Goal: Task Accomplishment & Management: Use online tool/utility

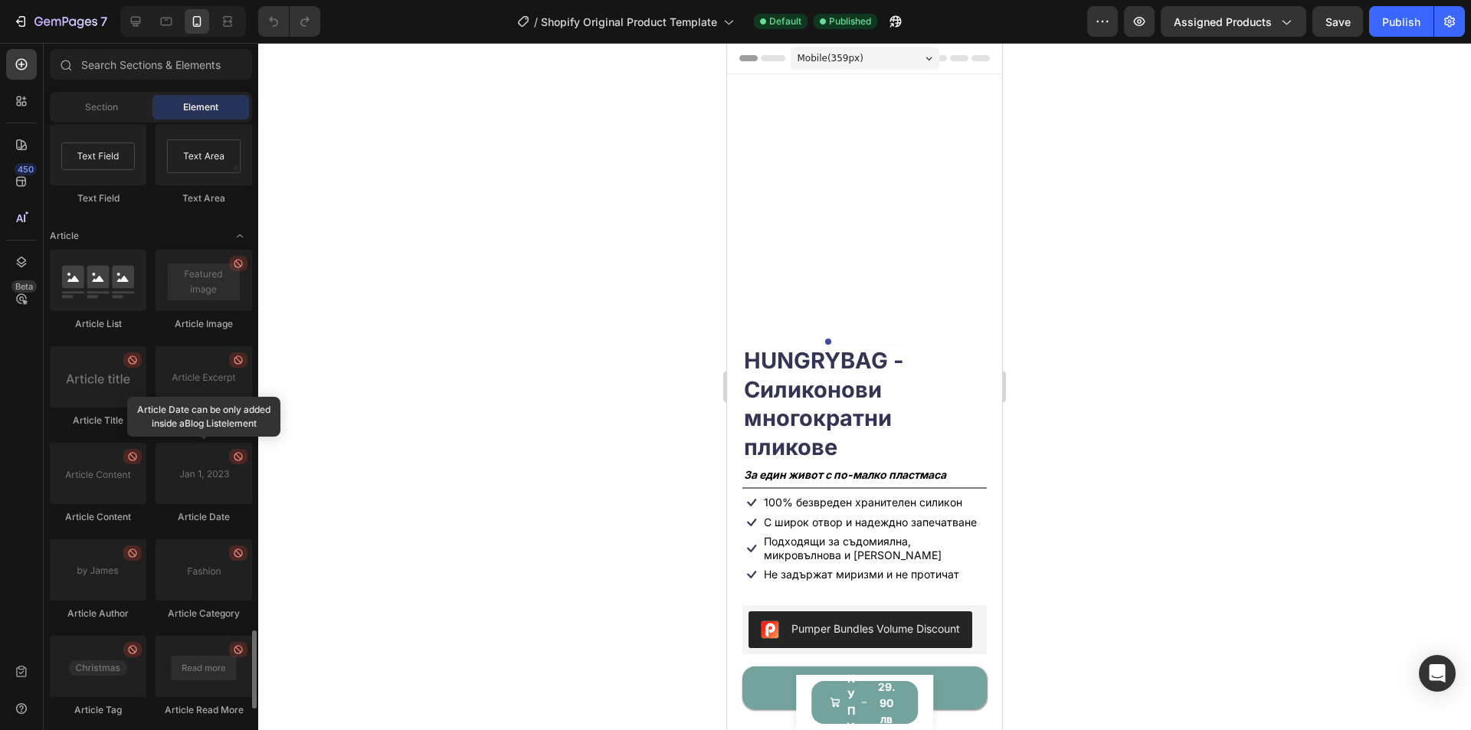
scroll to position [4036, 0]
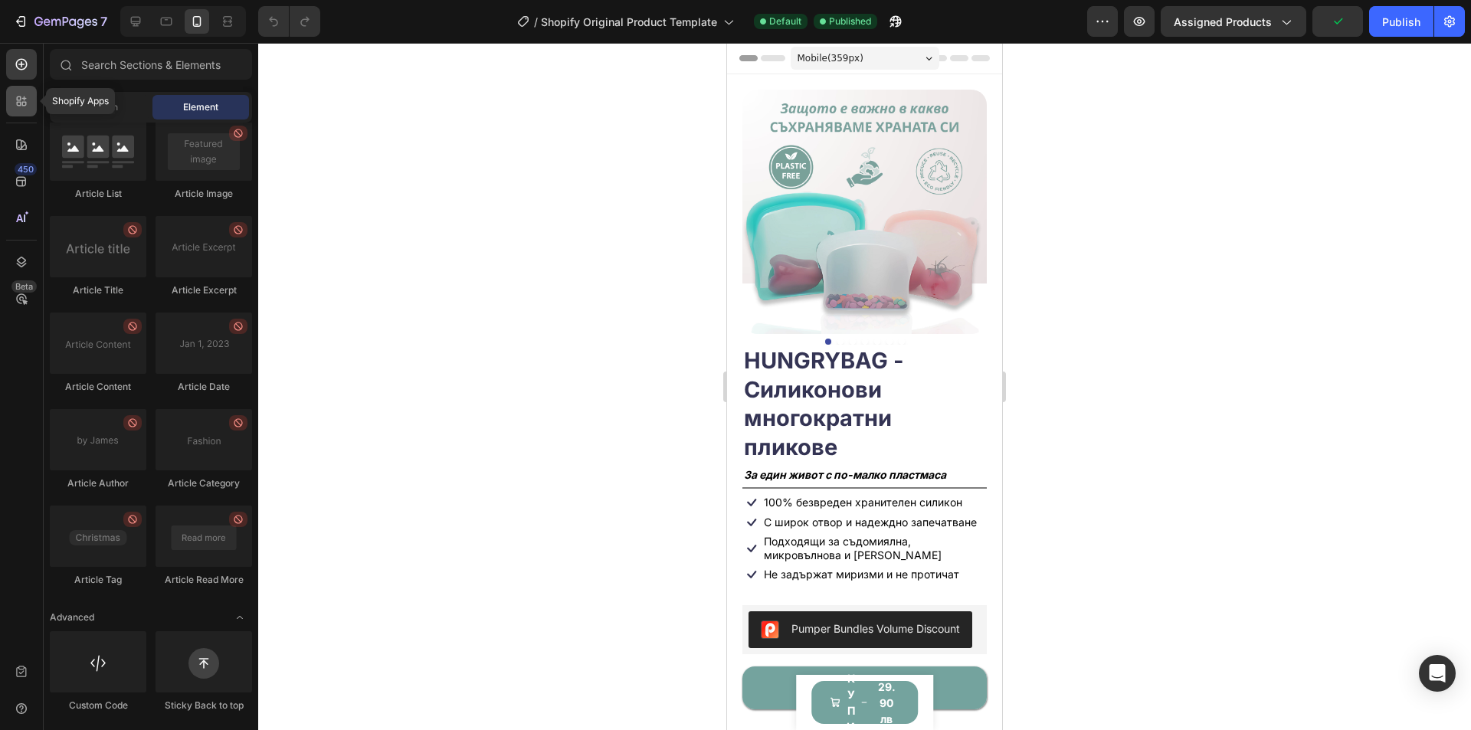
click at [28, 100] on icon at bounding box center [21, 100] width 15 height 15
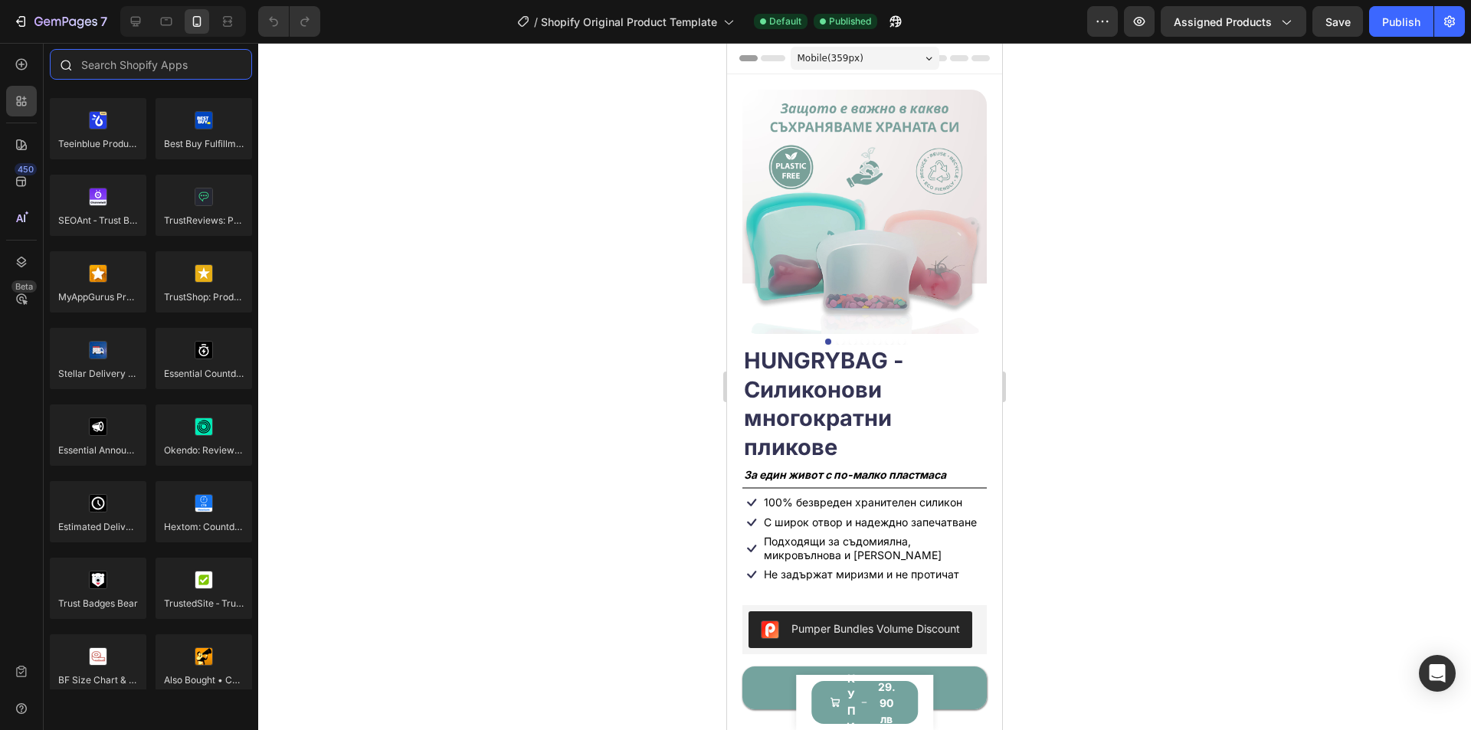
click at [126, 60] on input "text" at bounding box center [151, 64] width 202 height 31
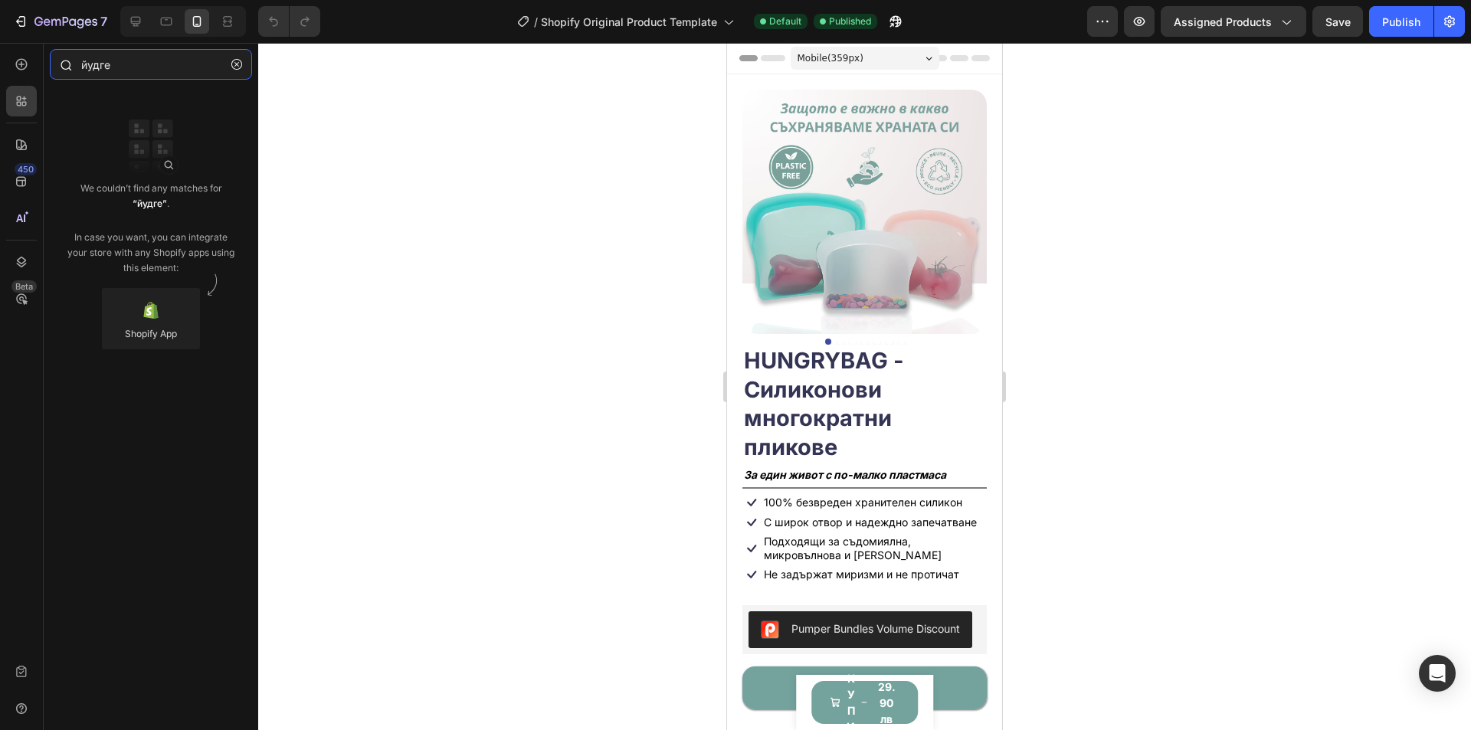
drag, startPoint x: 164, startPoint y: 60, endPoint x: 80, endPoint y: 53, distance: 84.5
click at [80, 53] on div "йудге" at bounding box center [151, 67] width 214 height 37
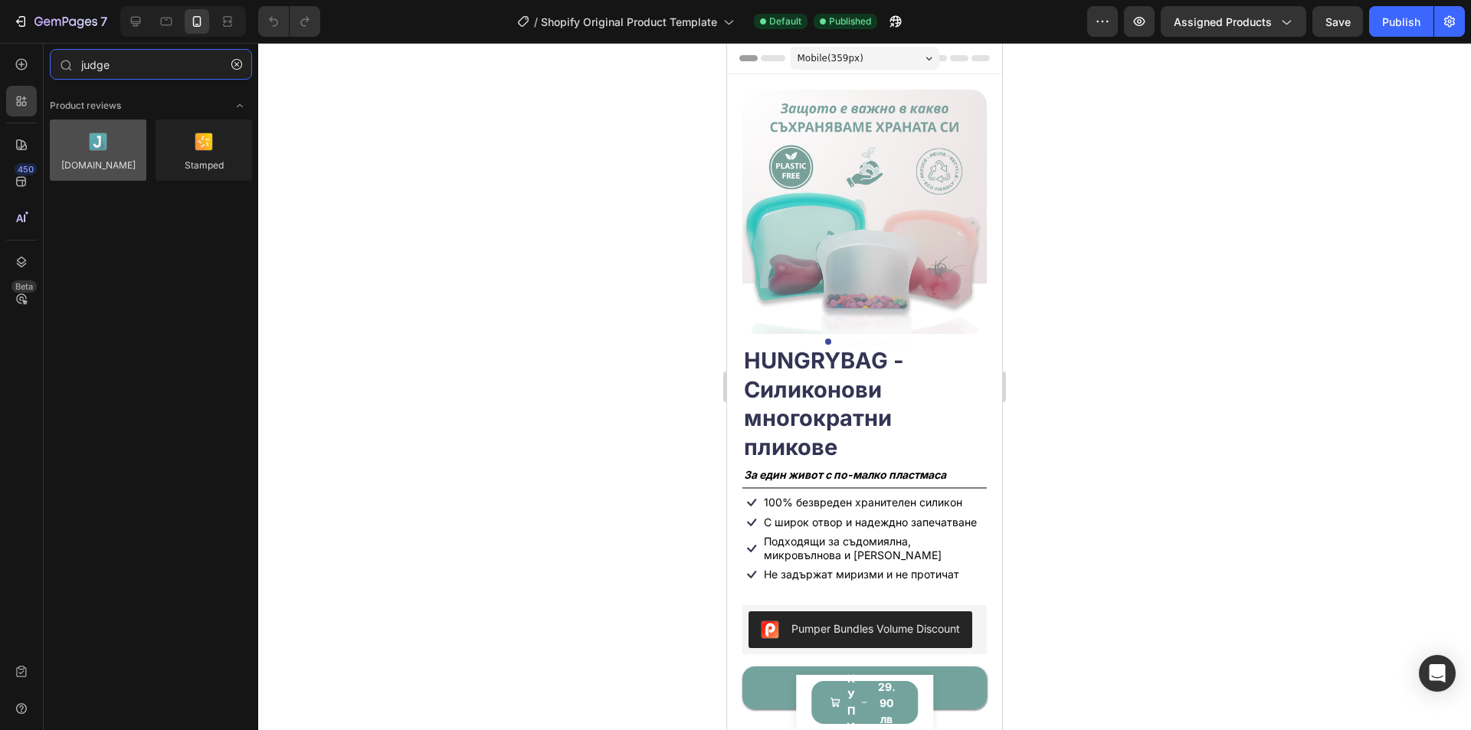
type input "judge"
click at [109, 132] on div at bounding box center [98, 149] width 97 height 61
click at [103, 153] on div at bounding box center [98, 149] width 97 height 61
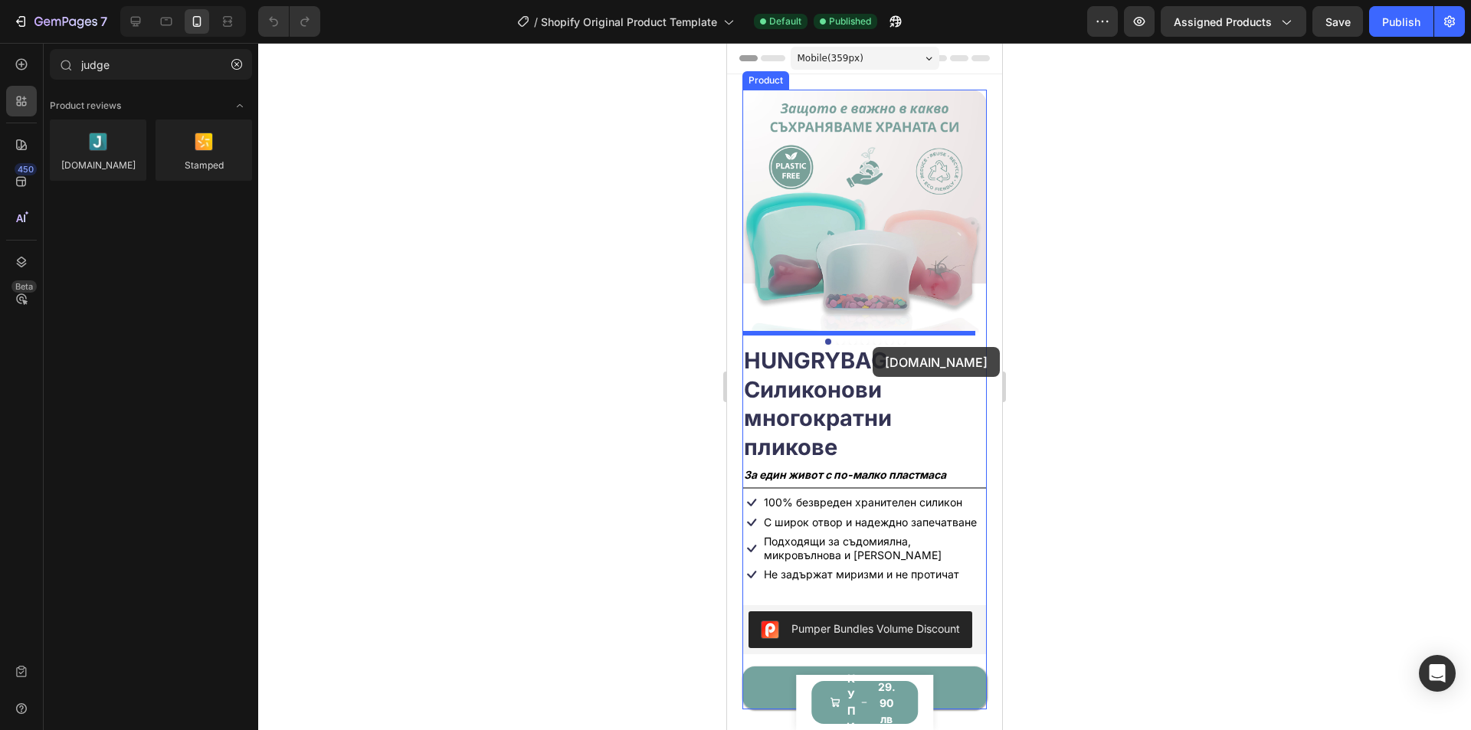
drag, startPoint x: 850, startPoint y: 208, endPoint x: 872, endPoint y: 347, distance: 141.2
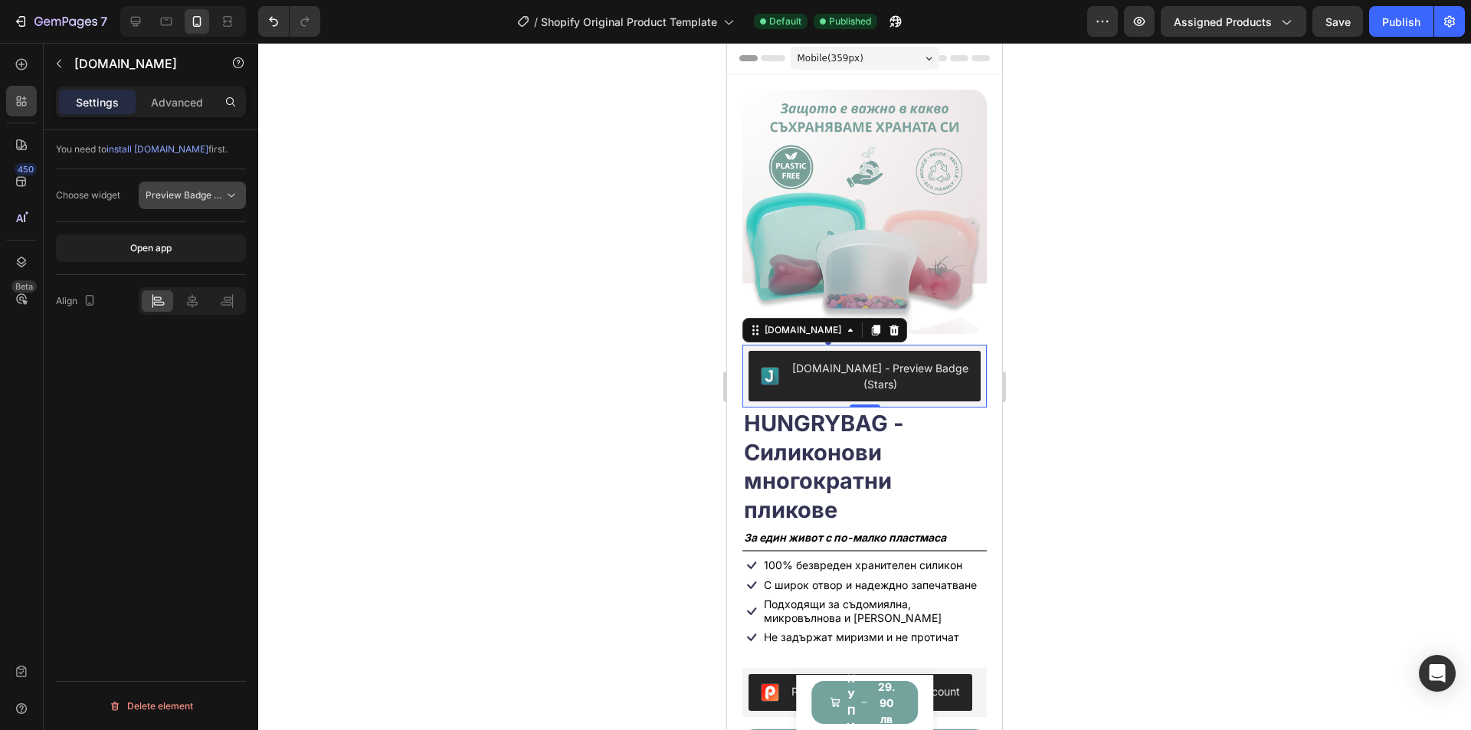
click at [228, 195] on icon at bounding box center [231, 196] width 8 height 4
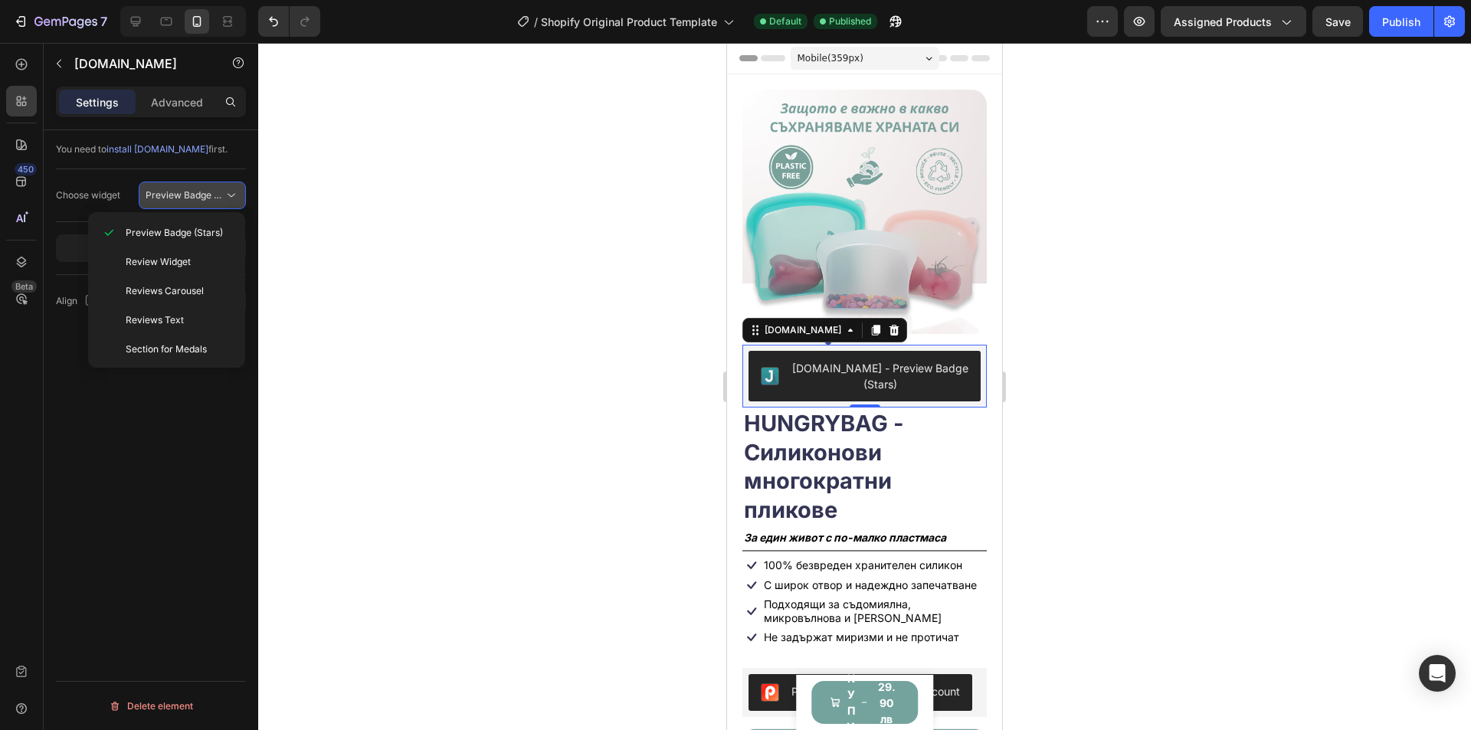
click at [231, 193] on icon at bounding box center [231, 195] width 15 height 15
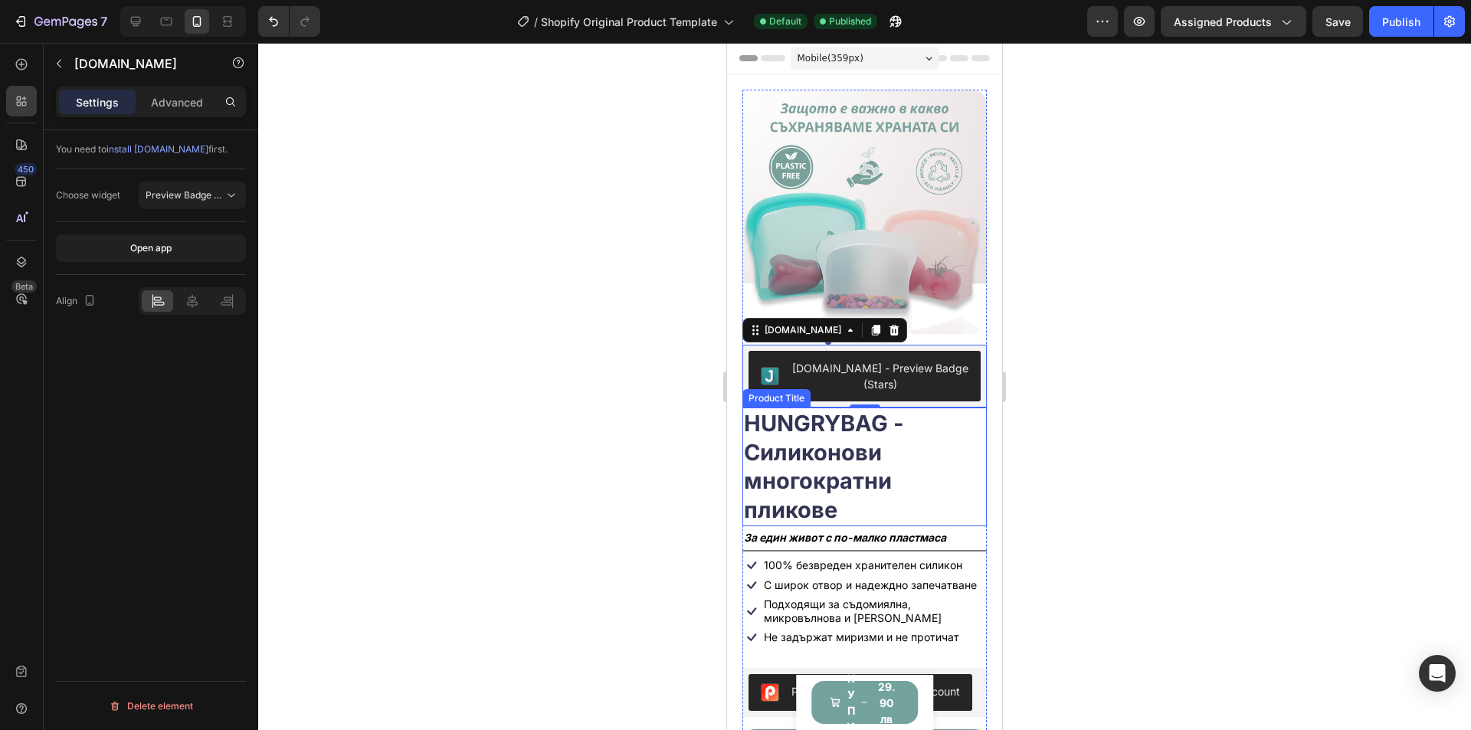
scroll to position [77, 0]
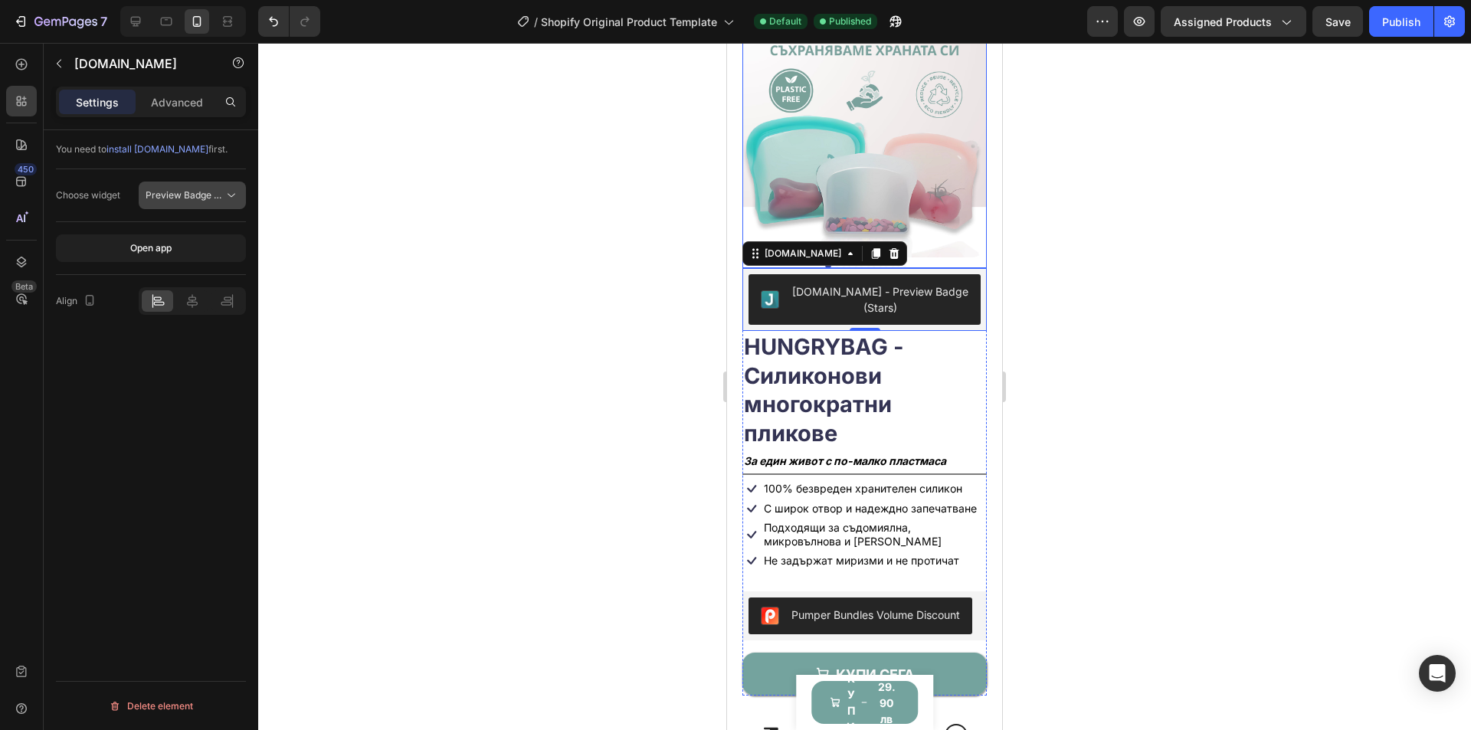
click at [233, 194] on icon at bounding box center [231, 195] width 15 height 15
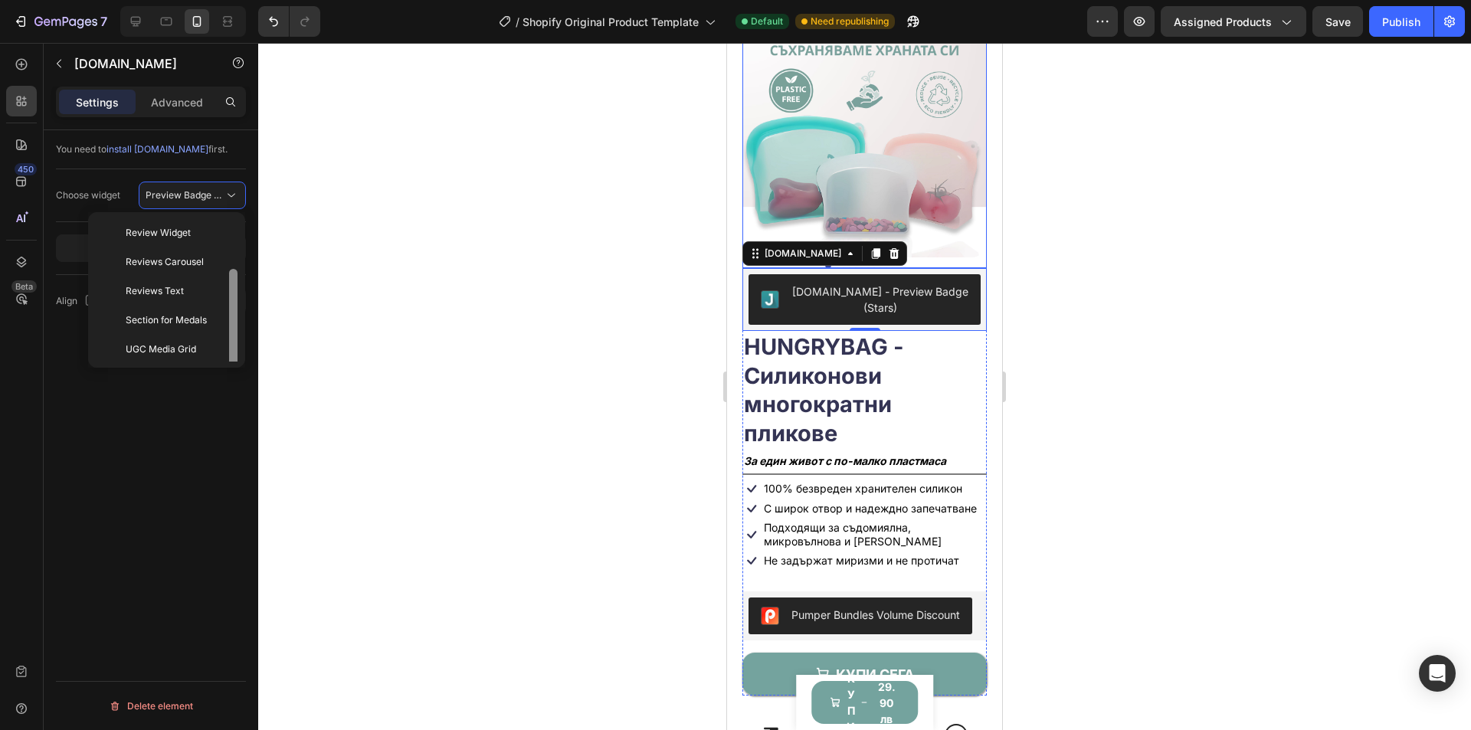
scroll to position [0, 0]
drag, startPoint x: 234, startPoint y: 311, endPoint x: 250, endPoint y: 257, distance: 56.7
click at [231, 263] on div at bounding box center [233, 268] width 8 height 100
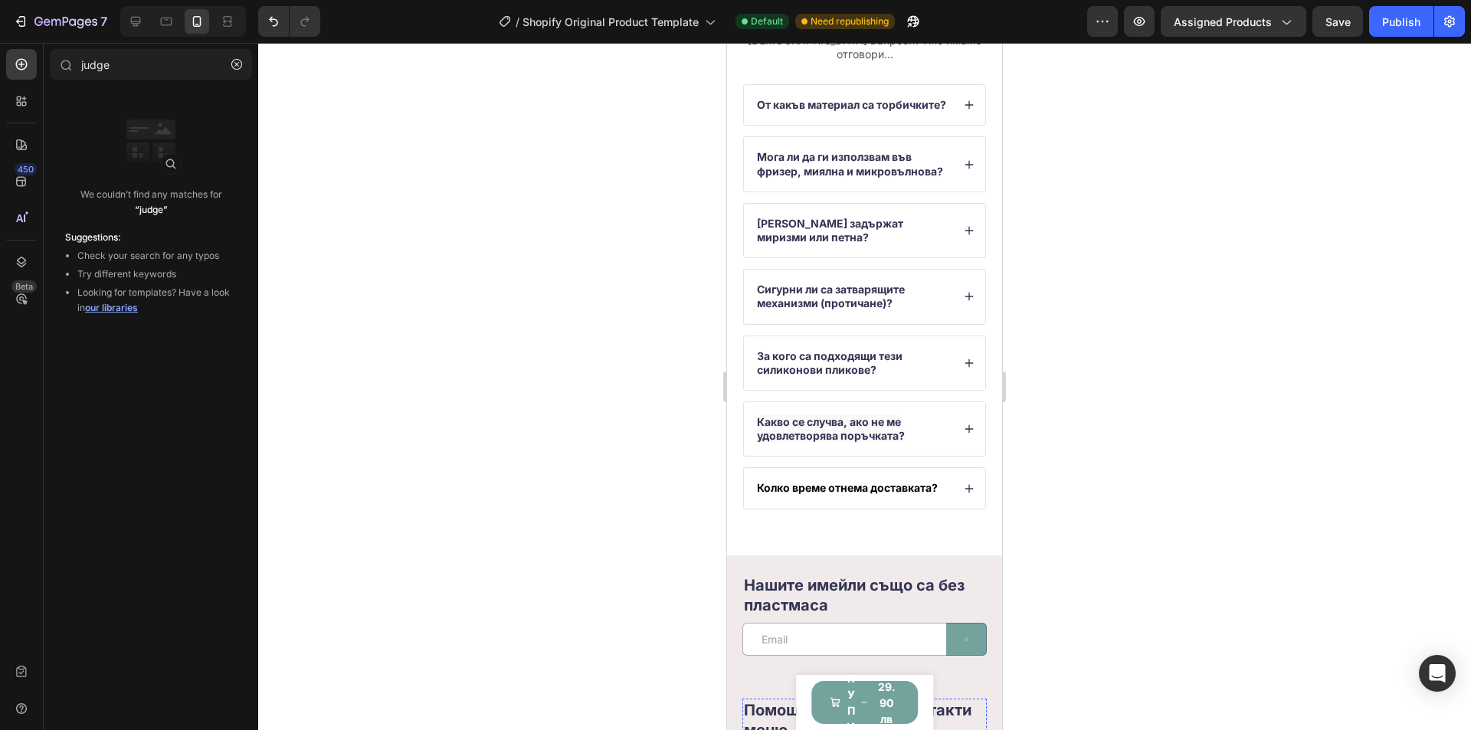
scroll to position [5075, 0]
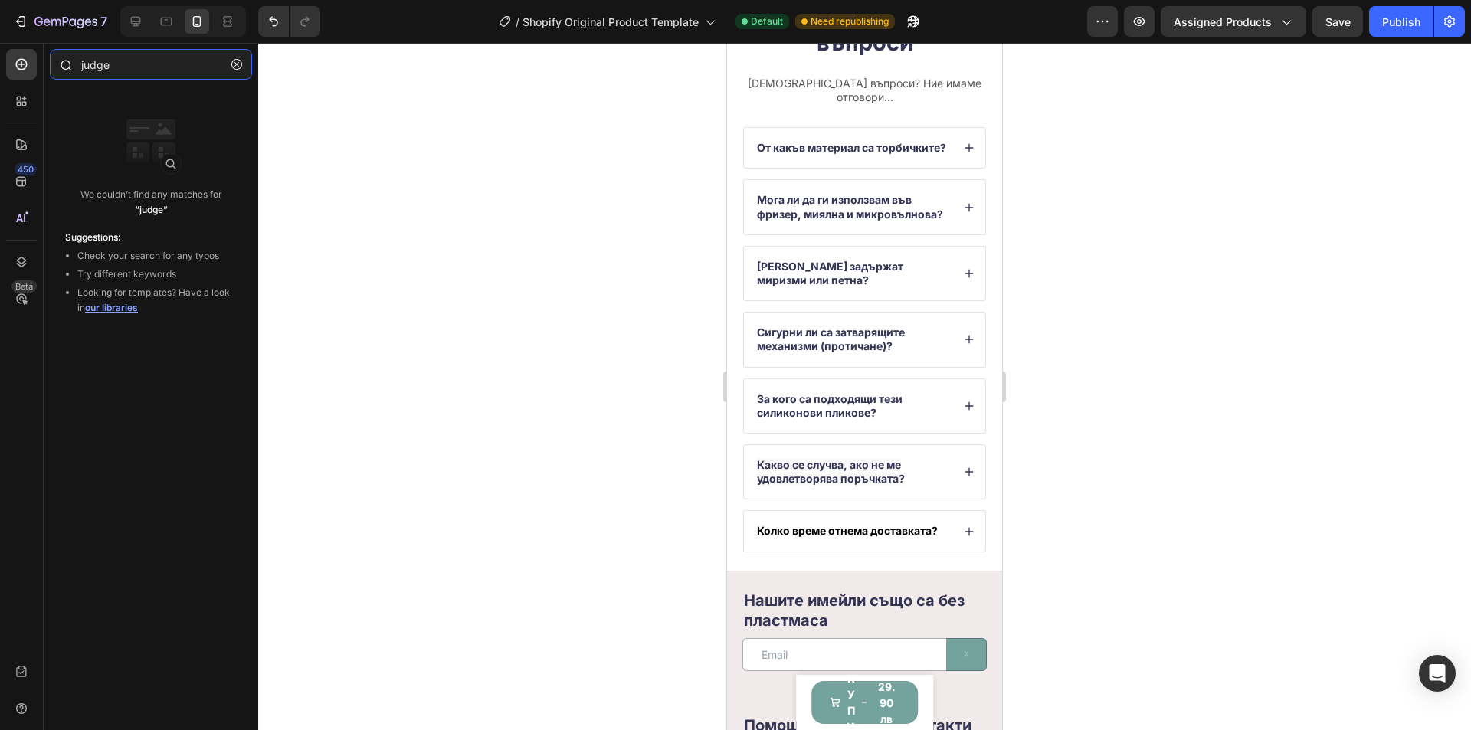
click at [136, 62] on input "judge" at bounding box center [151, 64] width 202 height 31
click at [119, 306] on span "our libraries" at bounding box center [111, 307] width 53 height 11
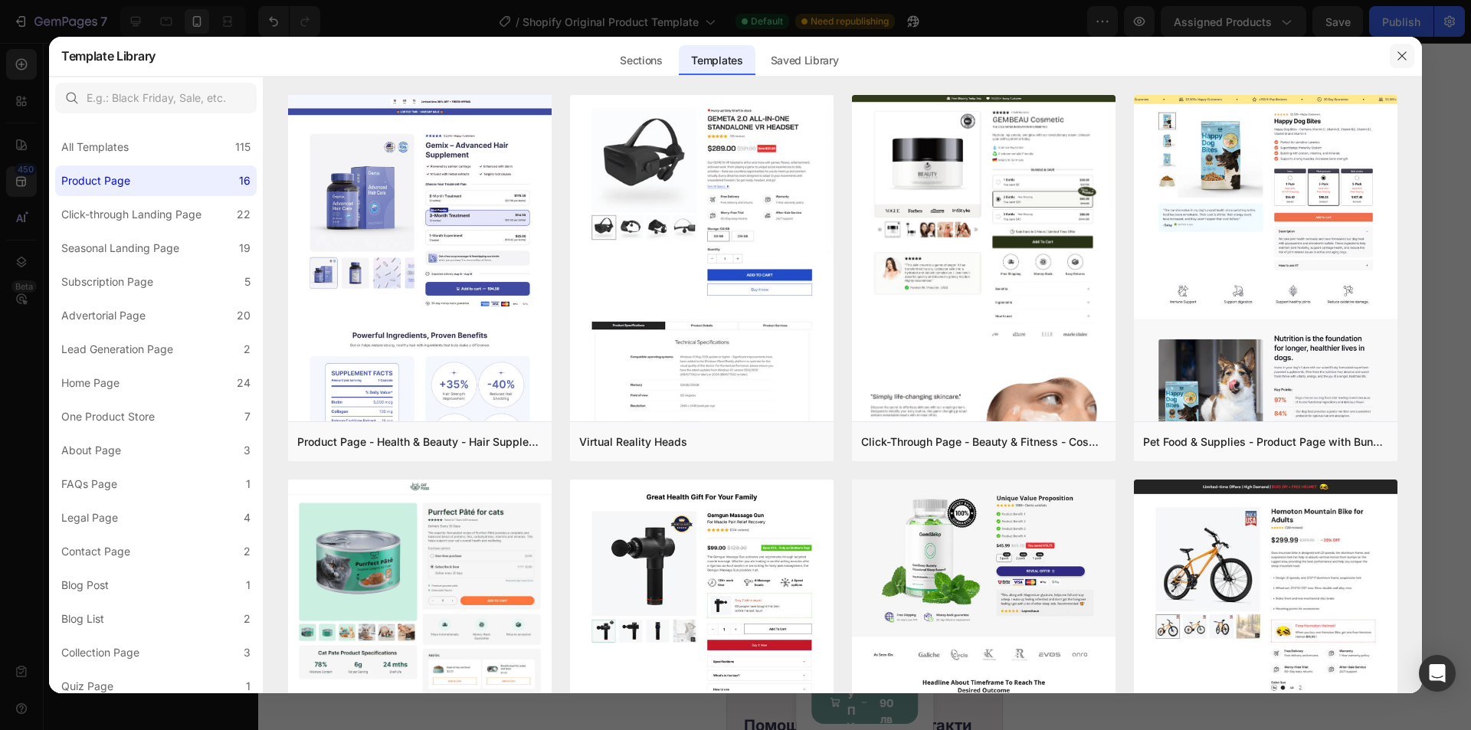
click at [1405, 60] on icon "button" at bounding box center [1401, 56] width 12 height 12
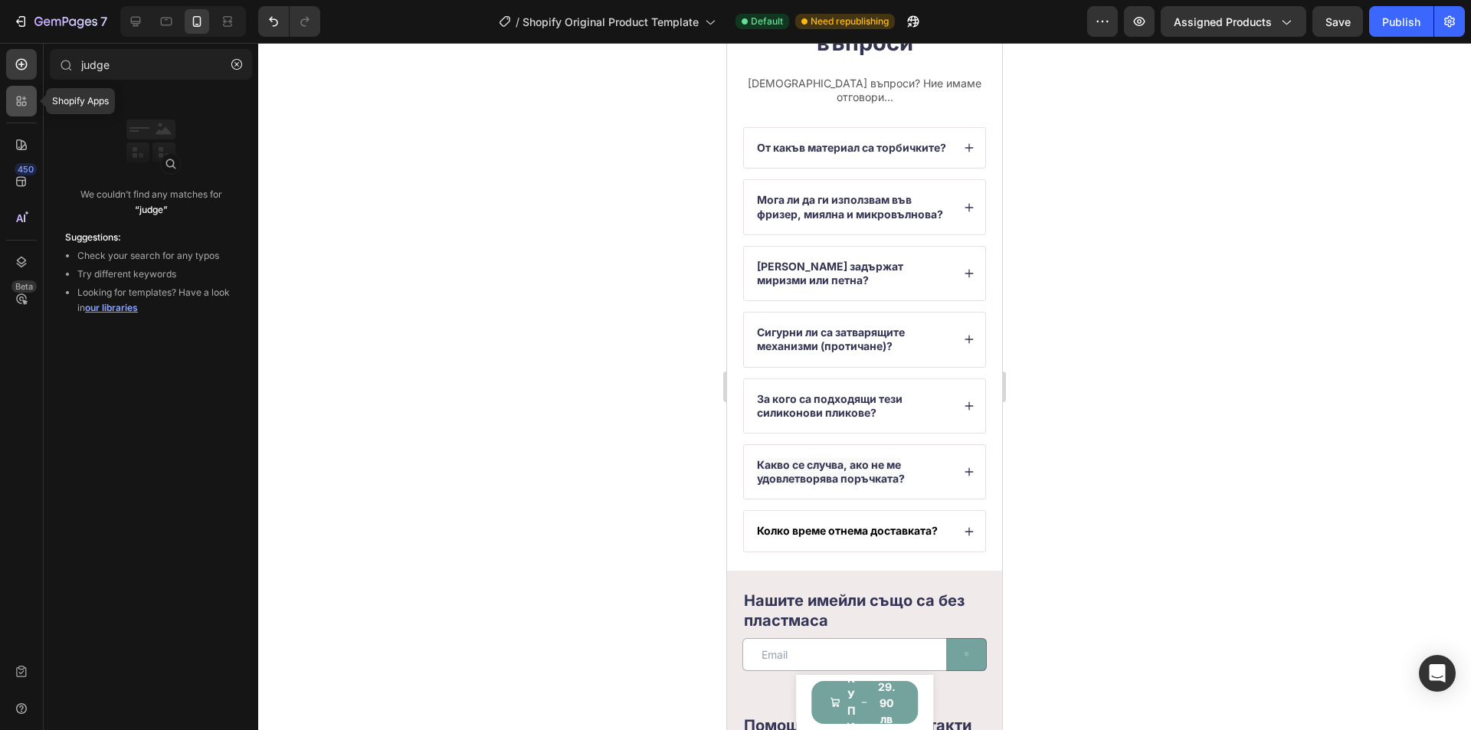
click at [11, 98] on div at bounding box center [21, 101] width 31 height 31
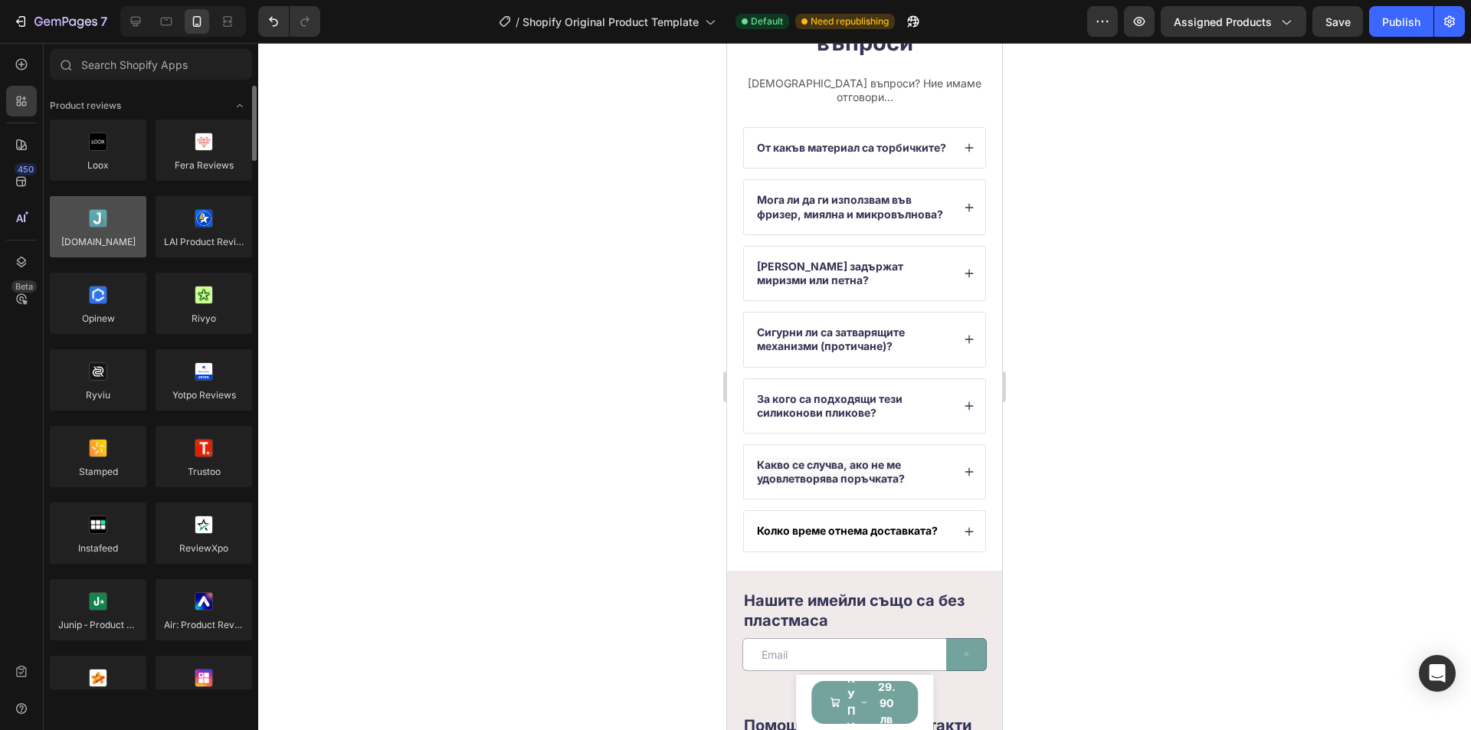
click at [100, 216] on div at bounding box center [98, 226] width 97 height 61
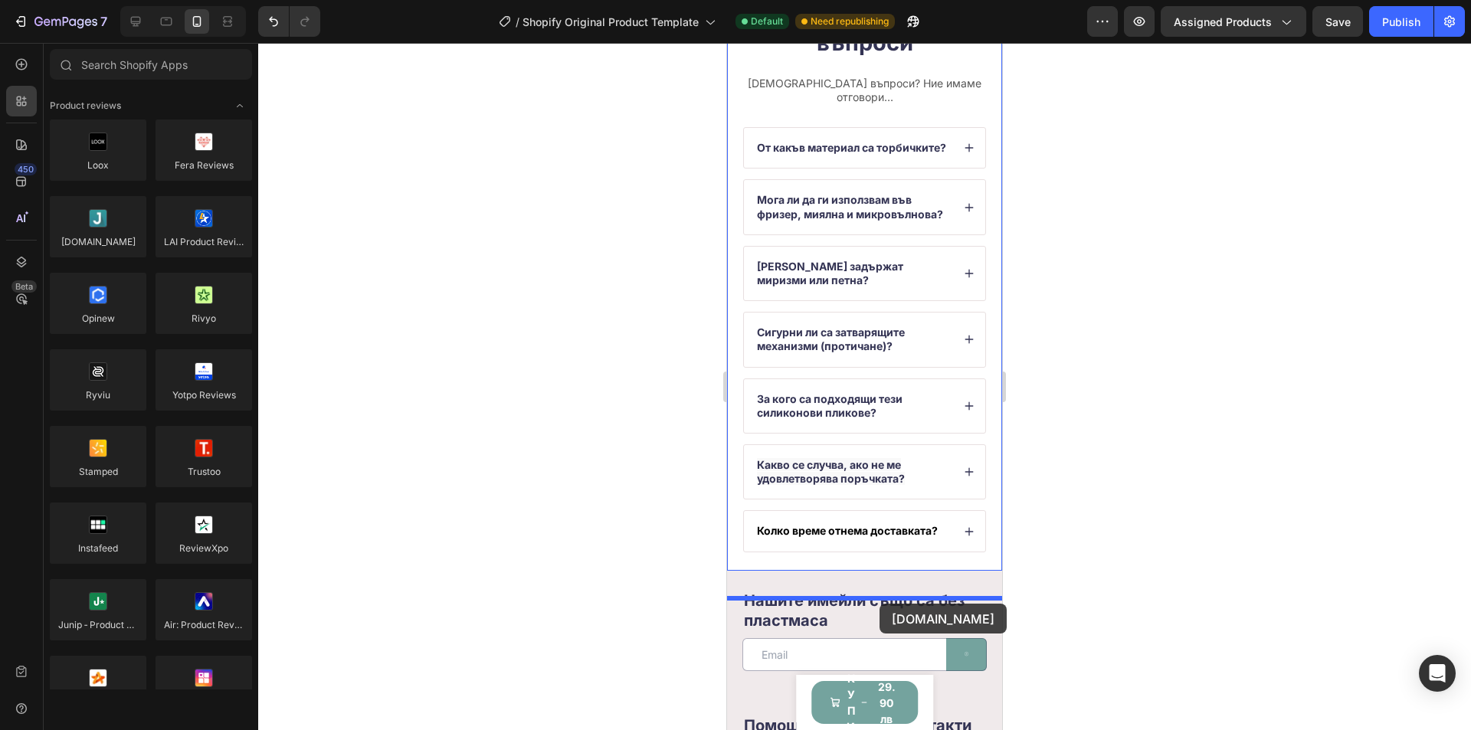
drag, startPoint x: 833, startPoint y: 267, endPoint x: 879, endPoint y: 604, distance: 340.2
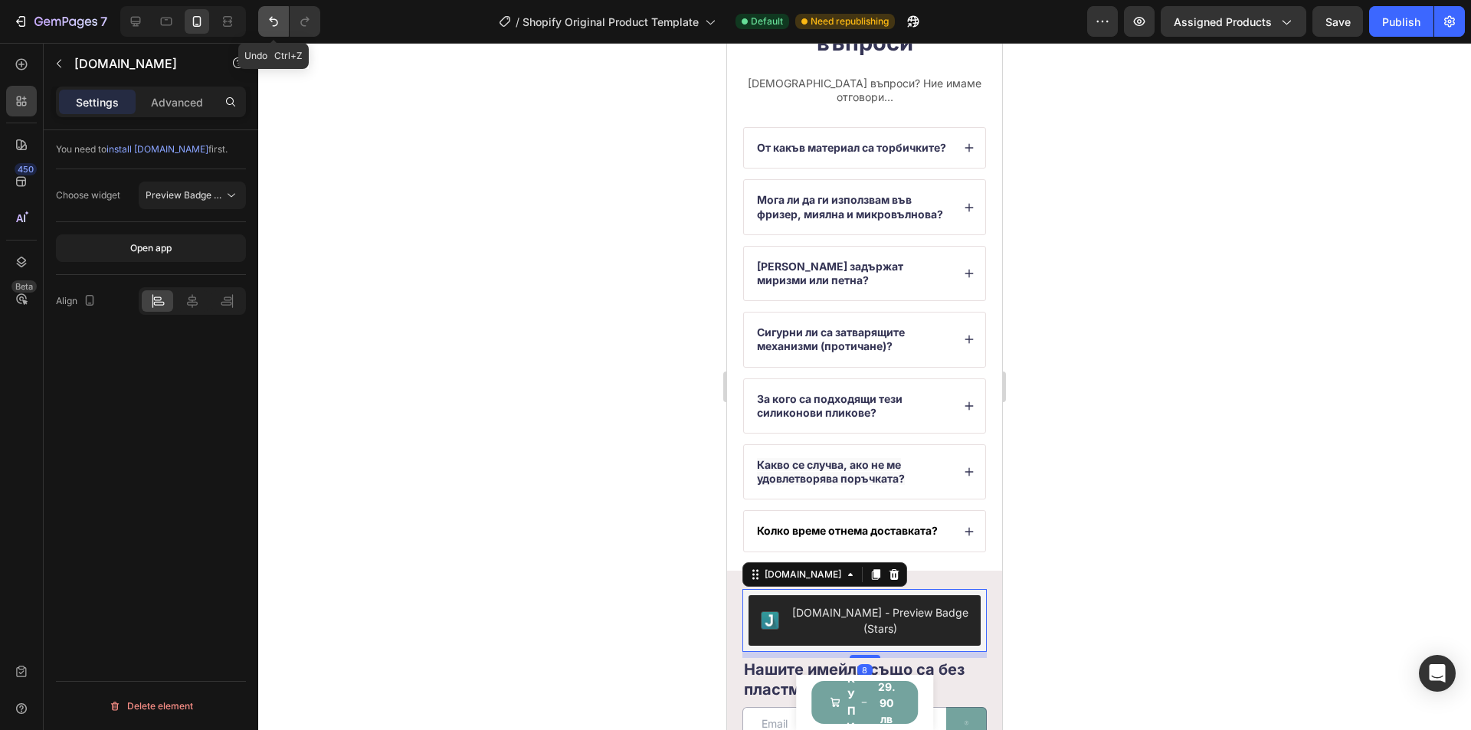
click at [286, 19] on button "Undo/Redo" at bounding box center [273, 21] width 31 height 31
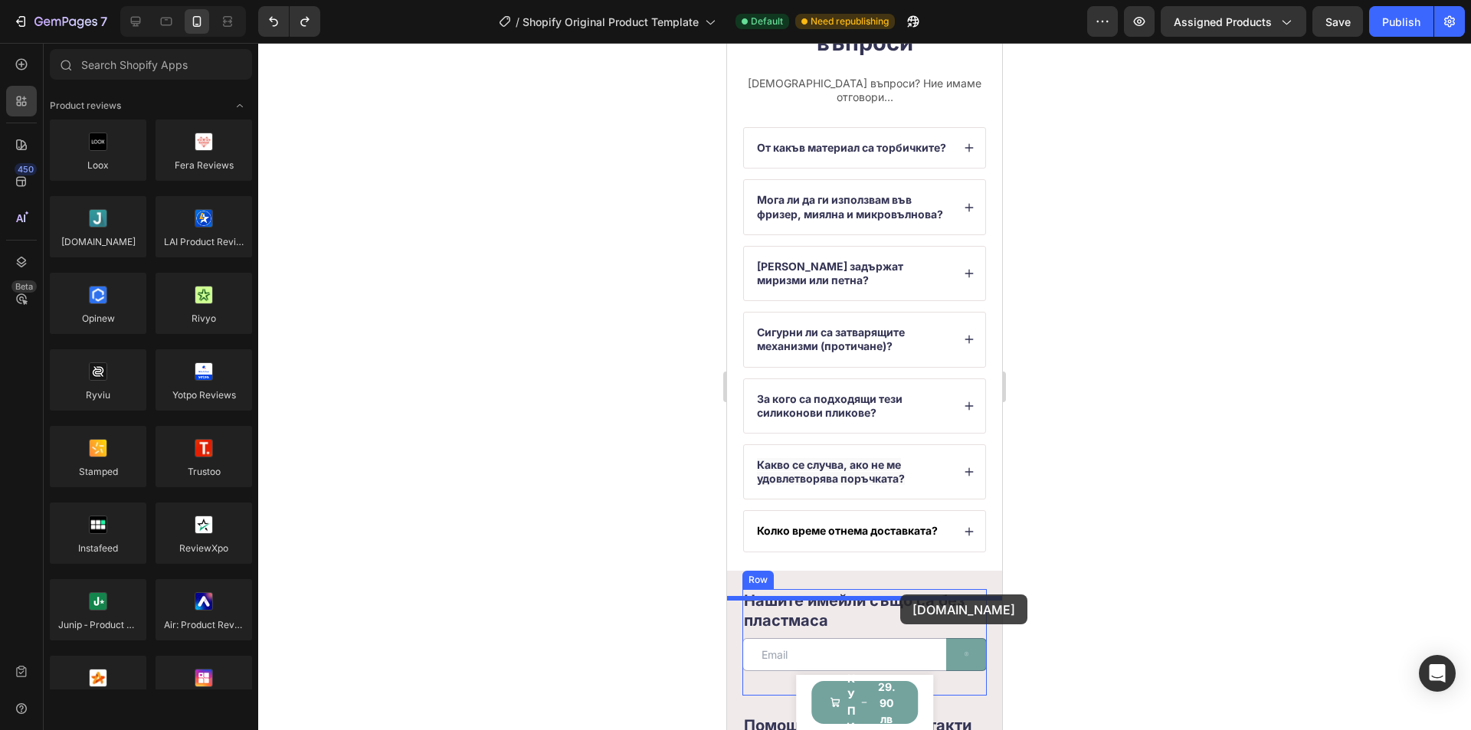
drag, startPoint x: 826, startPoint y: 276, endPoint x: 900, endPoint y: 594, distance: 326.2
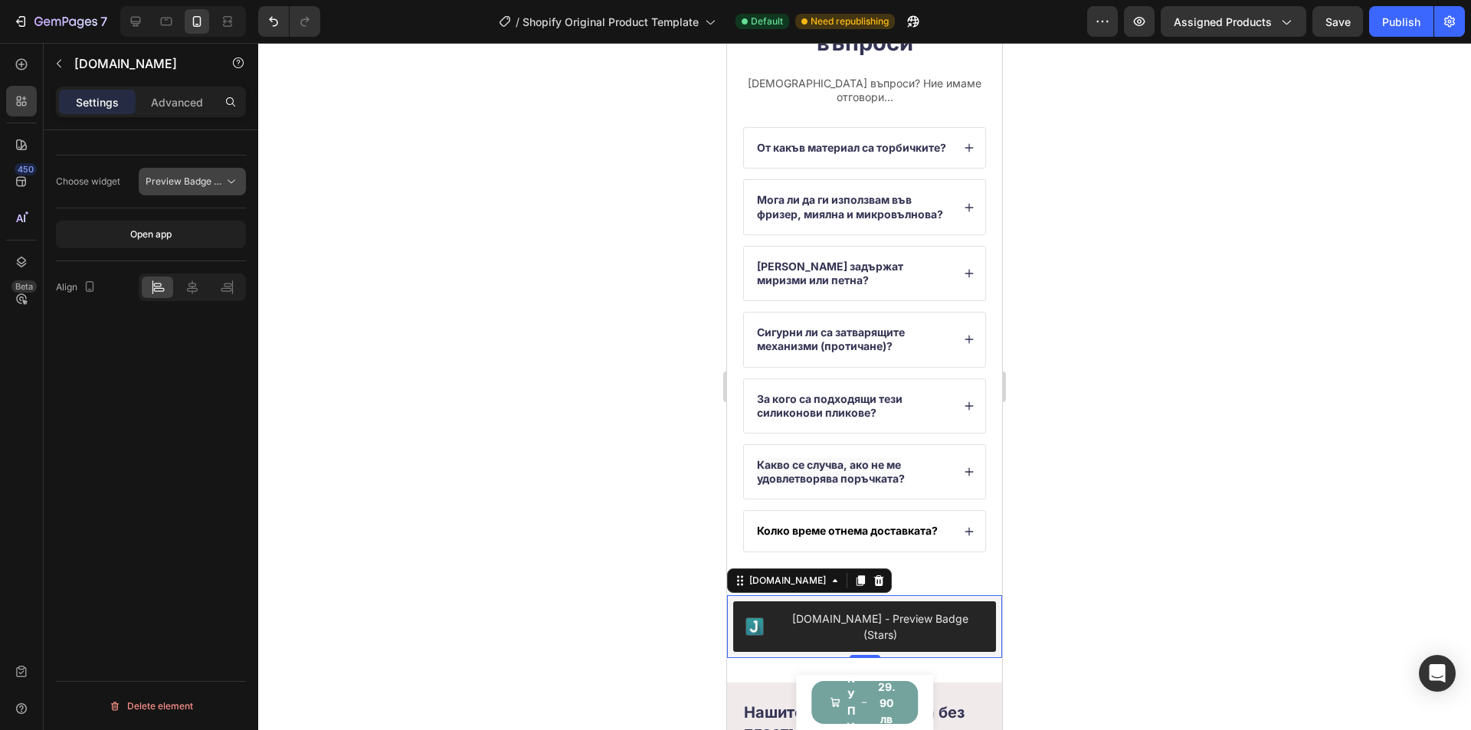
click at [221, 177] on span "Preview Badge (Stars)" at bounding box center [194, 180] width 97 height 11
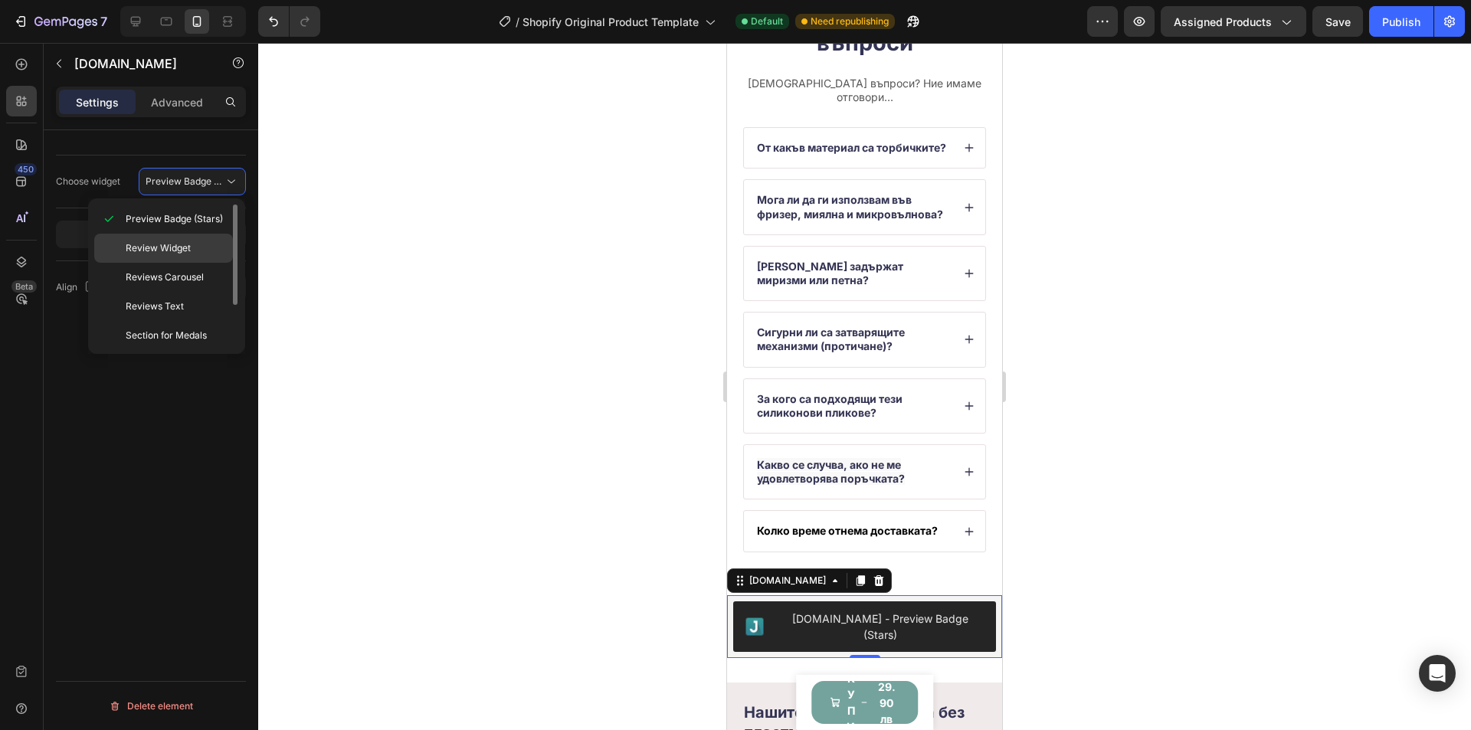
click at [192, 247] on p "Review Widget" at bounding box center [176, 248] width 100 height 14
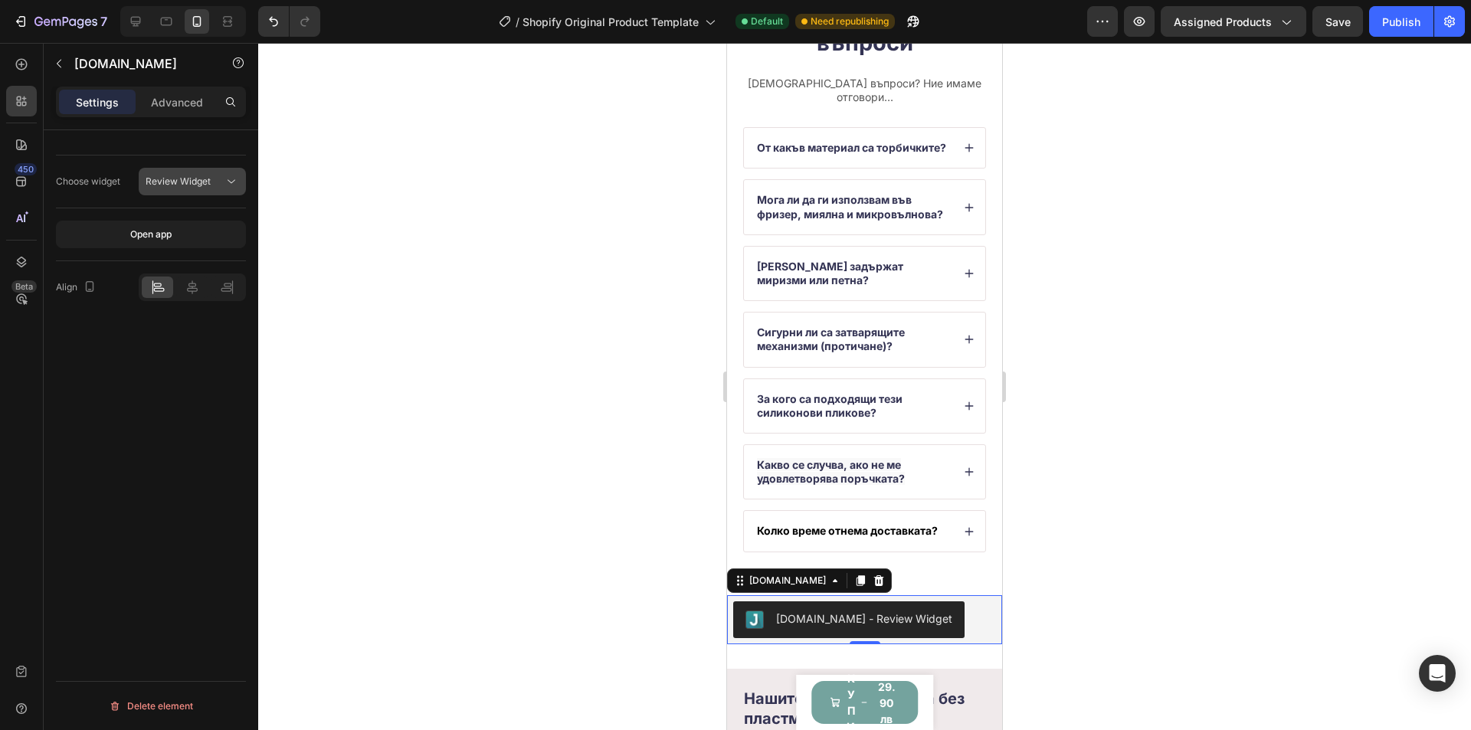
click at [188, 190] on button "Review Widget" at bounding box center [192, 182] width 107 height 28
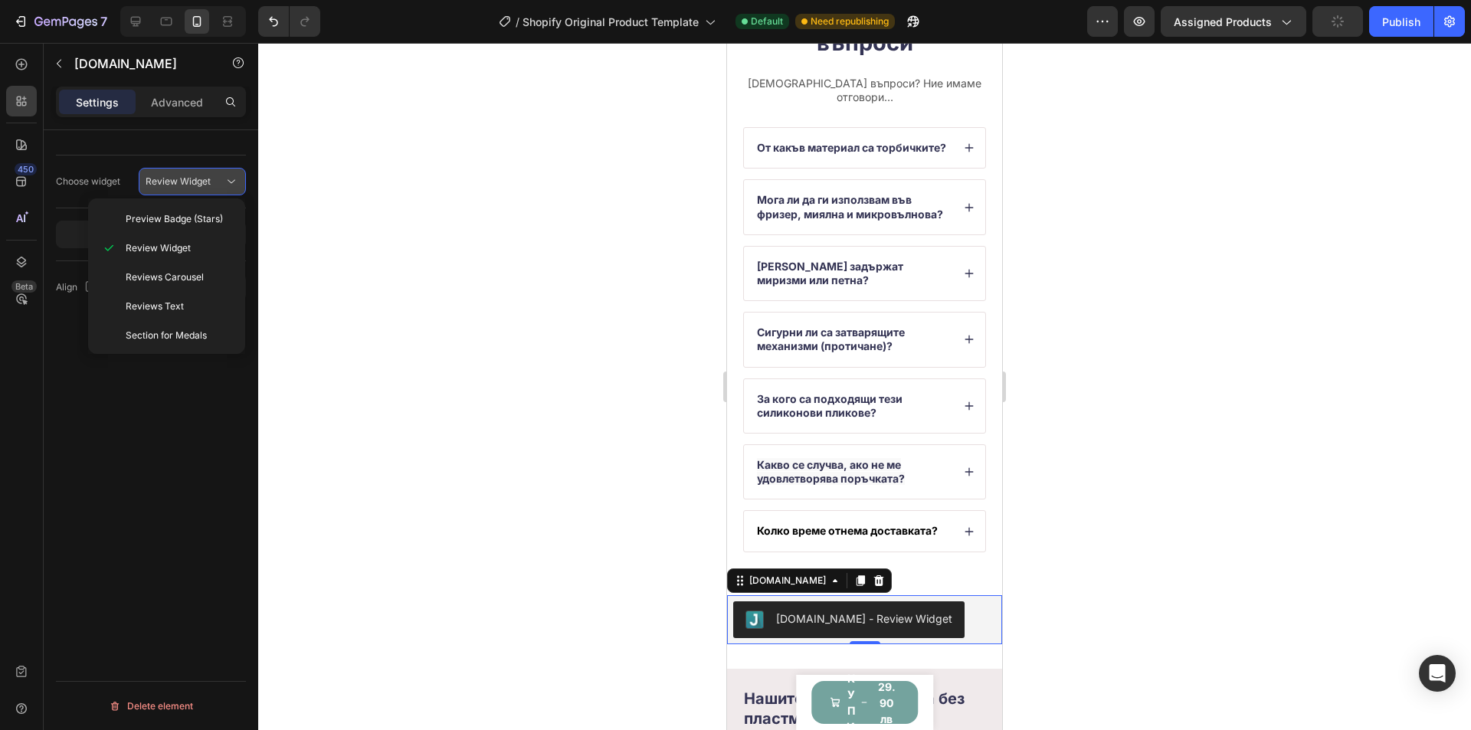
click at [194, 185] on span "Review Widget" at bounding box center [178, 180] width 65 height 11
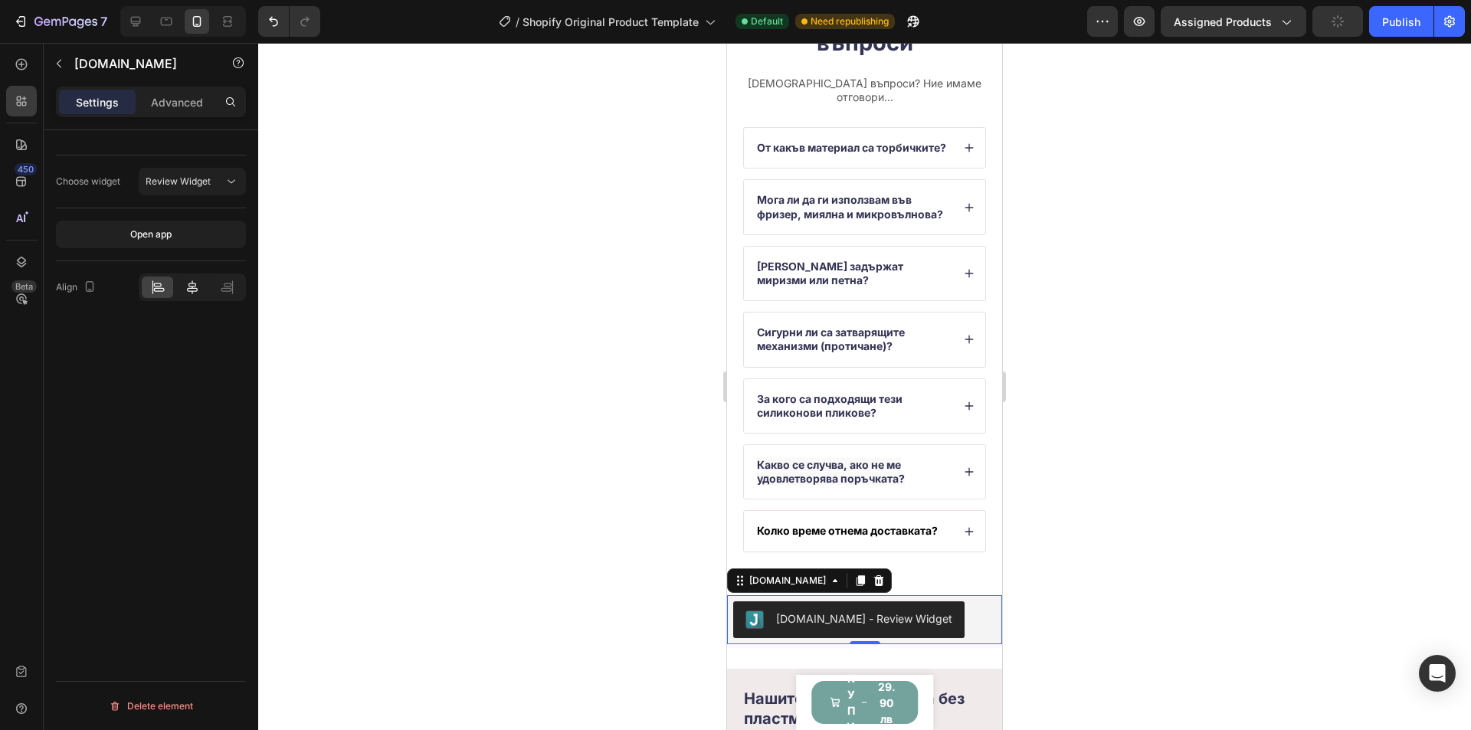
click at [193, 289] on icon at bounding box center [192, 287] width 15 height 15
click at [197, 172] on button "Review Widget" at bounding box center [192, 182] width 107 height 28
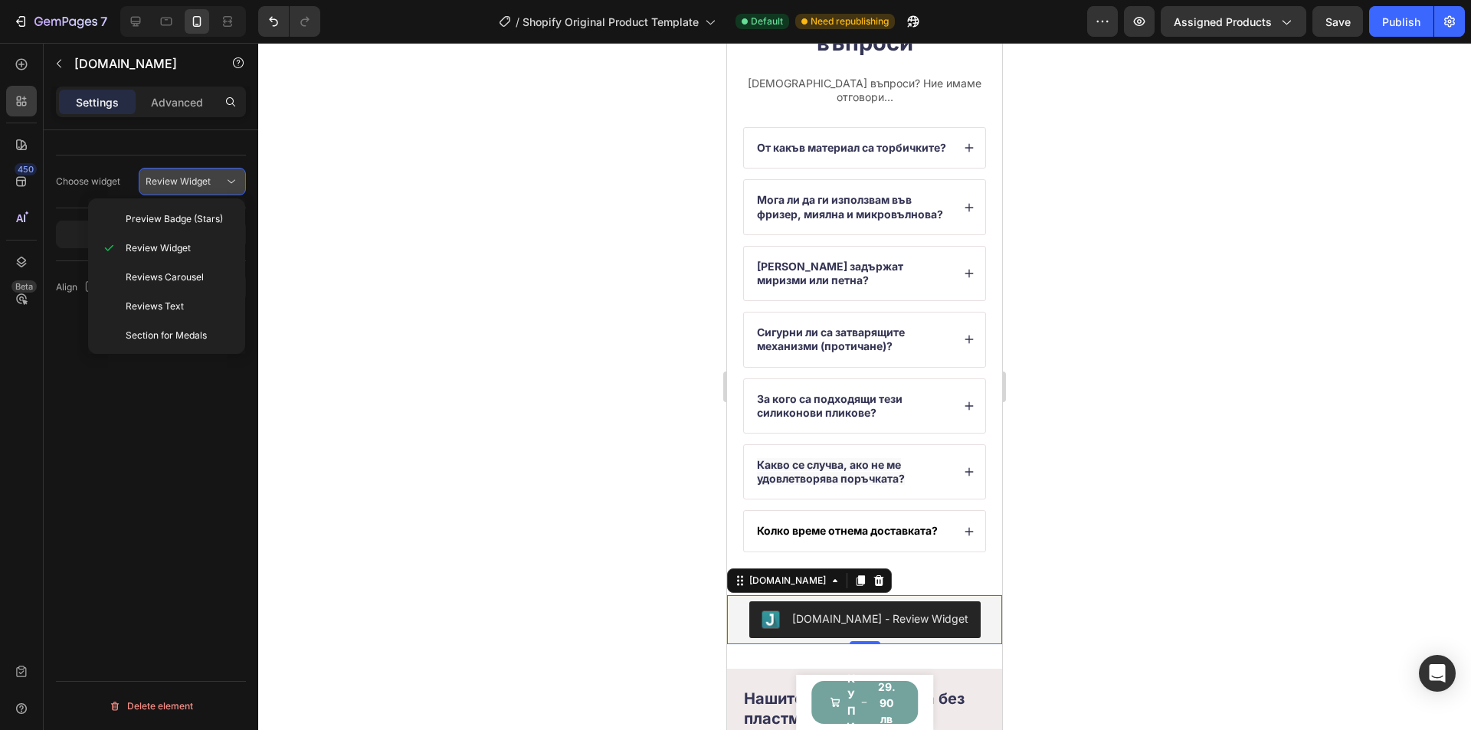
click at [198, 172] on button "Review Widget" at bounding box center [192, 182] width 107 height 28
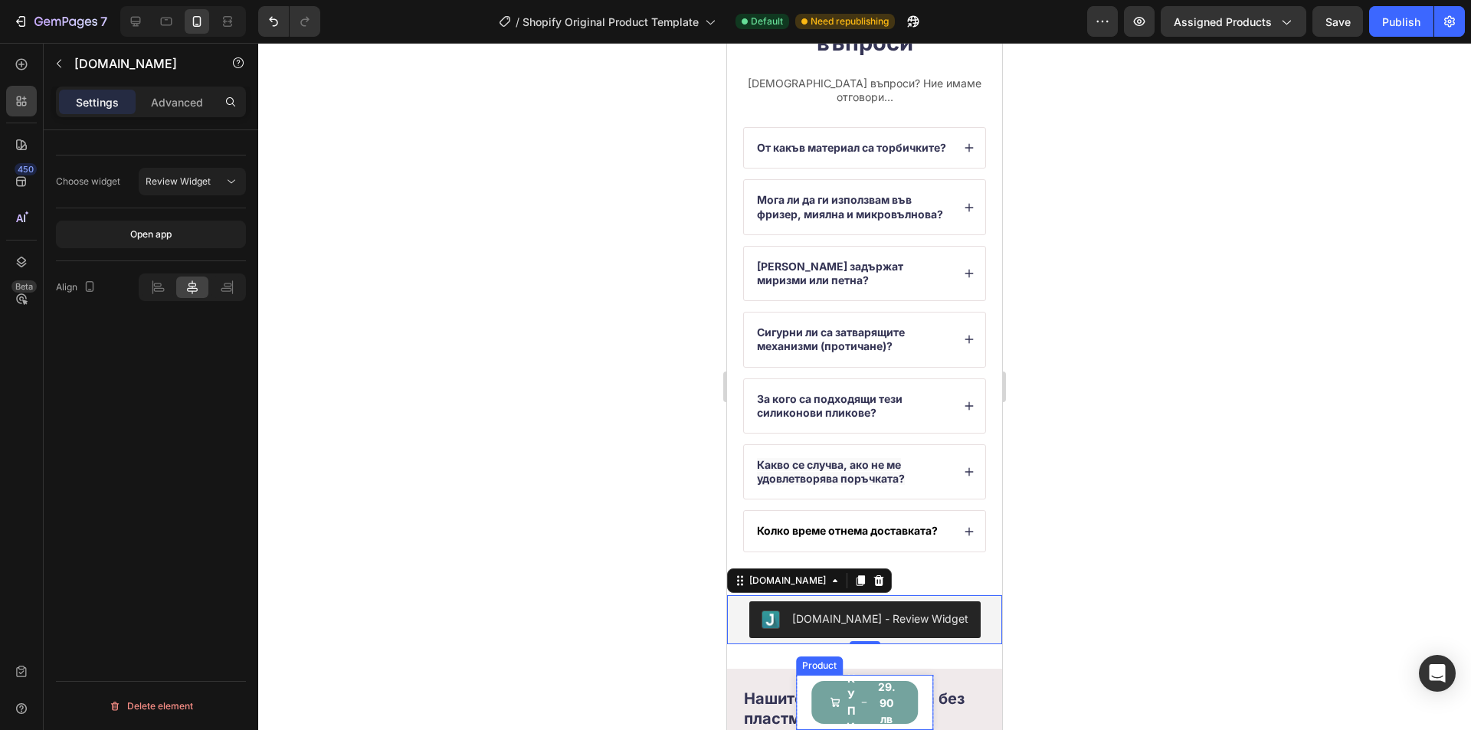
click at [920, 718] on div "Product Images HUNGRYBAG - Силиконови многократни пликове Product Title 29.90 л…" at bounding box center [865, 702] width 138 height 55
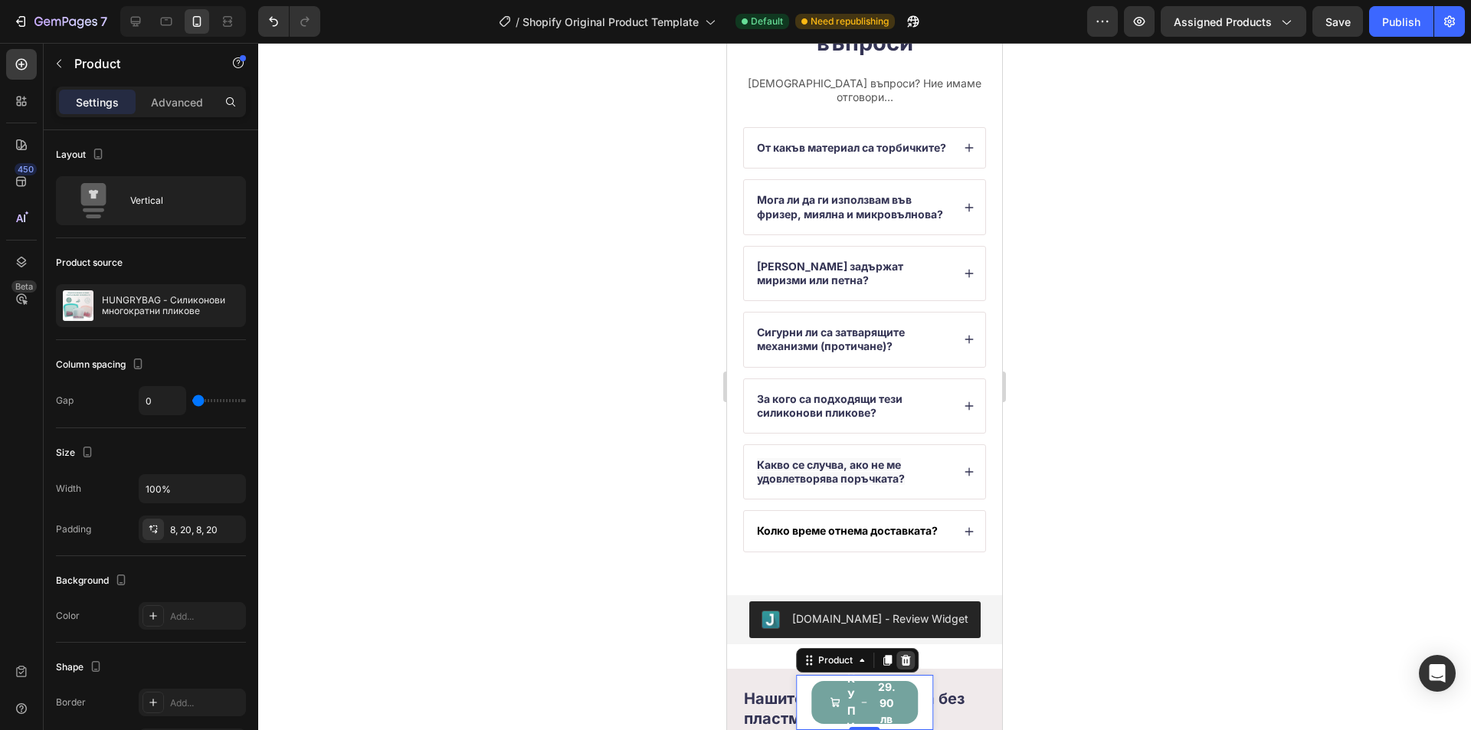
click at [905, 664] on icon at bounding box center [905, 660] width 10 height 11
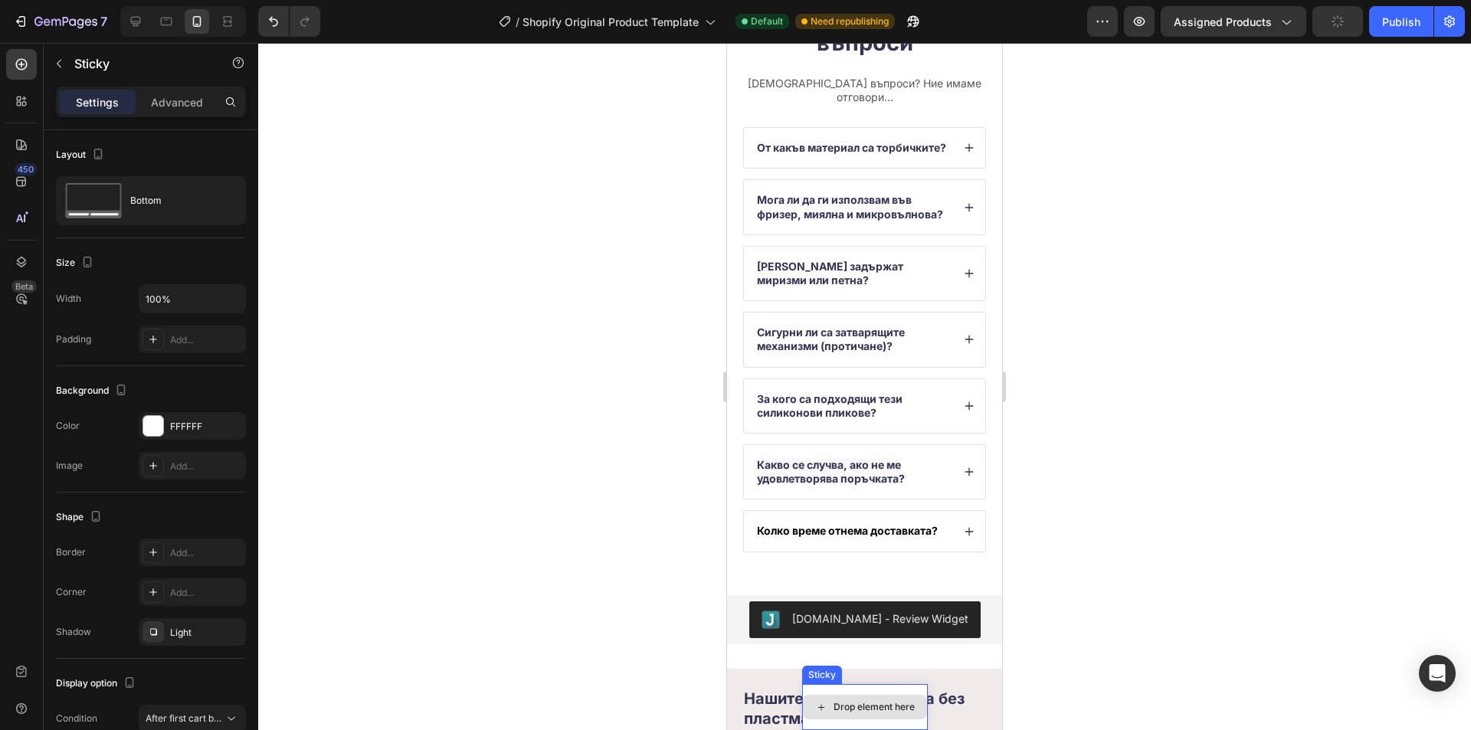
click at [911, 691] on div "Drop element here" at bounding box center [865, 707] width 126 height 46
click at [907, 672] on icon at bounding box center [910, 669] width 10 height 11
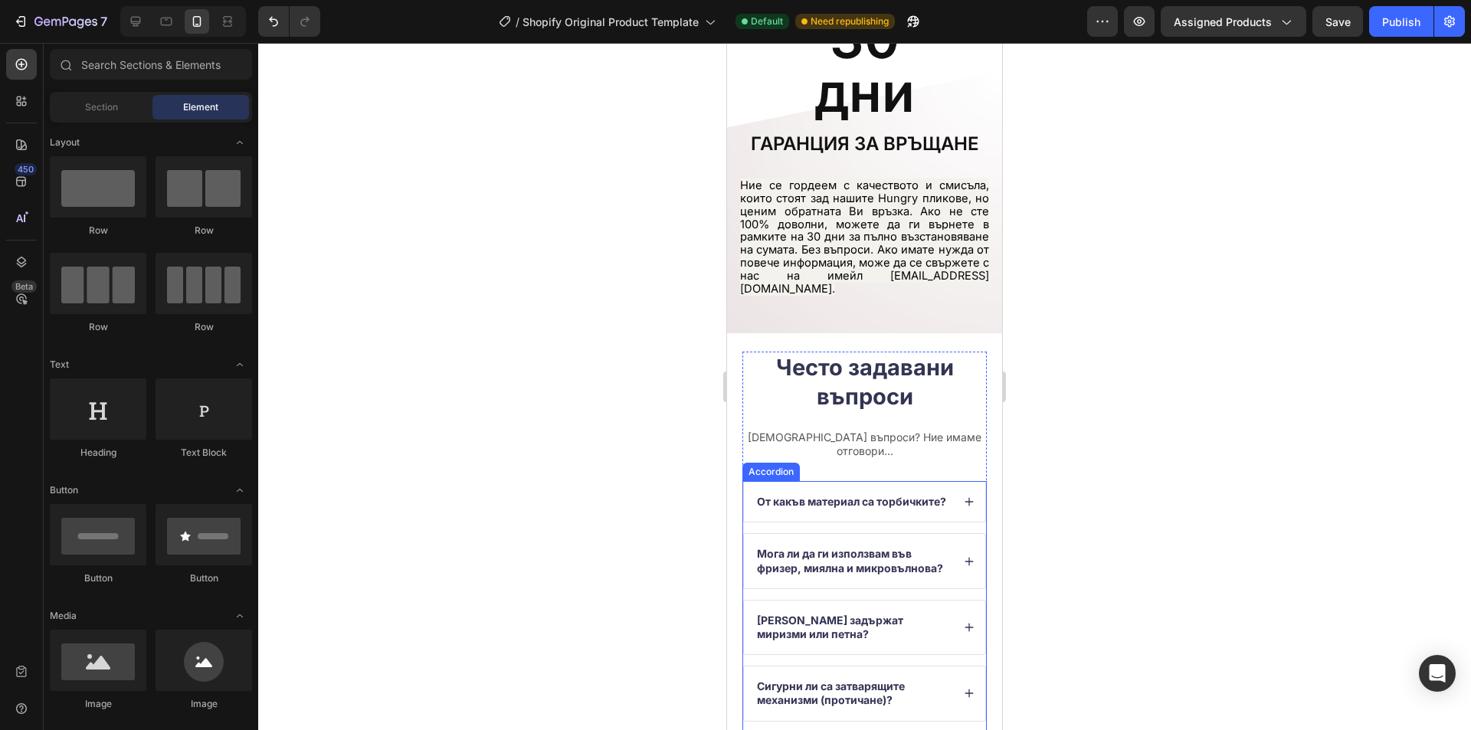
scroll to position [4615, 0]
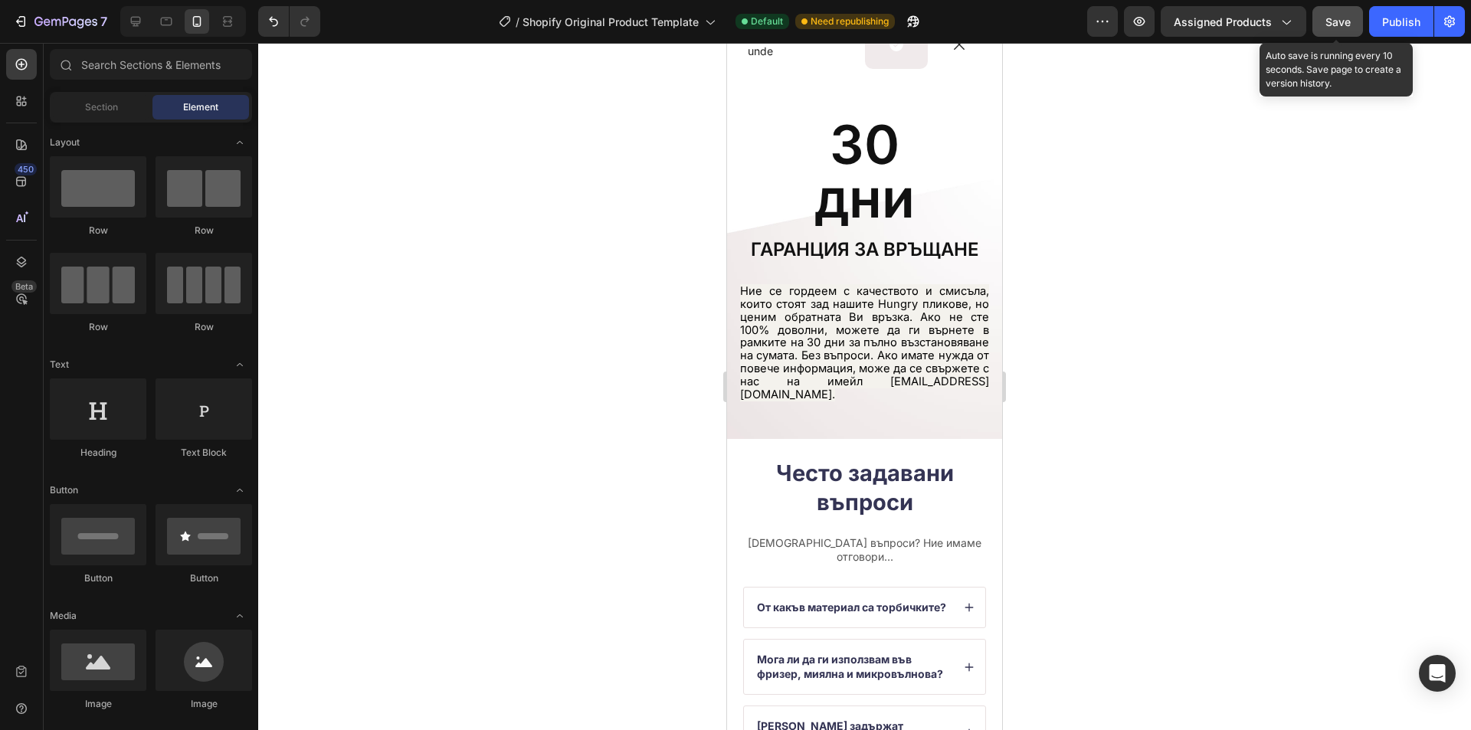
click at [1346, 14] on div "Save" at bounding box center [1337, 22] width 25 height 16
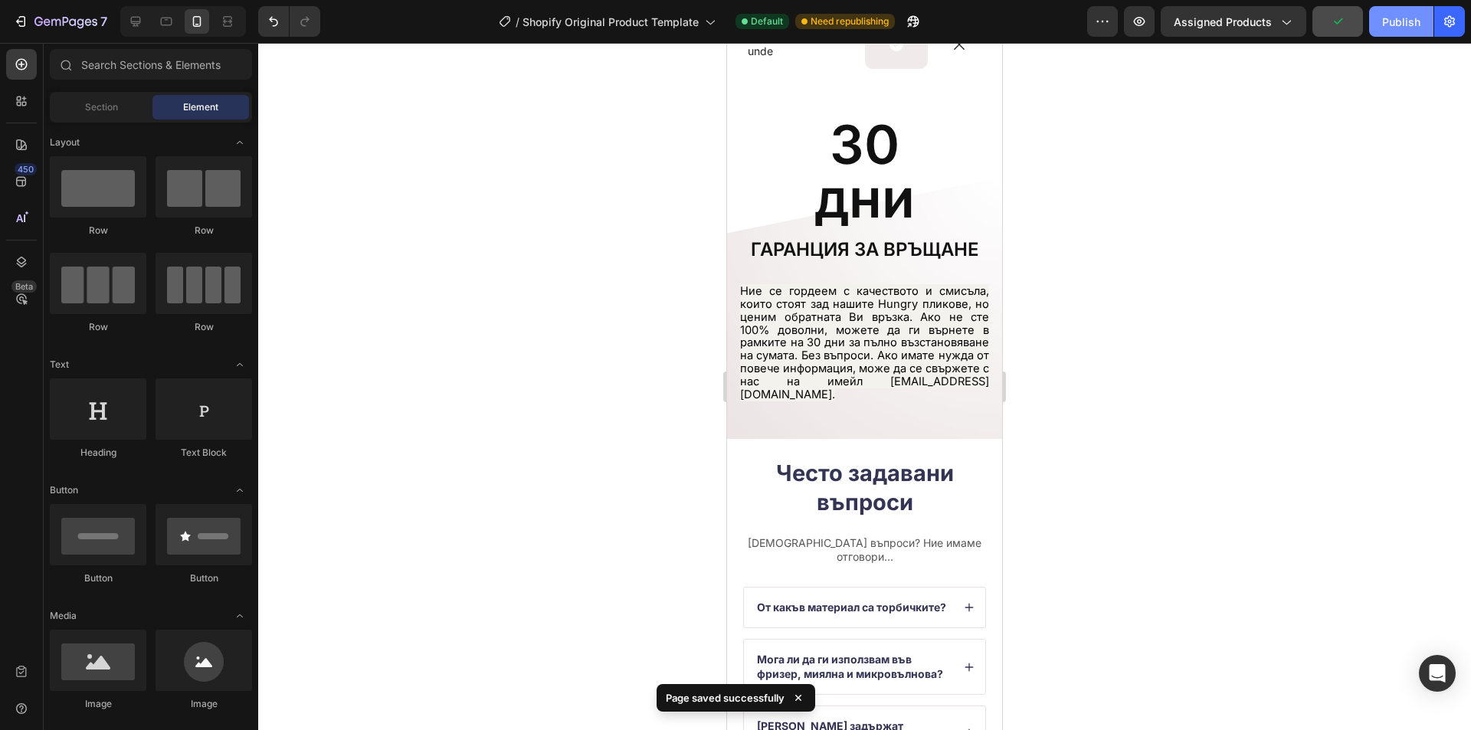
click at [1404, 18] on div "Publish" at bounding box center [1401, 22] width 38 height 16
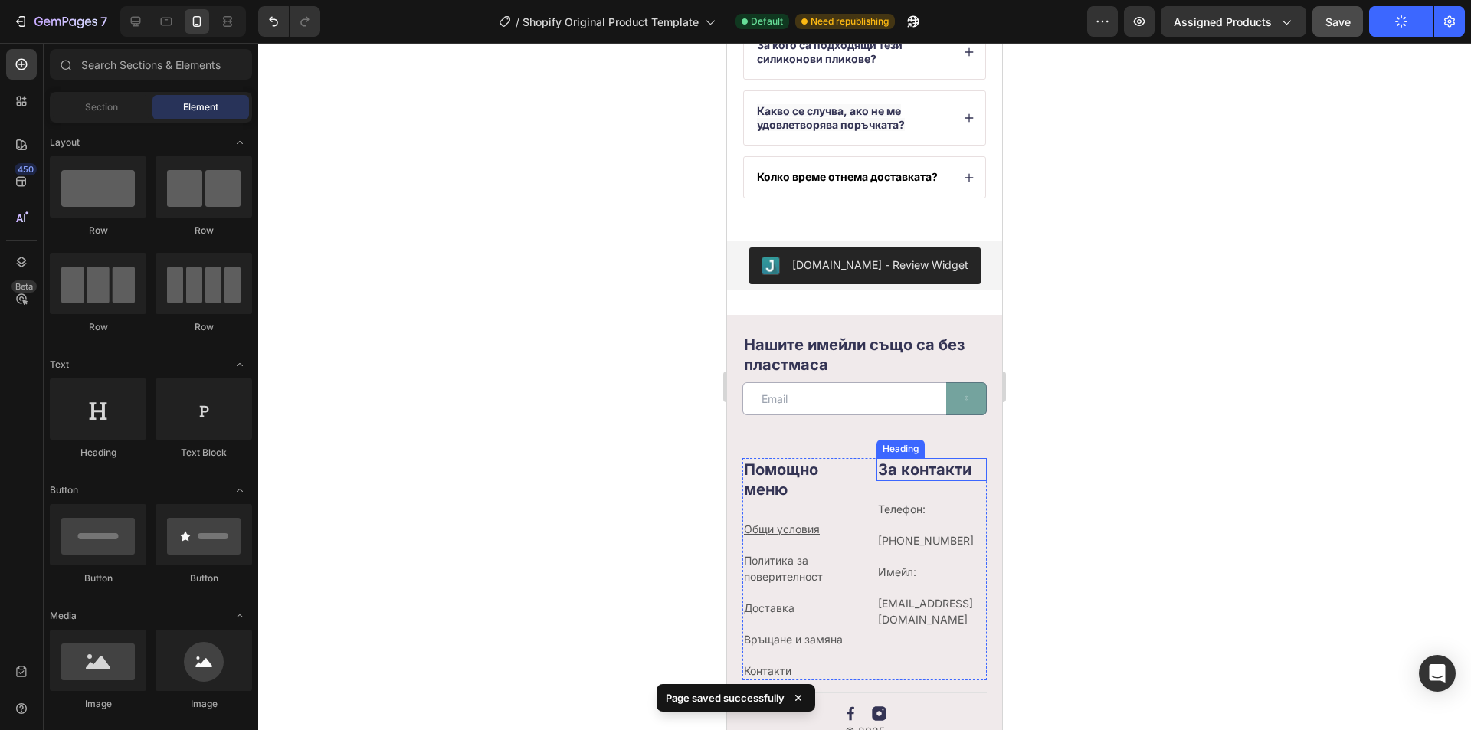
scroll to position [5611, 0]
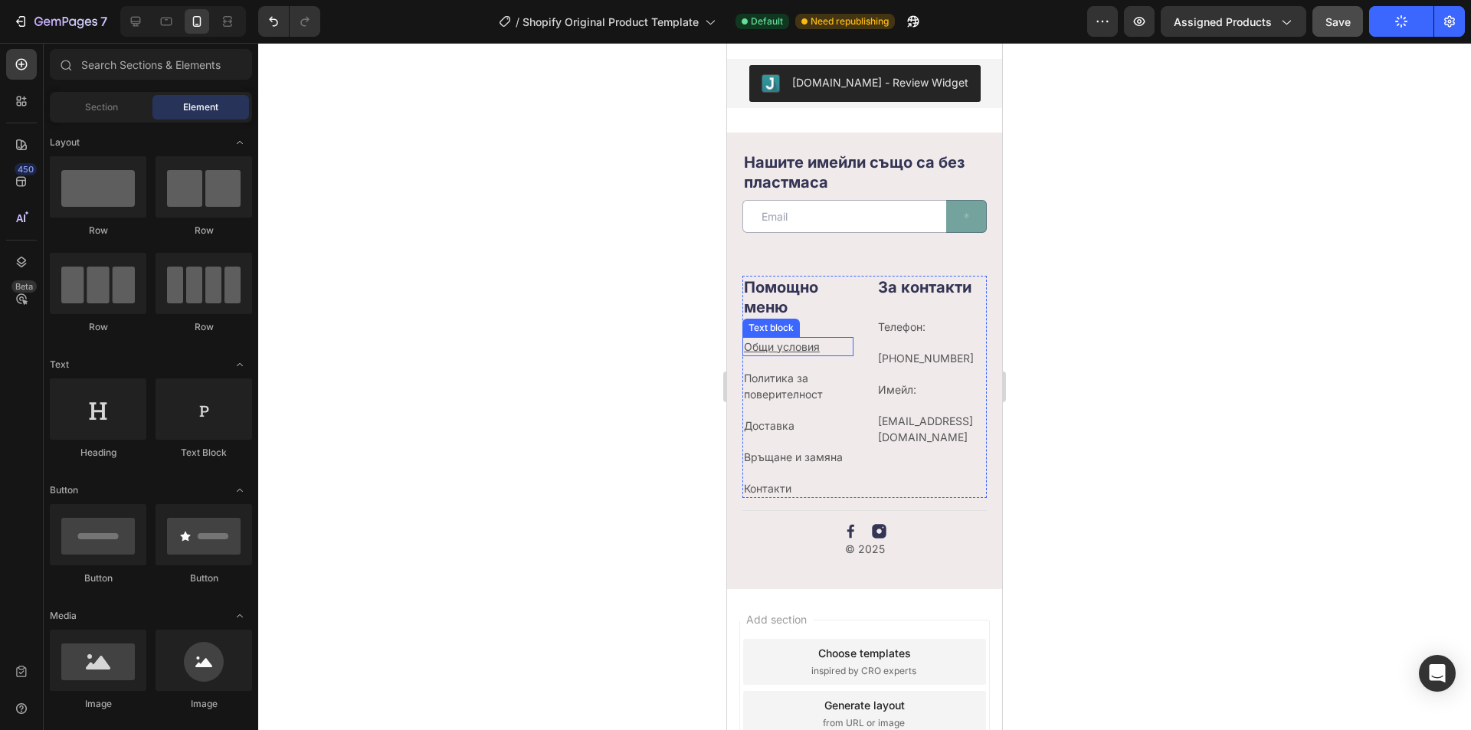
click at [833, 355] on p "Общи условия" at bounding box center [798, 347] width 108 height 16
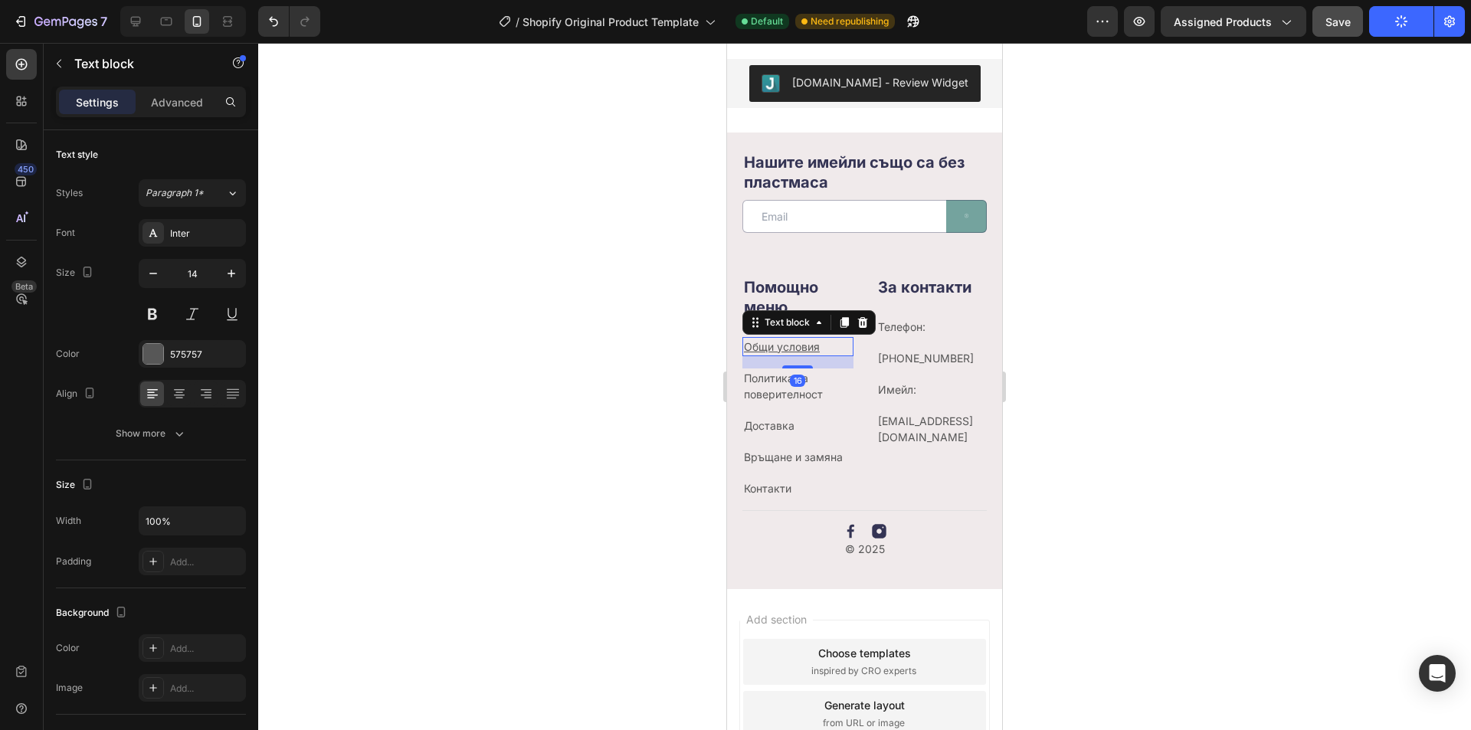
click at [799, 353] on u "Общи условия" at bounding box center [782, 346] width 76 height 13
drag, startPoint x: 822, startPoint y: 373, endPoint x: 734, endPoint y: 371, distance: 87.3
click at [734, 371] on div "Нашите имейли също са без пластмаса Heading Email Field Submit Button Row Newsl…" at bounding box center [864, 360] width 275 height 456
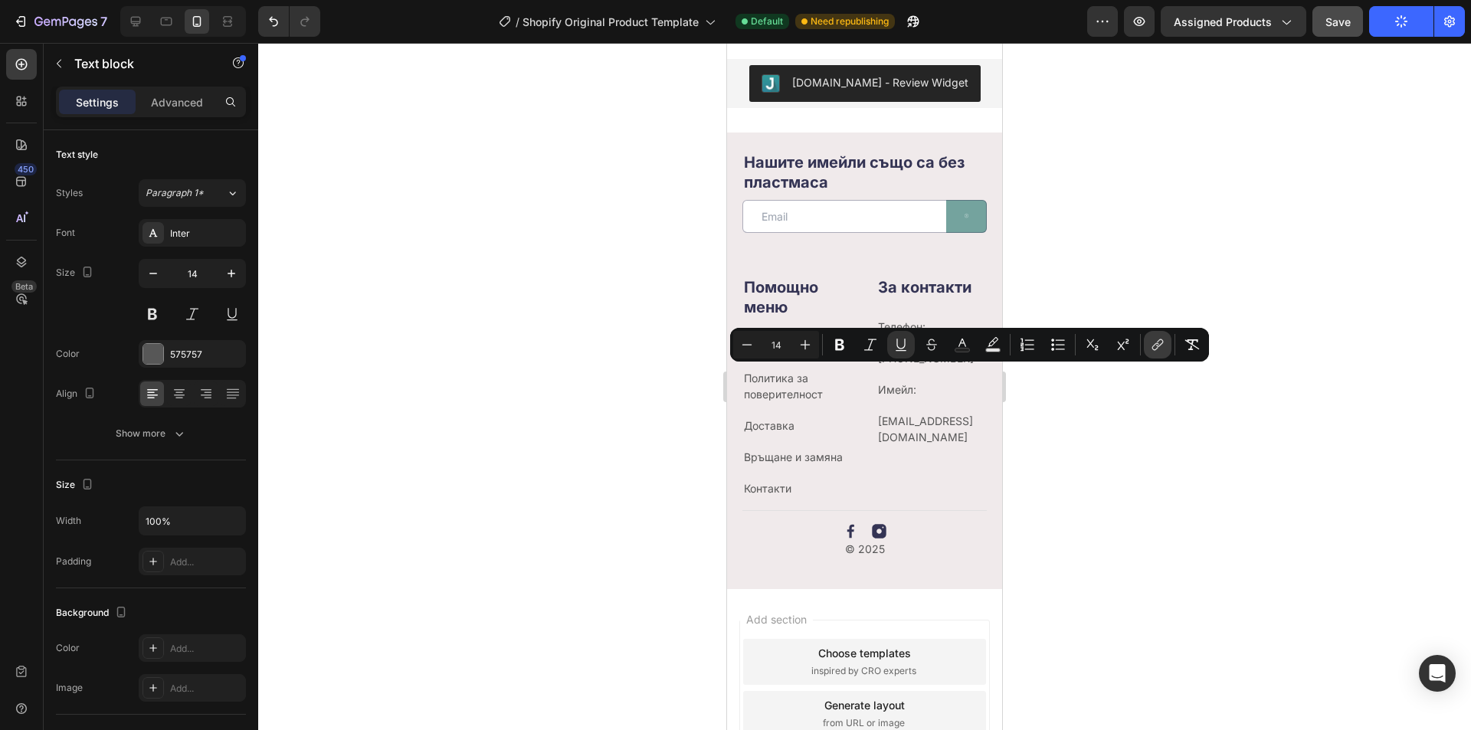
click at [1157, 344] on icon "Editor contextual toolbar" at bounding box center [1155, 347] width 7 height 8
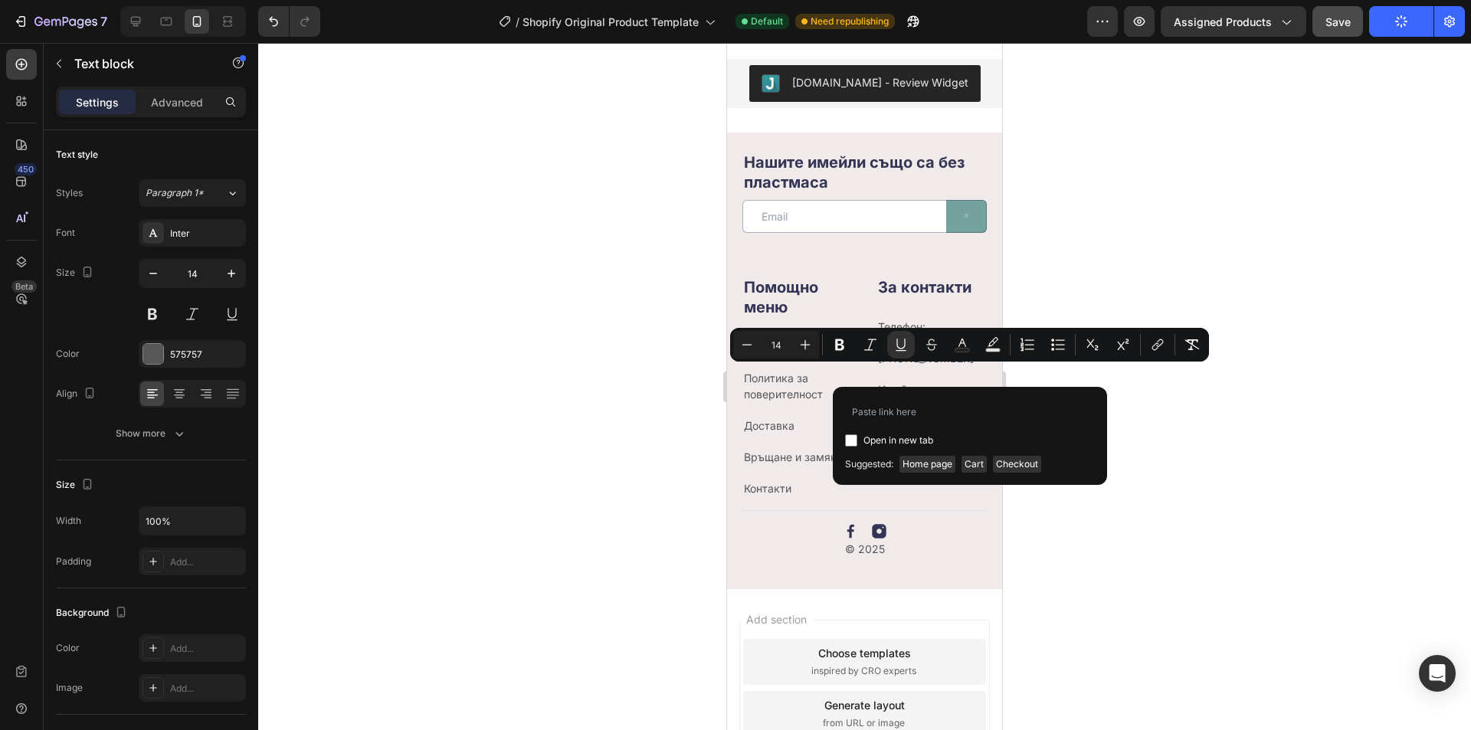
click at [914, 438] on span "Open in new tab" at bounding box center [898, 440] width 70 height 18
checkbox input "true"
click at [918, 414] on input "Editor contextual toolbar" at bounding box center [970, 411] width 250 height 25
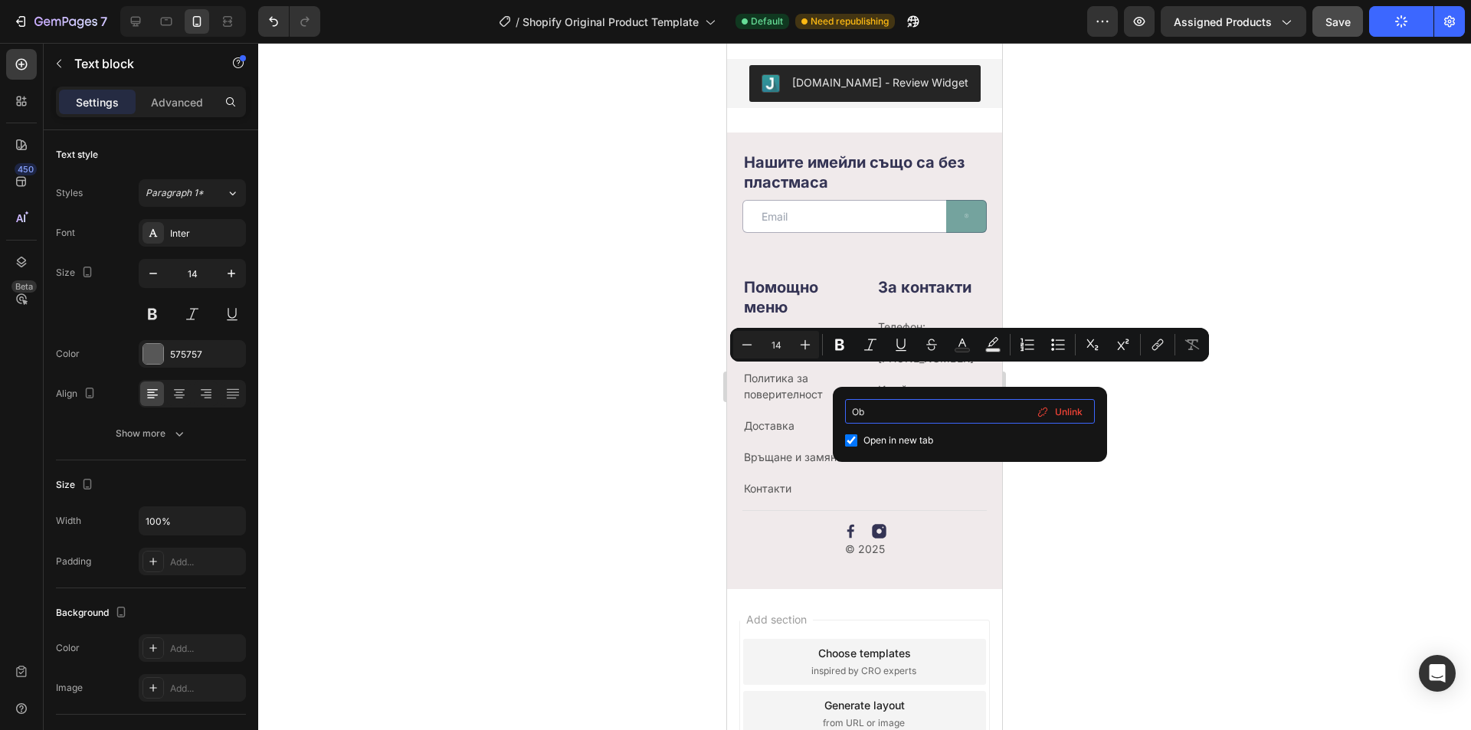
type input "O"
type input "Общи условия"
click at [1070, 407] on span "Unlink" at bounding box center [1069, 412] width 28 height 17
click at [988, 411] on input "Editor contextual toolbar" at bounding box center [970, 411] width 250 height 25
click at [877, 413] on input "Editor contextual toolbar" at bounding box center [970, 411] width 250 height 25
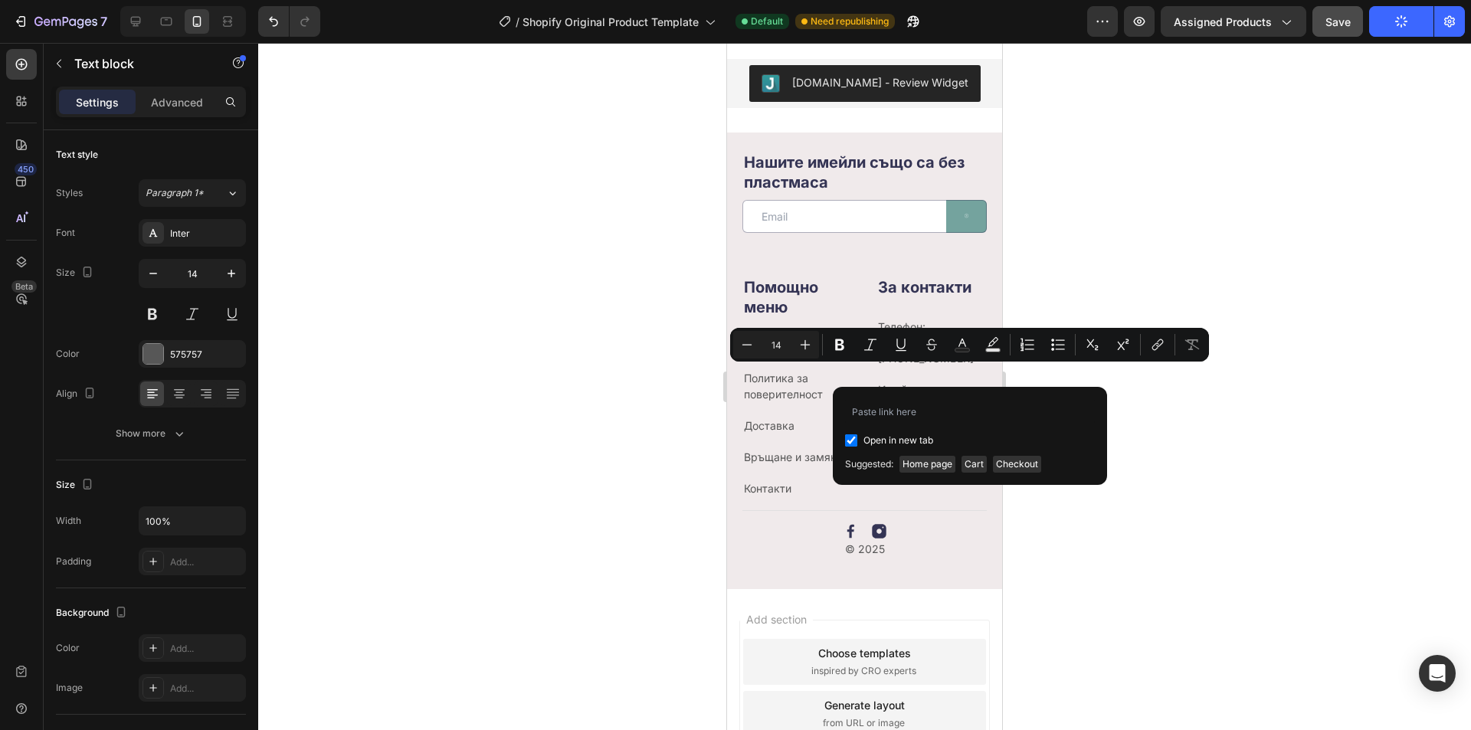
click at [1145, 568] on div at bounding box center [864, 386] width 1212 height 687
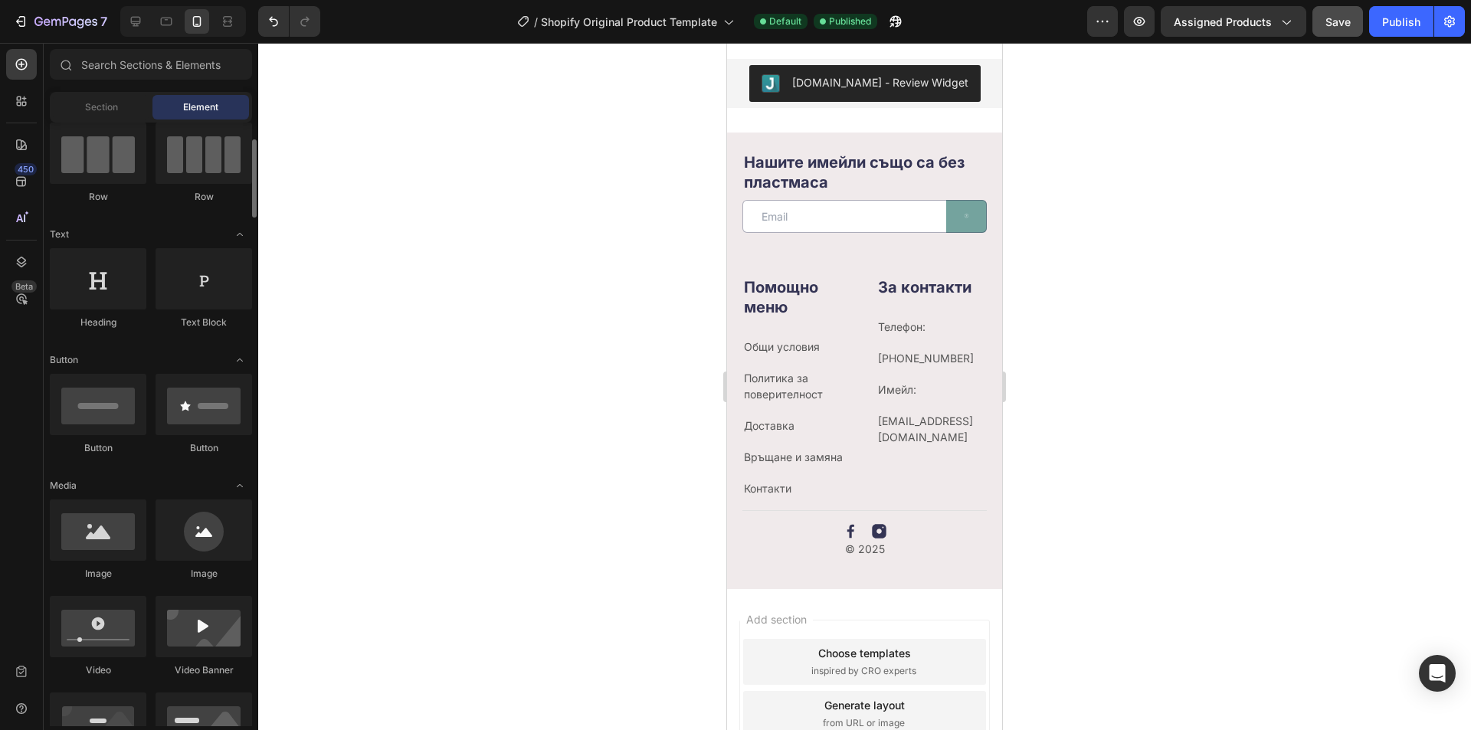
scroll to position [0, 0]
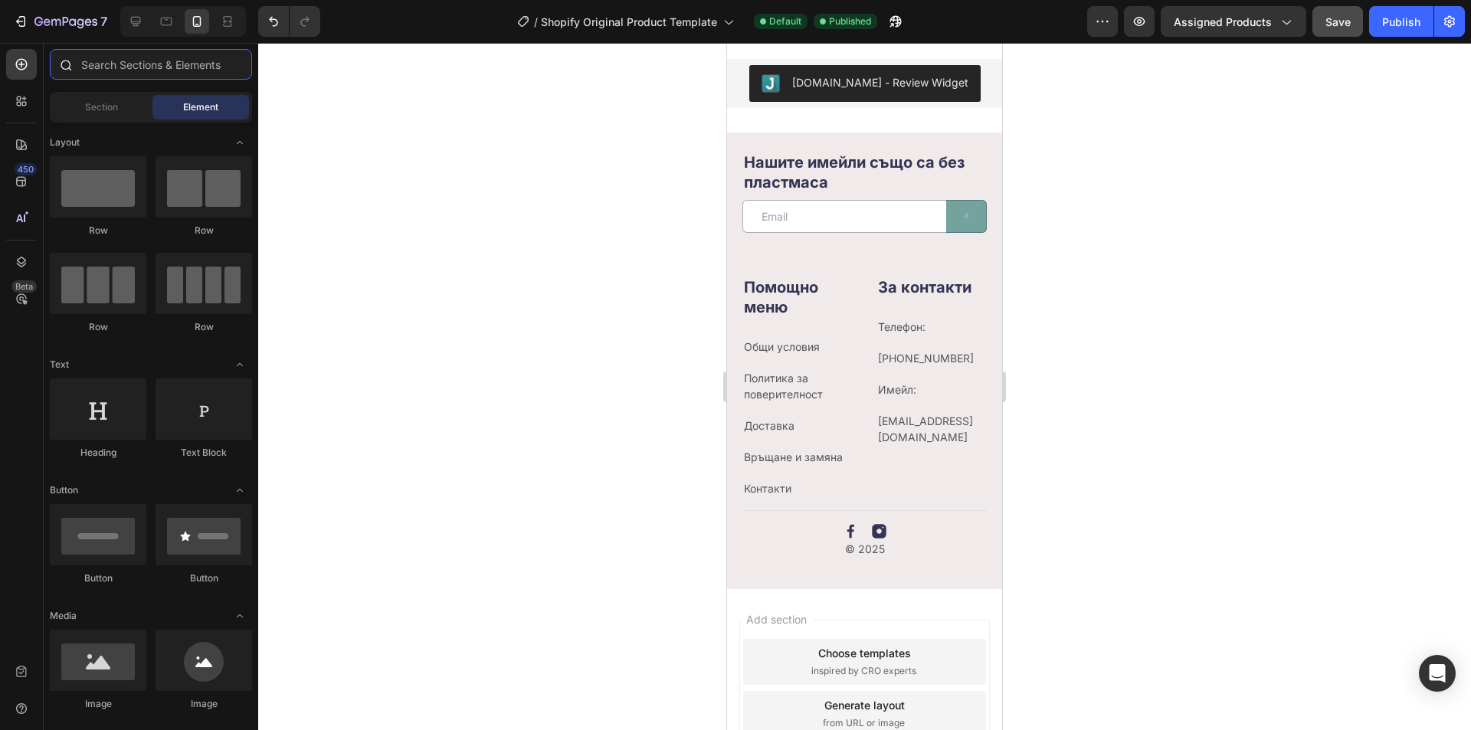
click at [147, 64] on input "text" at bounding box center [151, 64] width 202 height 31
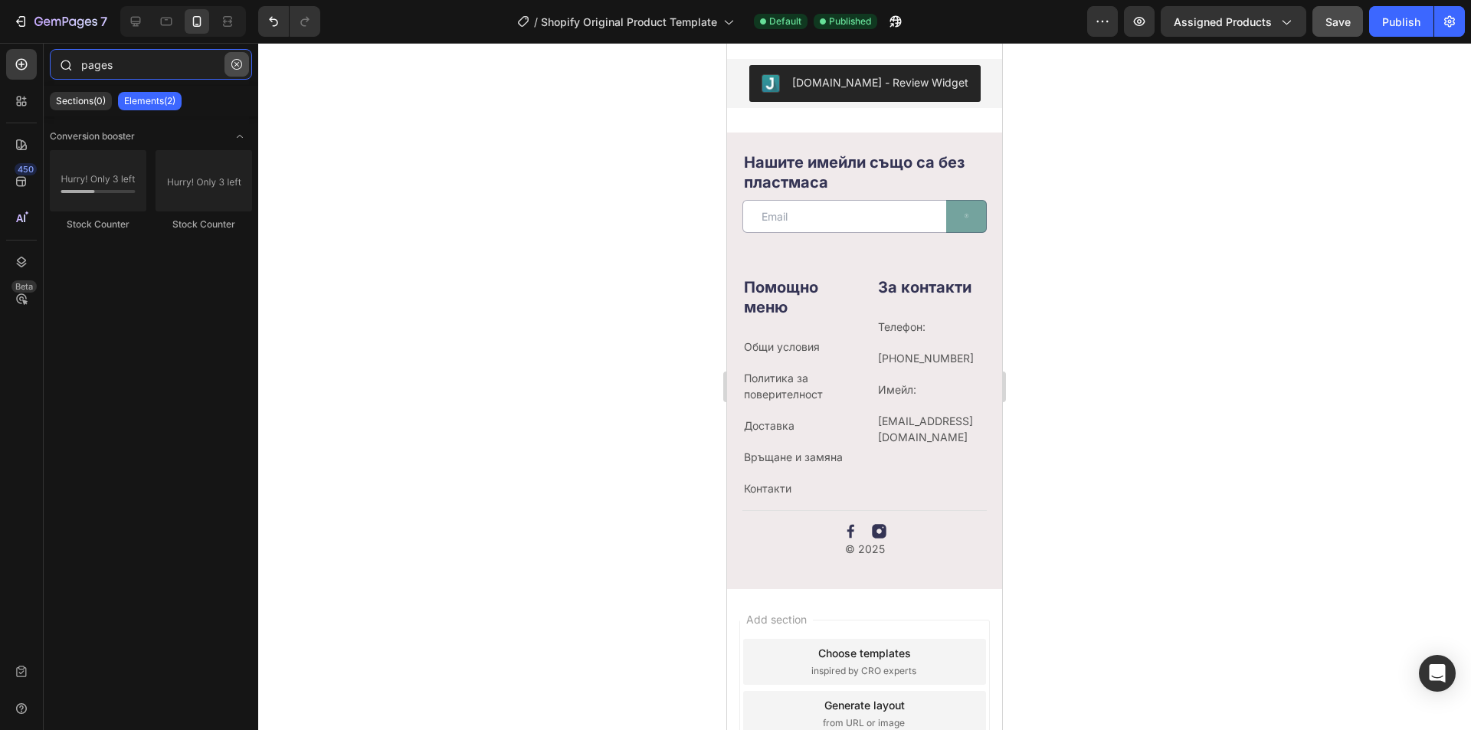
type input "pages"
click at [240, 65] on icon "button" at bounding box center [236, 64] width 11 height 11
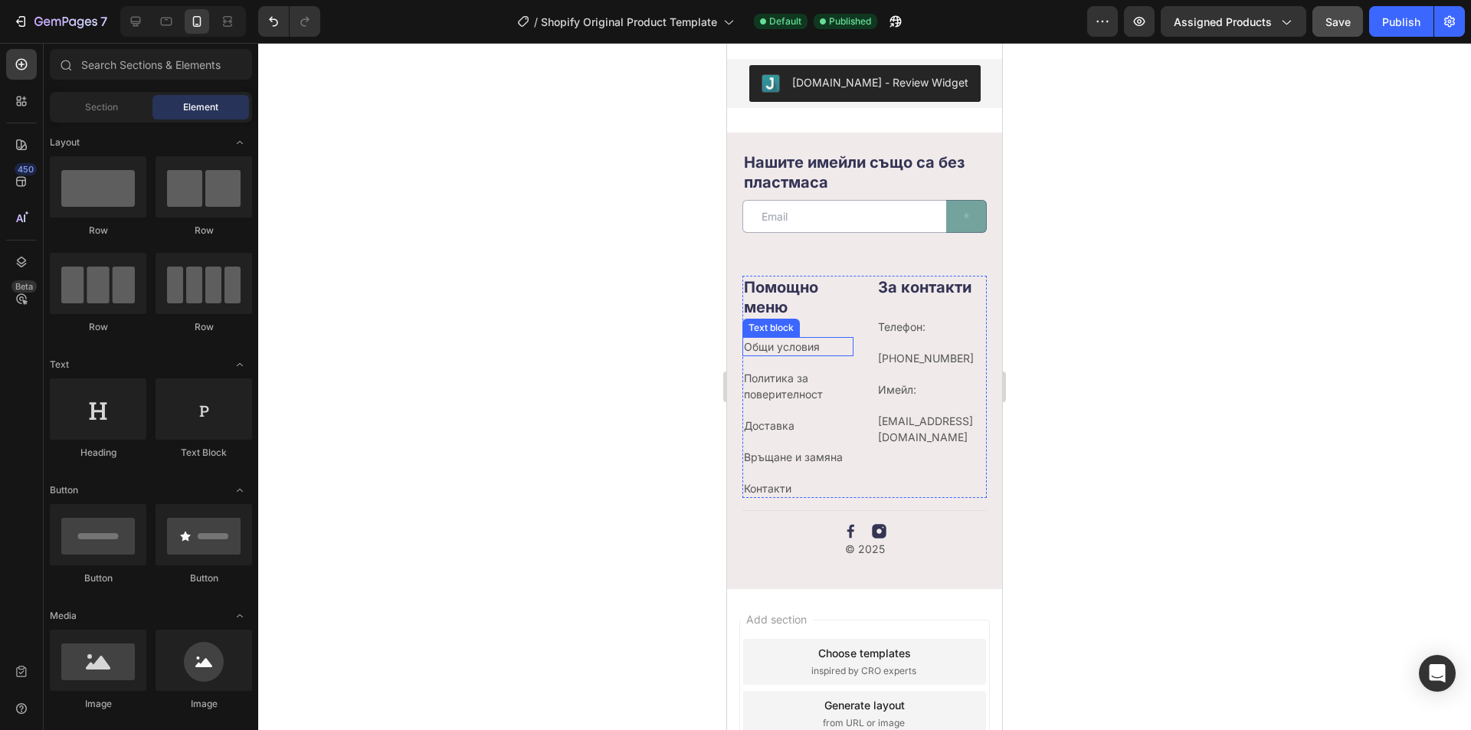
click at [803, 355] on p "Общи условия" at bounding box center [798, 347] width 108 height 16
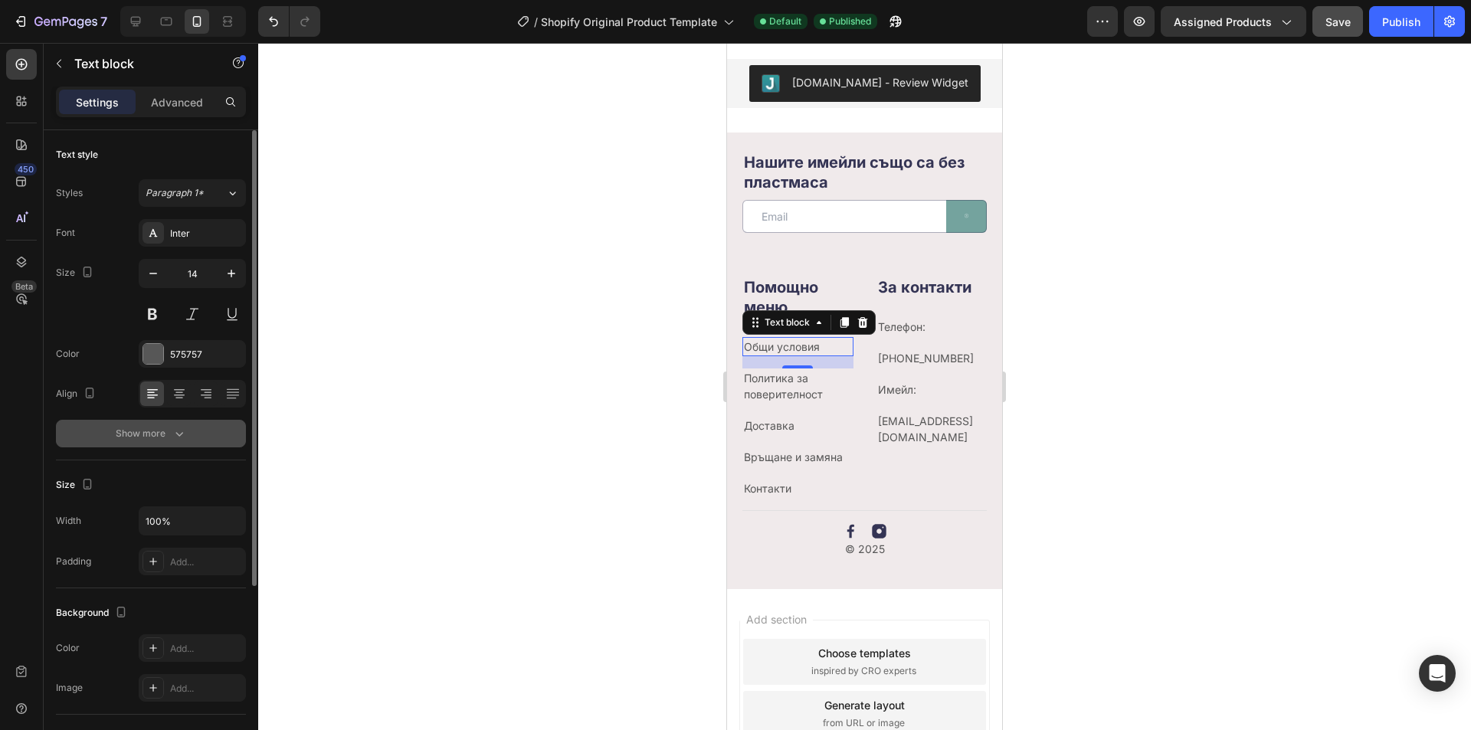
click at [164, 430] on div "Show more" at bounding box center [151, 433] width 71 height 15
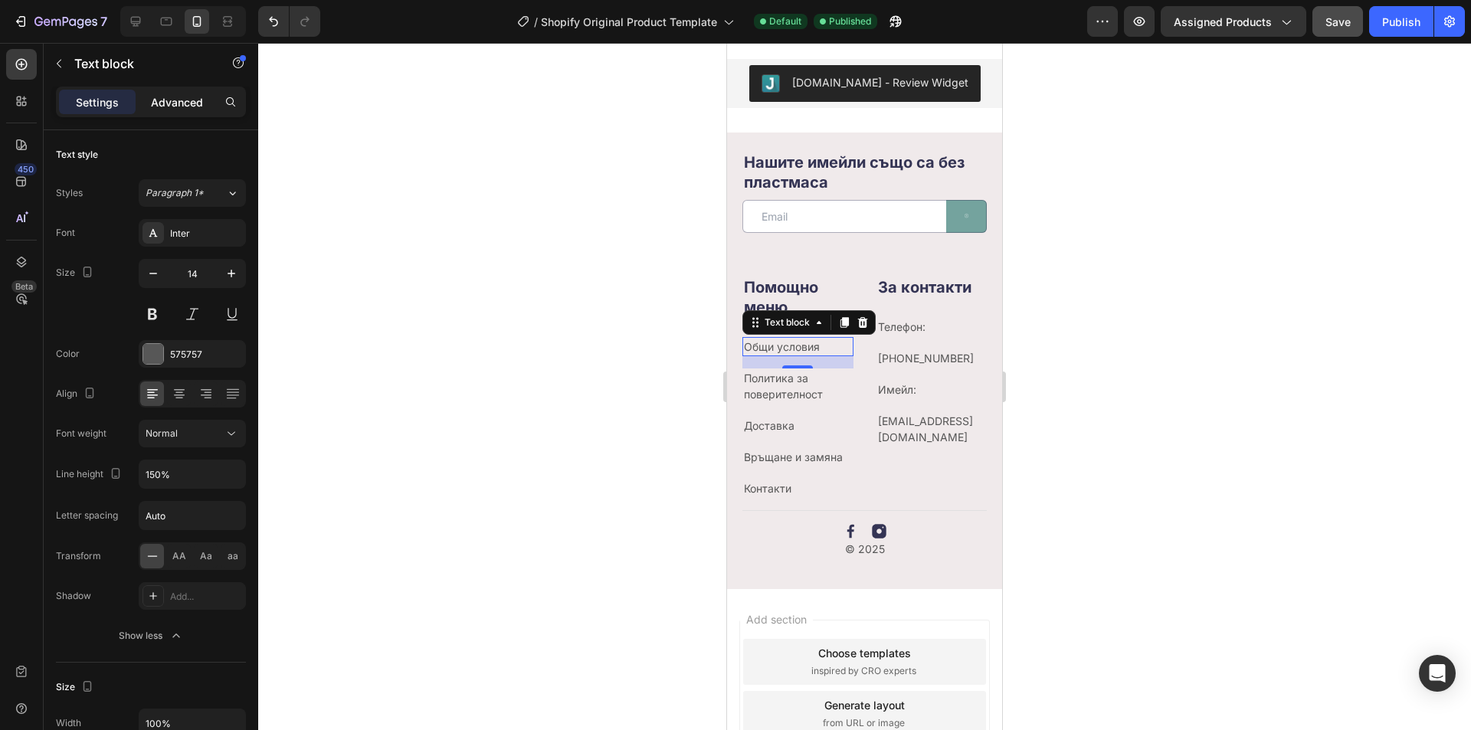
click at [190, 90] on div "Advanced" at bounding box center [177, 102] width 77 height 25
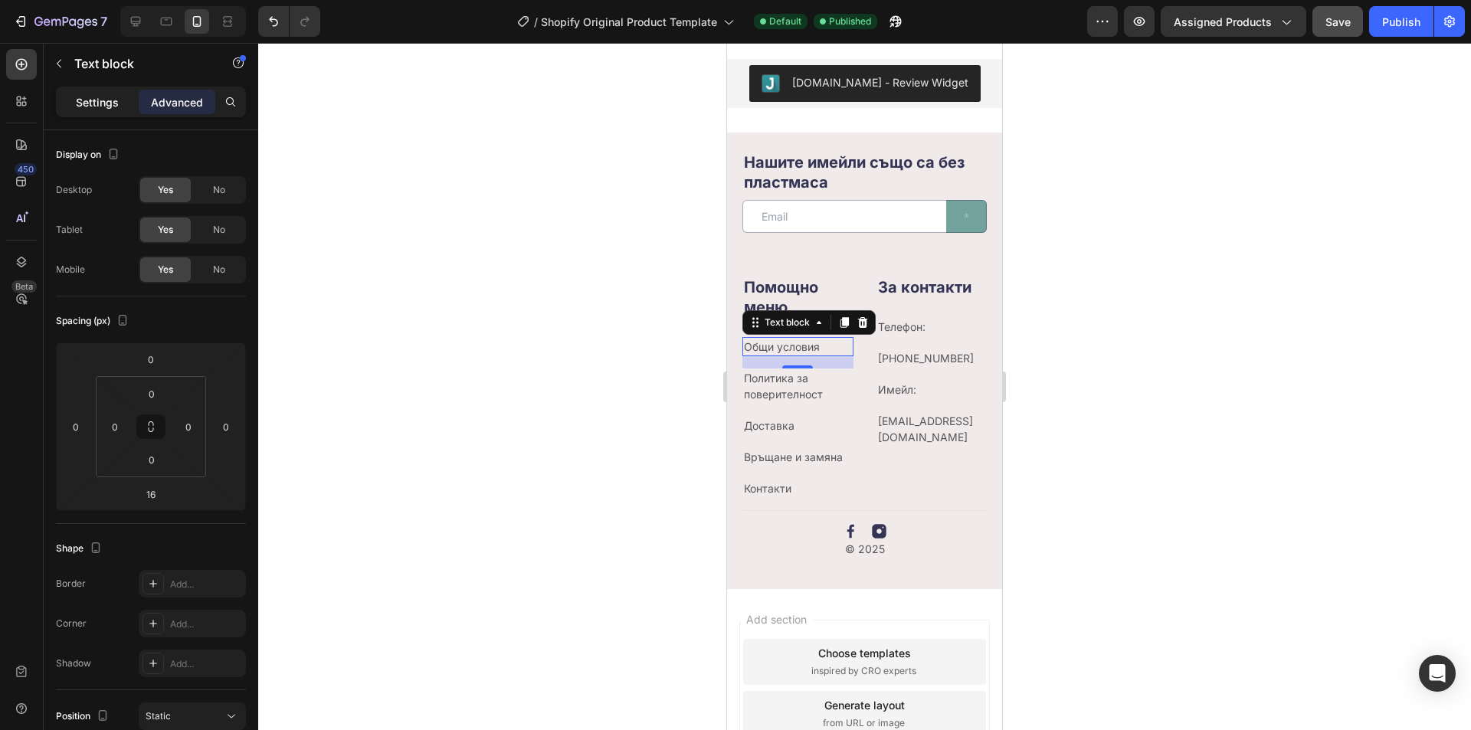
click at [110, 89] on div "Settings Advanced" at bounding box center [151, 102] width 190 height 31
click at [105, 98] on p "Settings" at bounding box center [97, 102] width 43 height 16
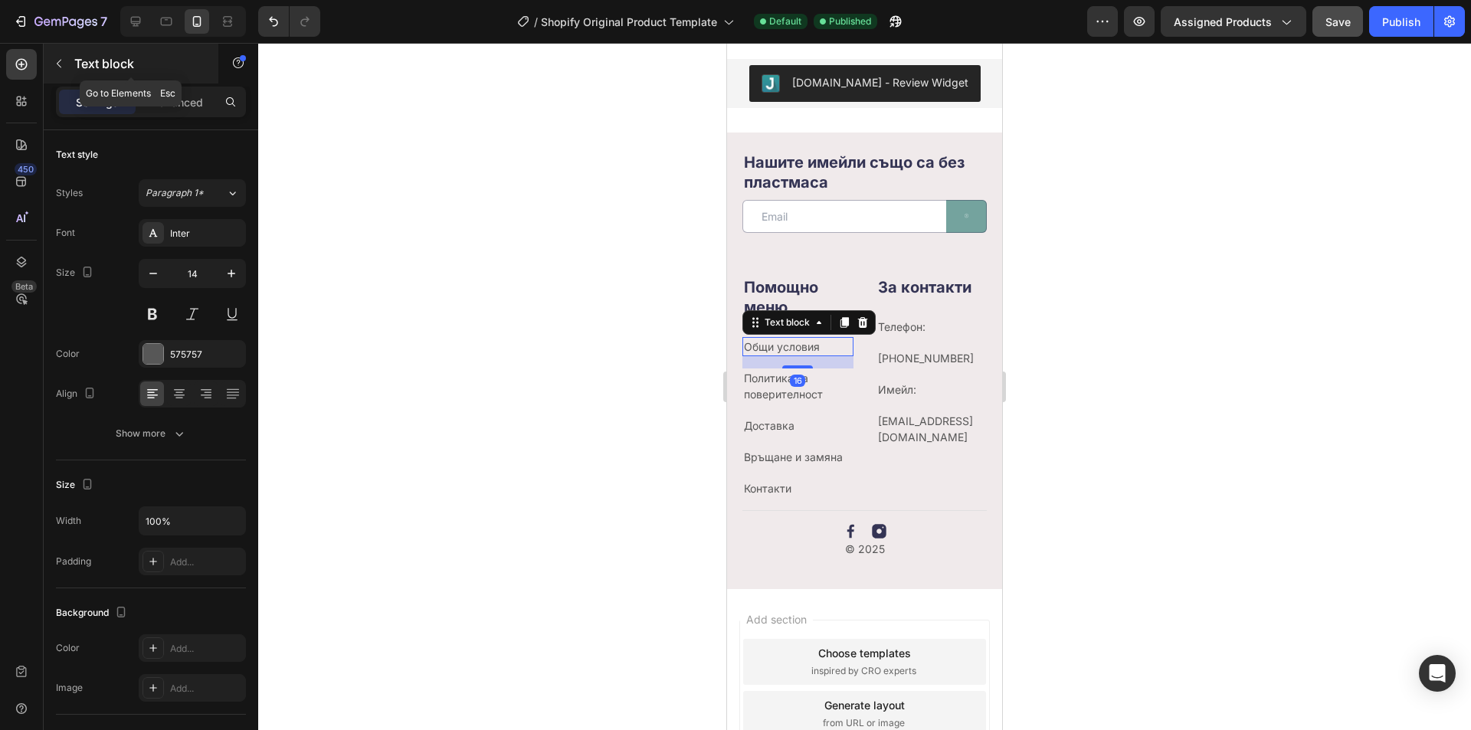
click at [62, 54] on button "button" at bounding box center [59, 63] width 25 height 25
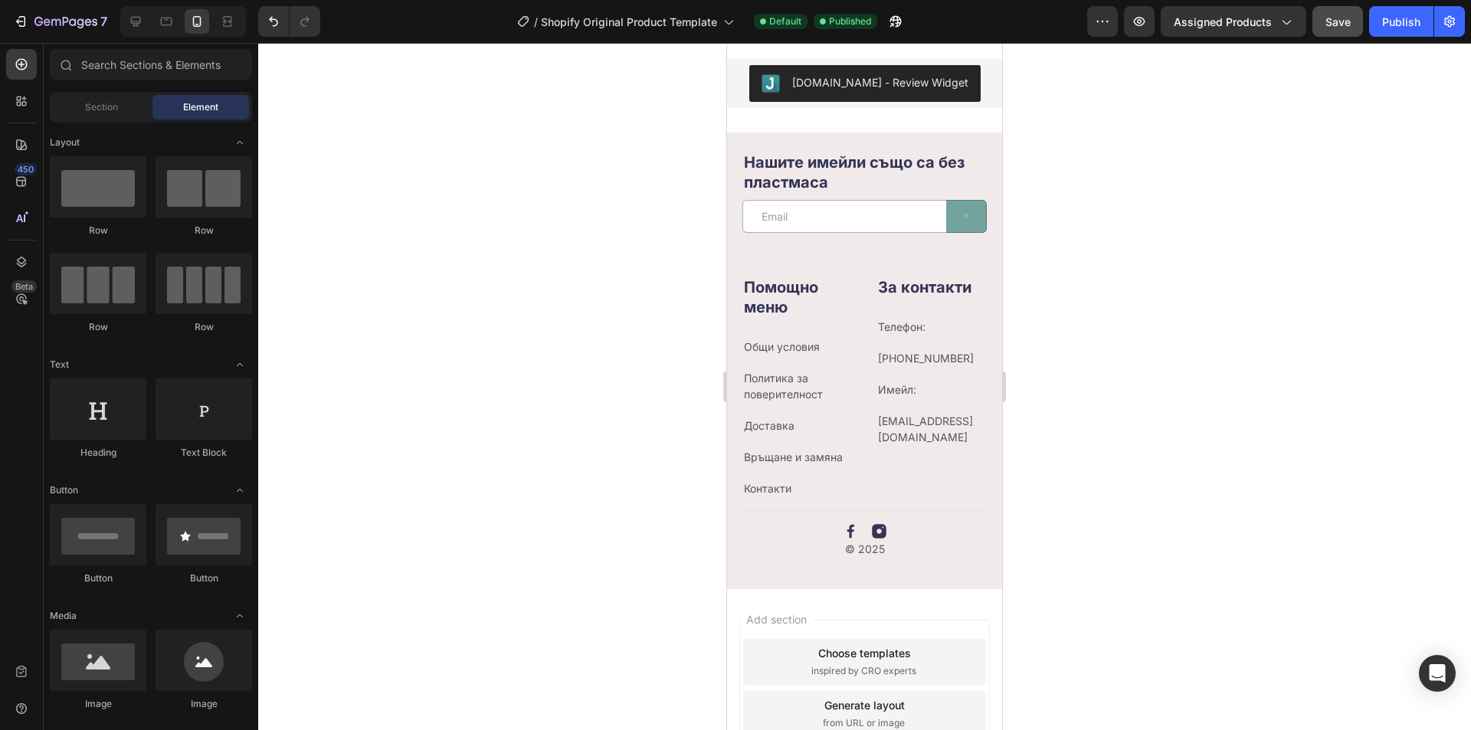
click at [1115, 437] on div at bounding box center [864, 386] width 1212 height 687
click at [946, 233] on button at bounding box center [966, 216] width 41 height 33
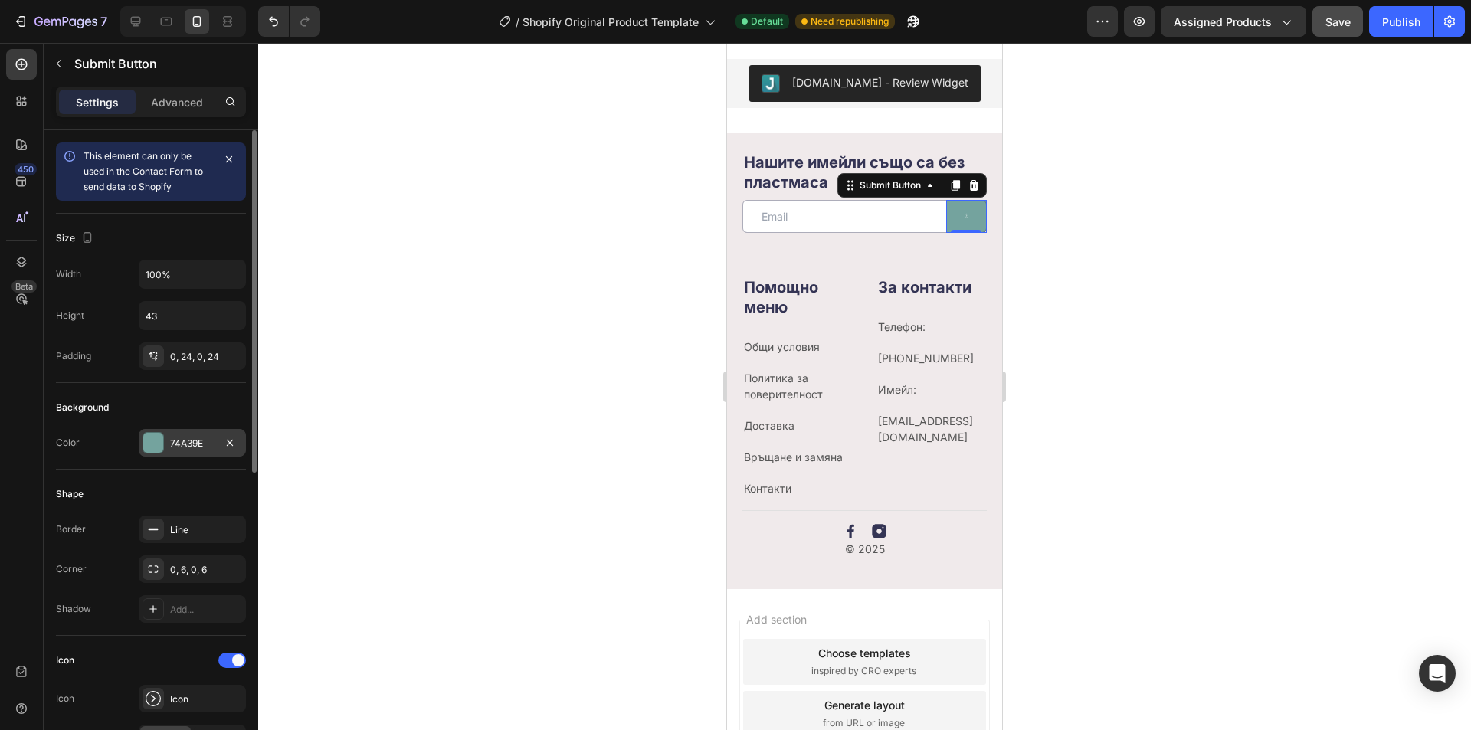
click at [186, 437] on div "74A39E" at bounding box center [192, 444] width 44 height 14
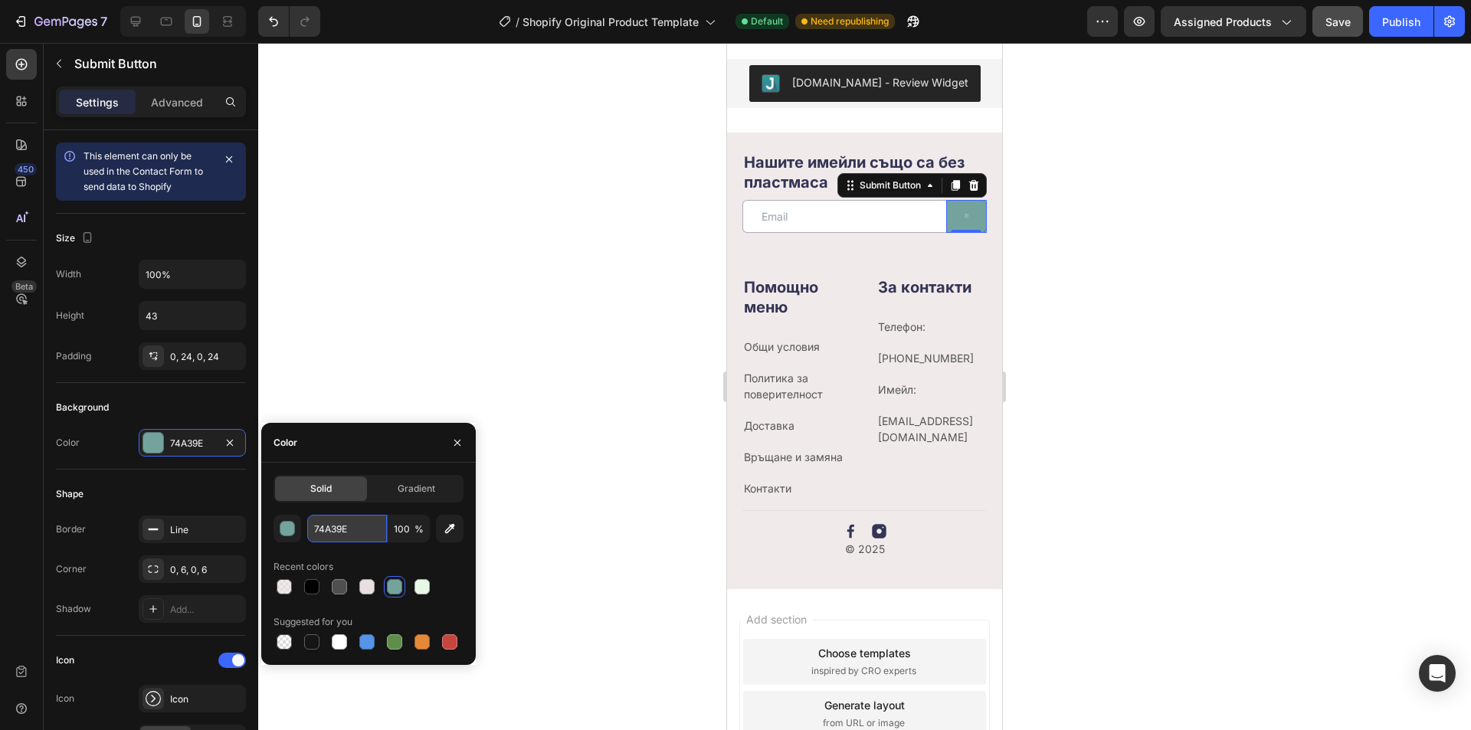
click at [357, 527] on input "74A39E" at bounding box center [347, 529] width 80 height 28
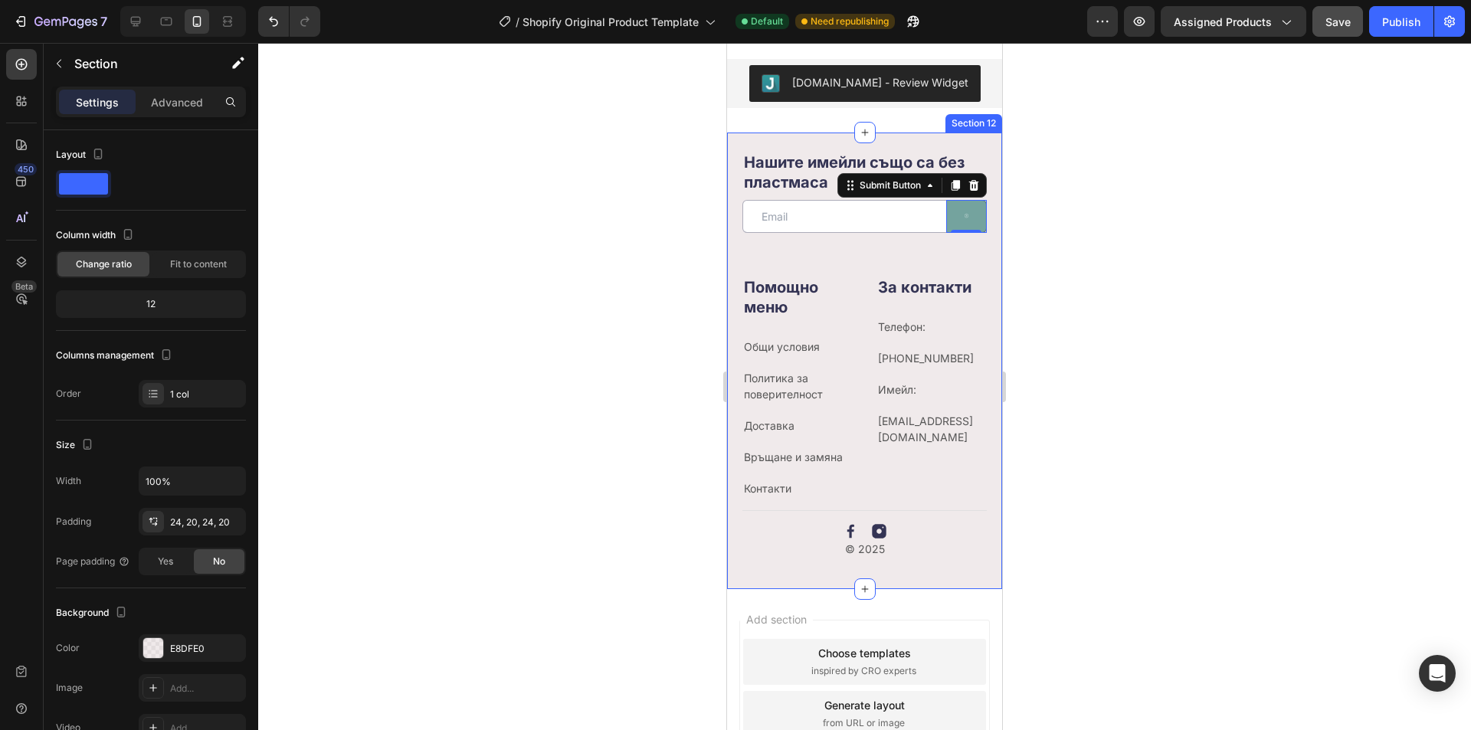
click at [735, 281] on div "Нашите имейли също са без пластмаса Heading Email Field Submit Button 0 Row New…" at bounding box center [864, 360] width 275 height 456
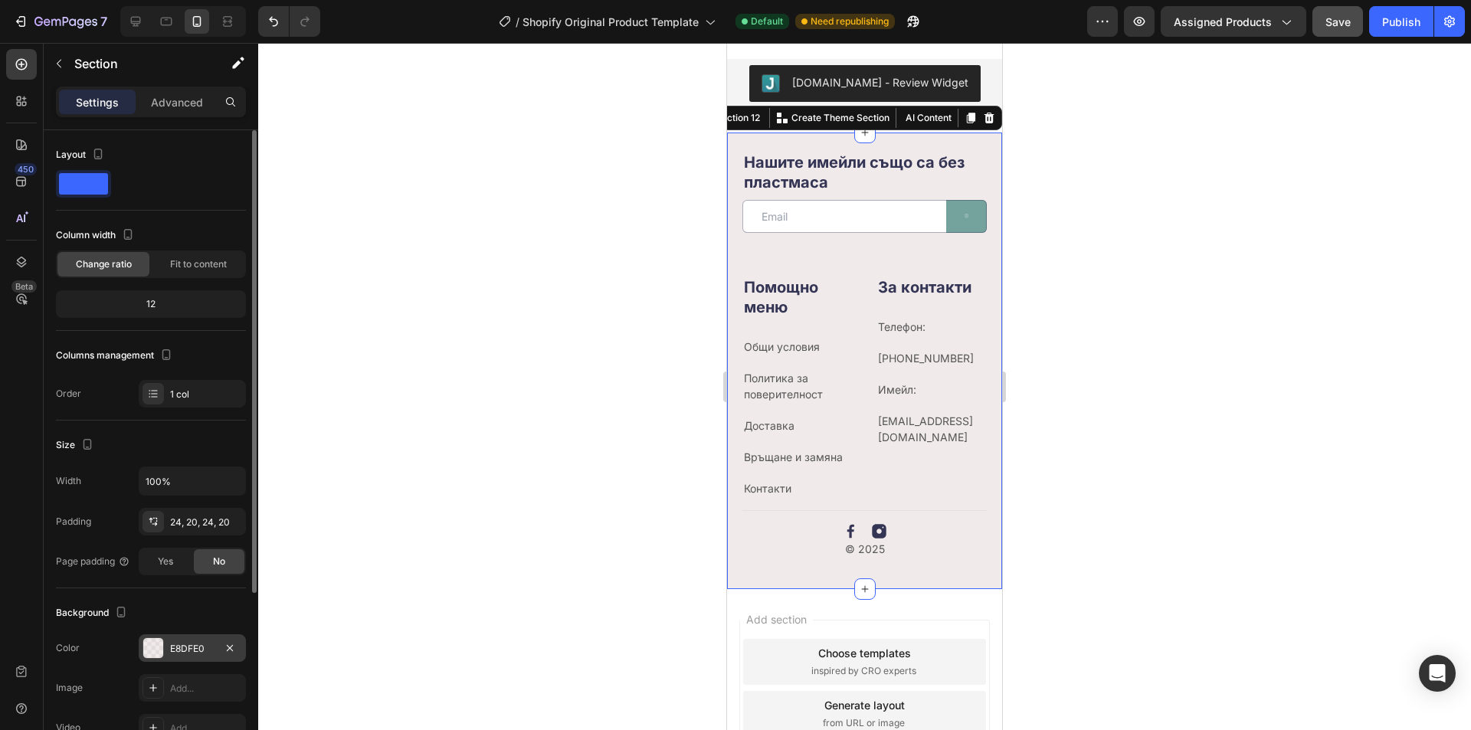
click at [195, 643] on div "E8DFE0" at bounding box center [192, 649] width 44 height 14
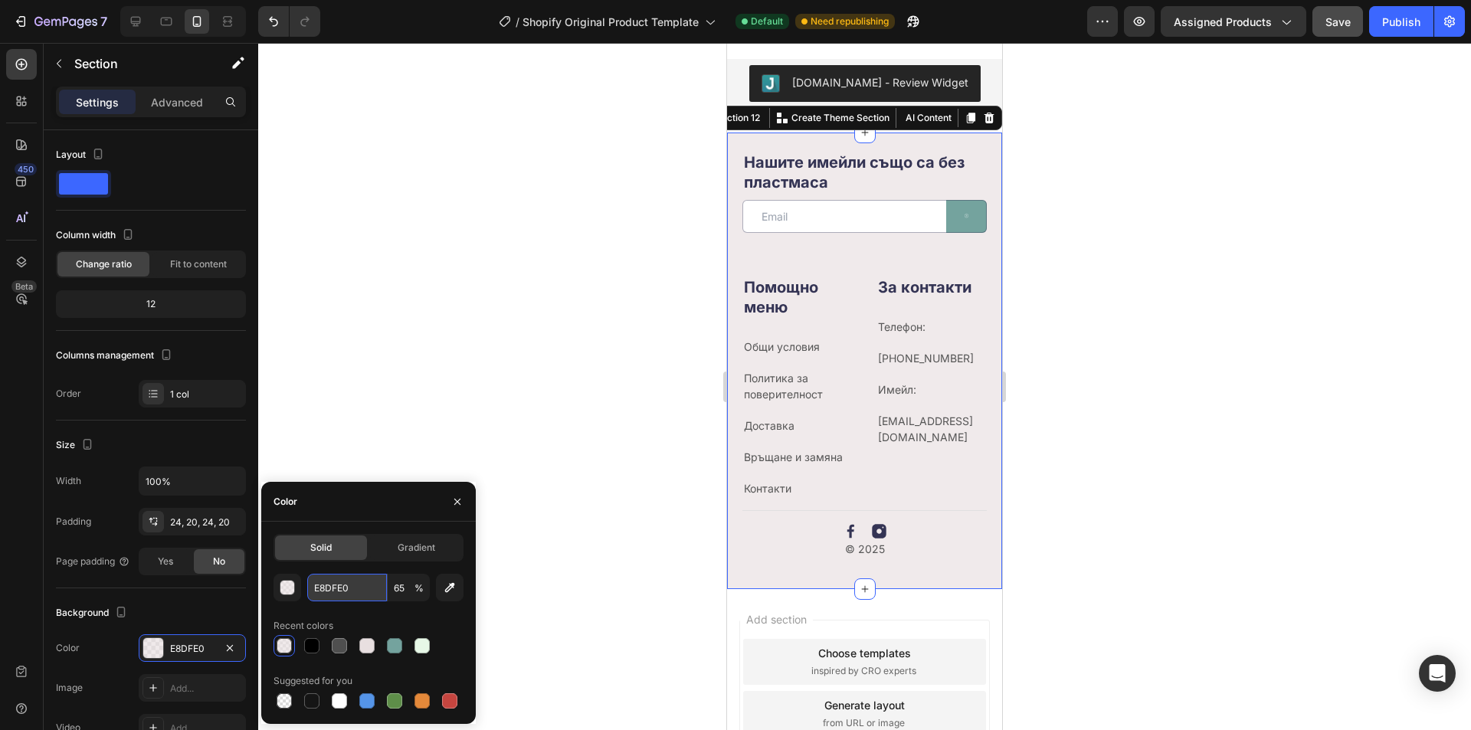
click at [349, 577] on input "E8DFE0" at bounding box center [347, 588] width 80 height 28
click at [967, 233] on button at bounding box center [966, 216] width 41 height 33
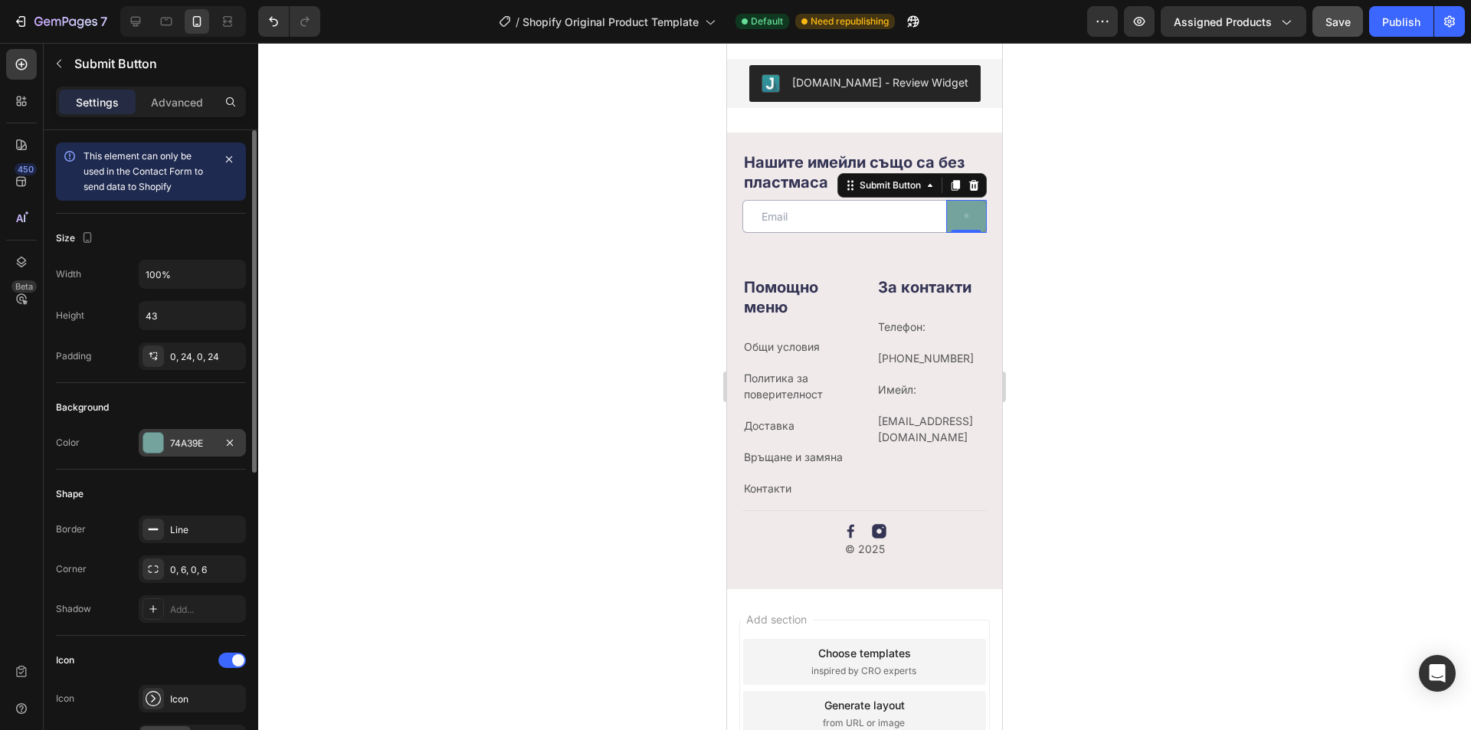
click at [211, 439] on div "74A39E" at bounding box center [192, 444] width 44 height 14
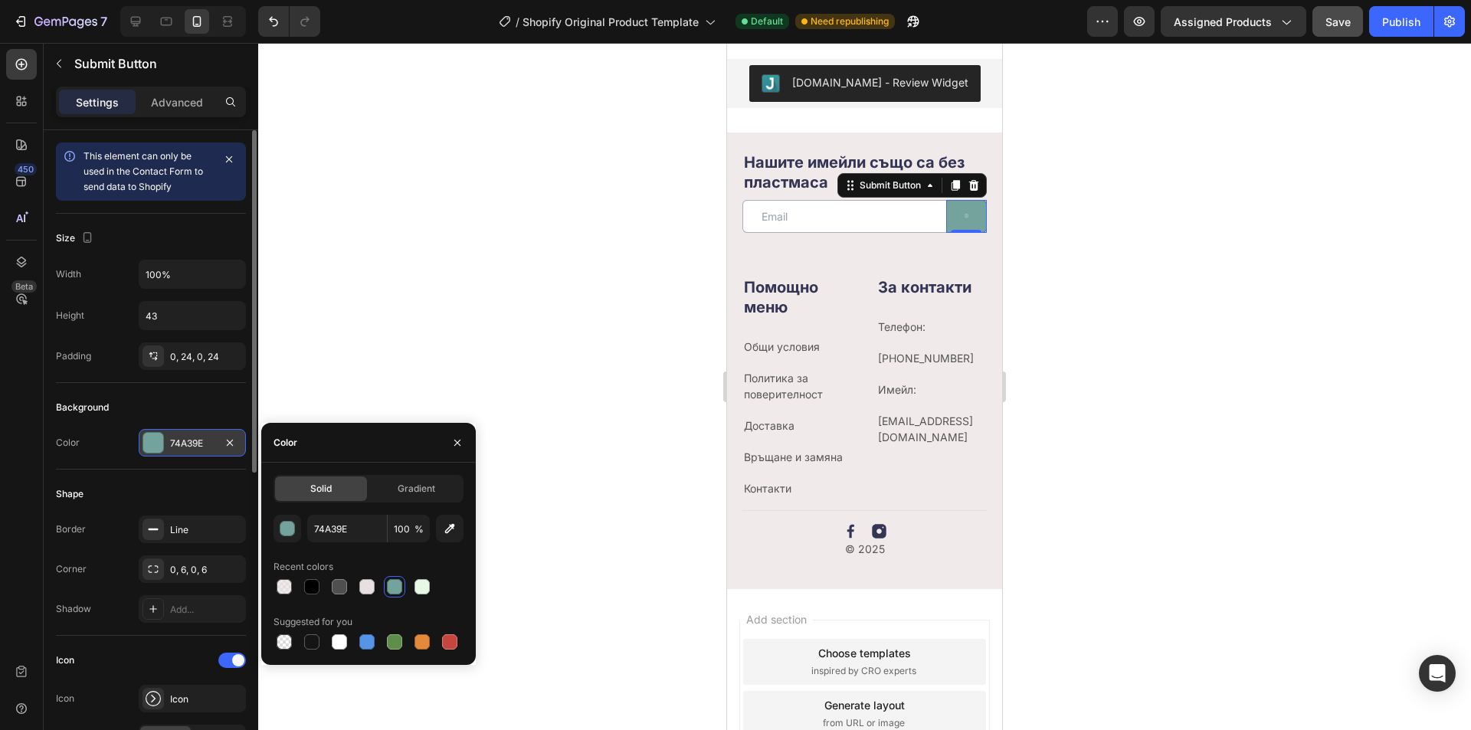
click at [205, 439] on div "74A39E" at bounding box center [192, 444] width 44 height 14
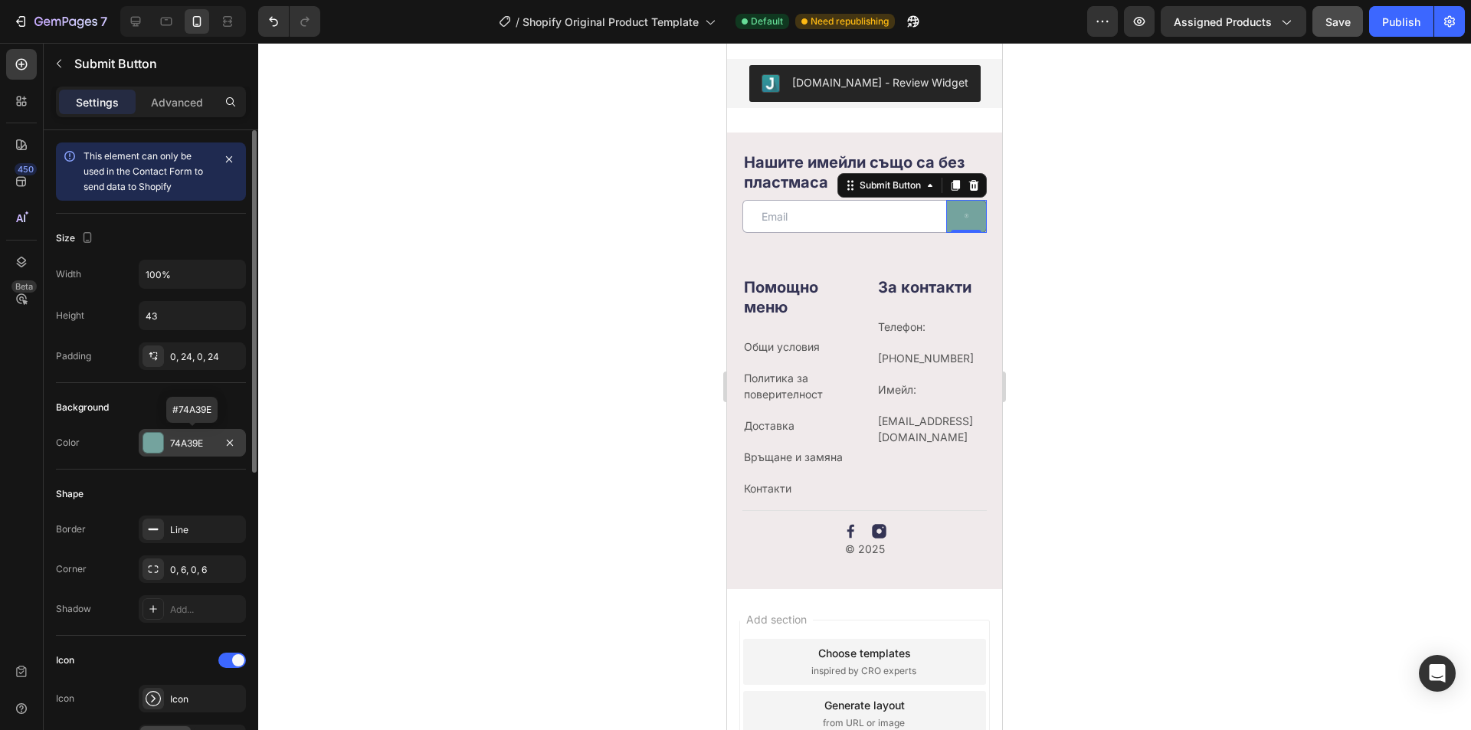
click at [205, 439] on div "74A39E" at bounding box center [192, 444] width 44 height 14
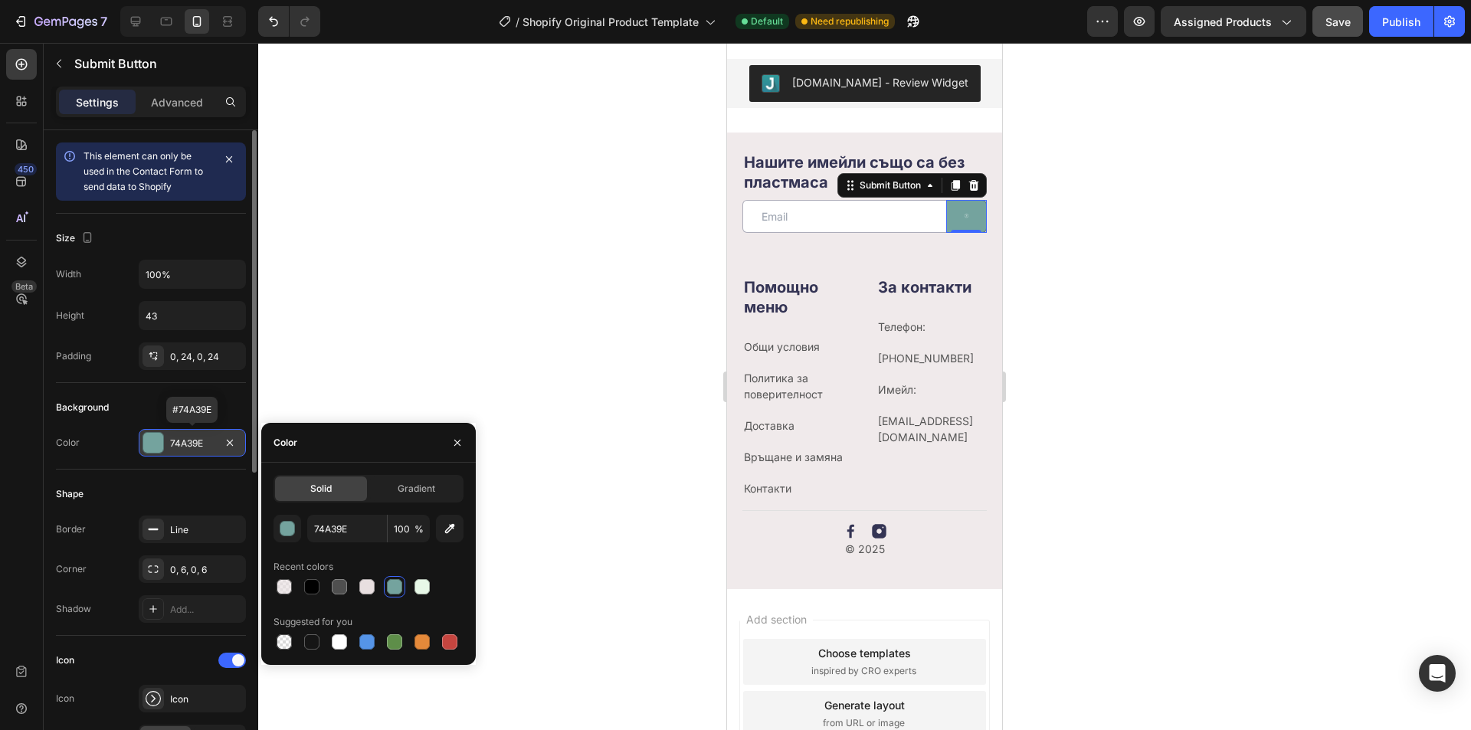
click at [205, 439] on div "74A39E" at bounding box center [192, 444] width 44 height 14
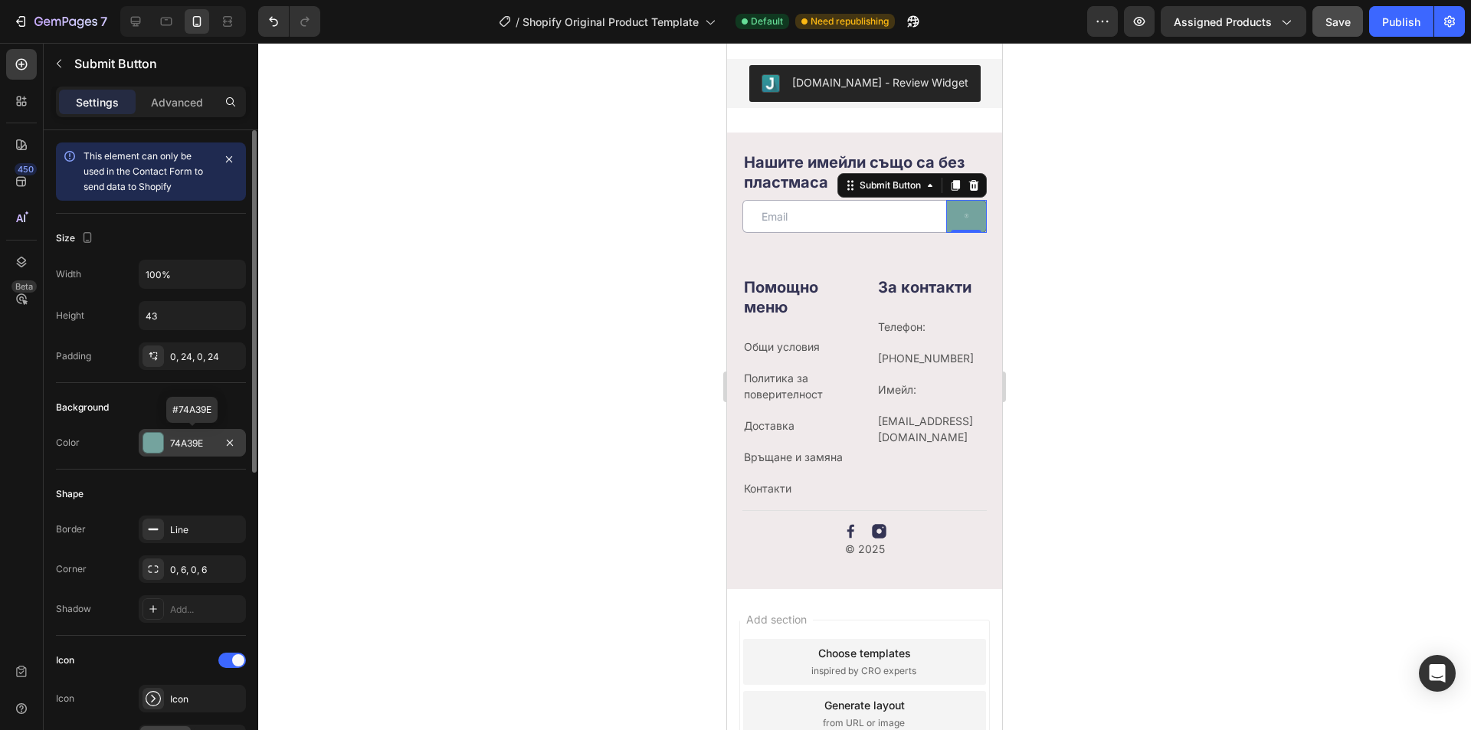
click at [187, 440] on div "74A39E" at bounding box center [192, 444] width 44 height 14
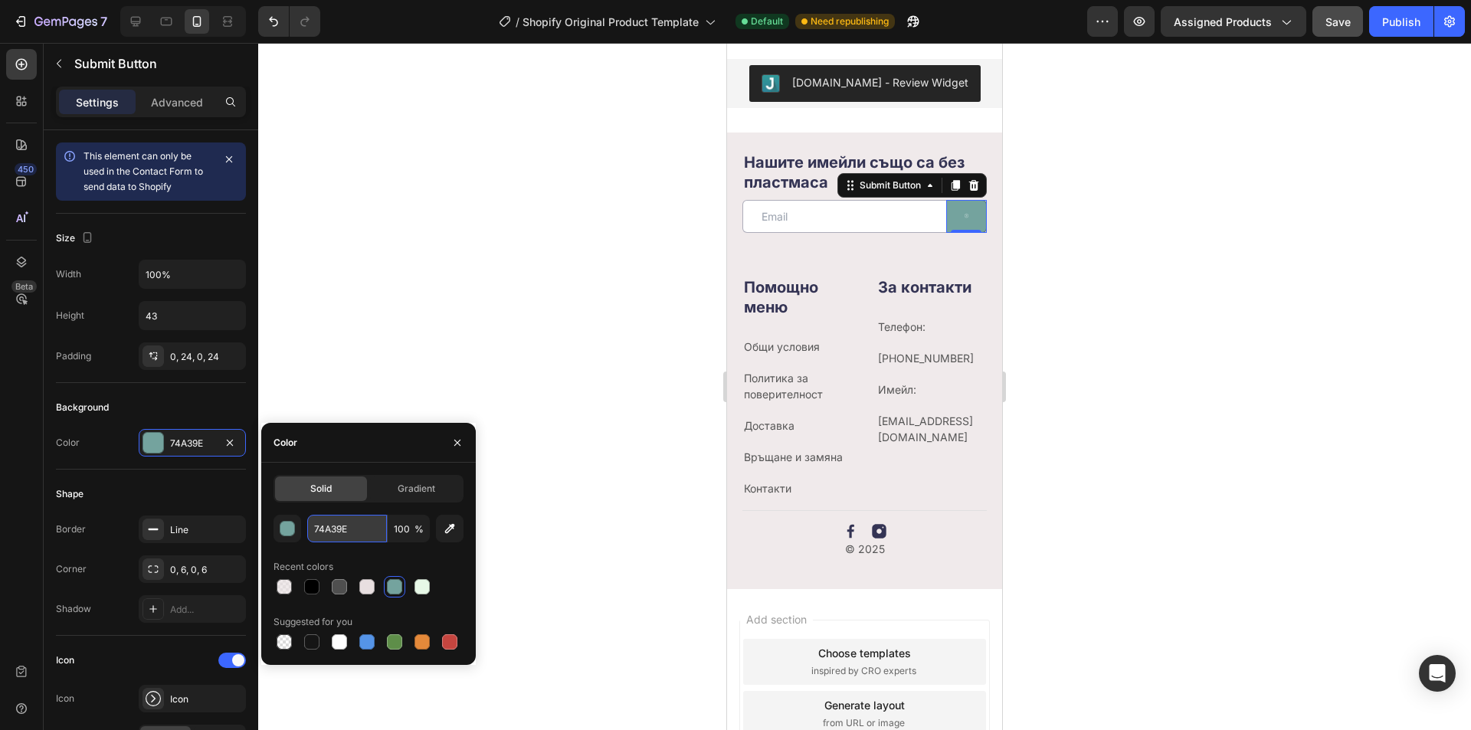
click at [346, 525] on input "74A39E" at bounding box center [347, 529] width 80 height 28
click at [1117, 320] on div at bounding box center [864, 386] width 1212 height 687
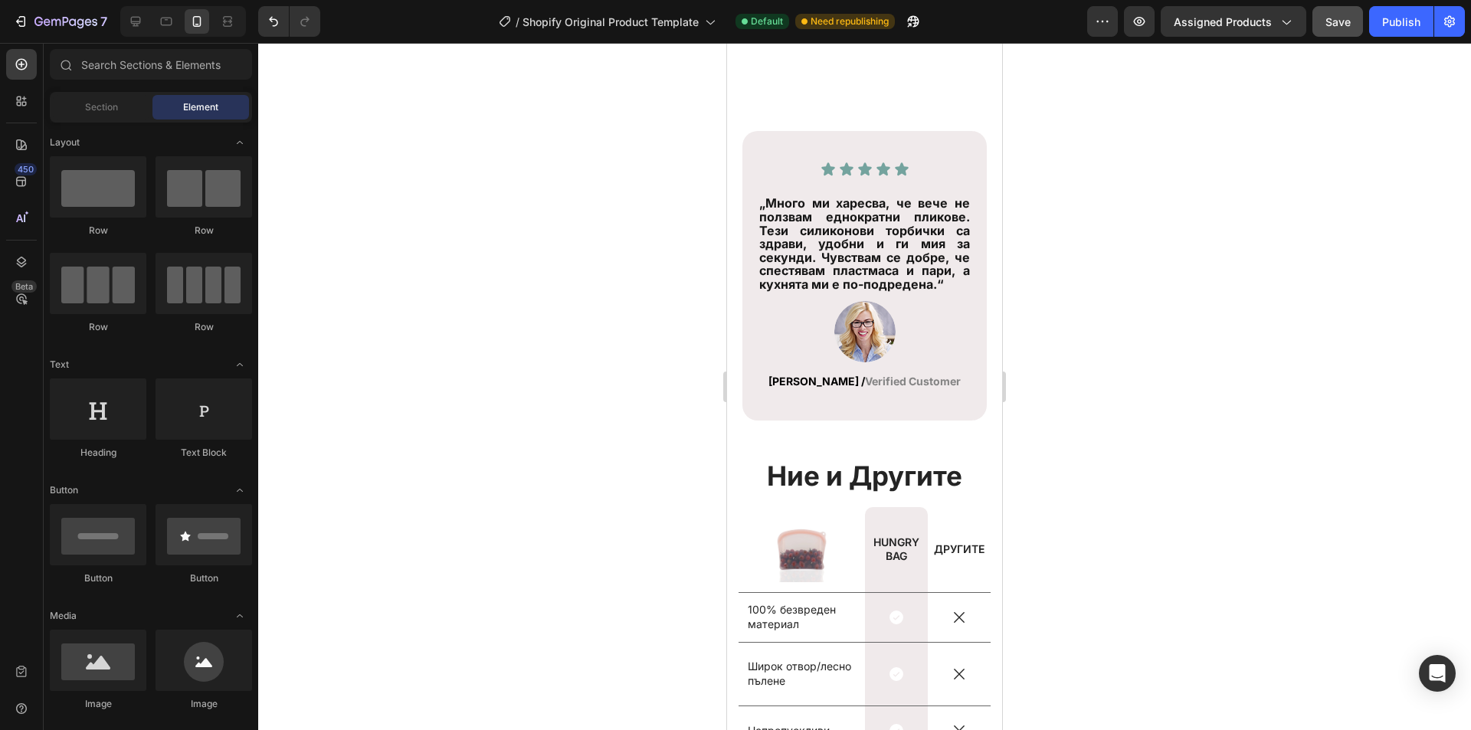
scroll to position [3731, 0]
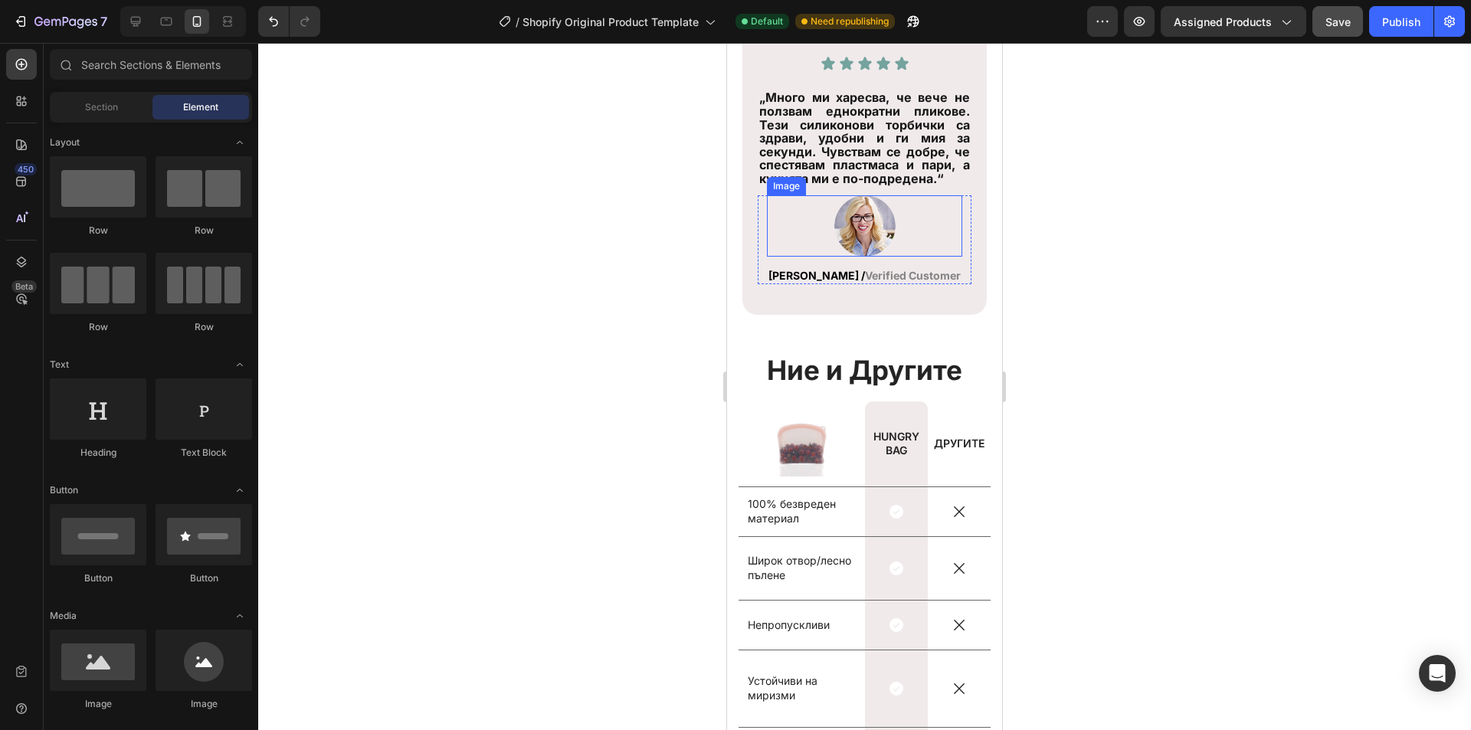
click at [862, 246] on img at bounding box center [864, 225] width 61 height 61
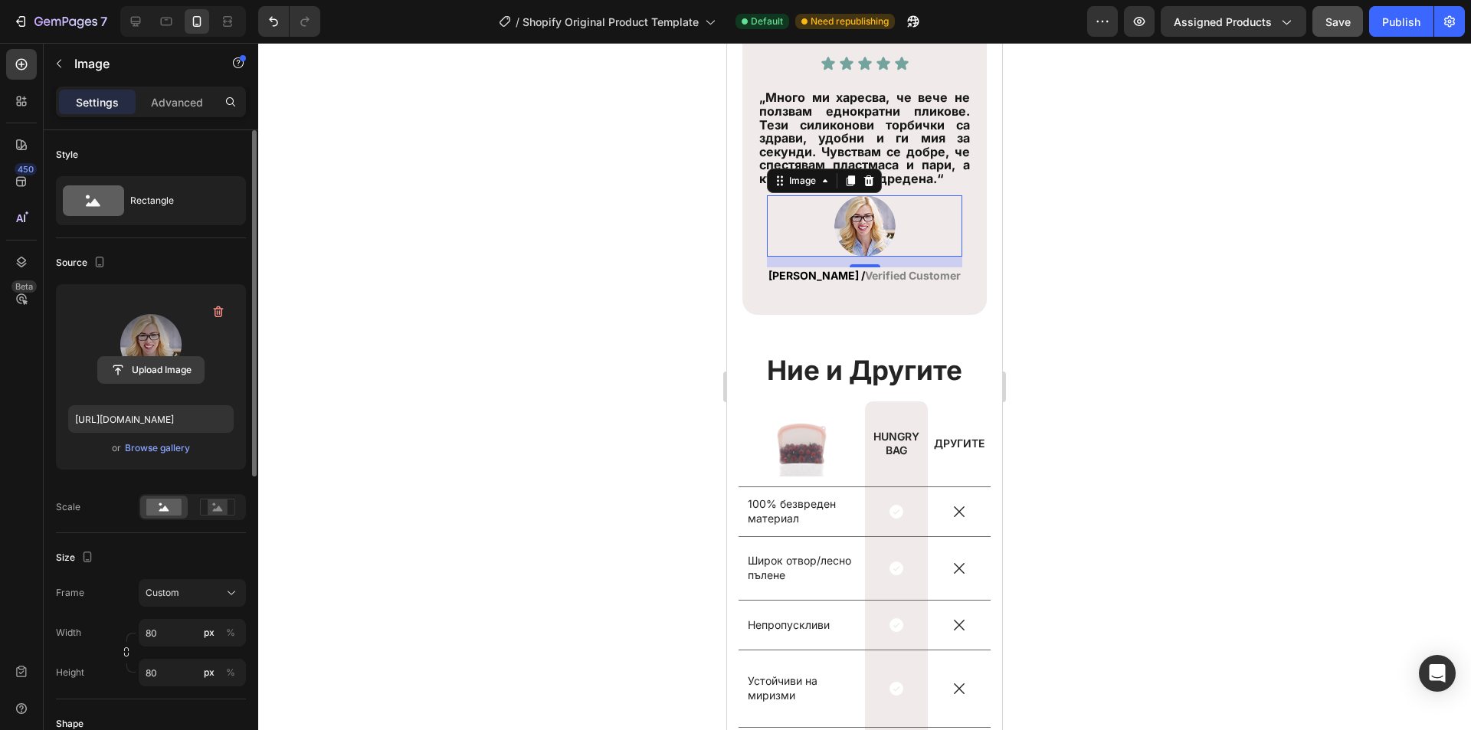
click at [143, 373] on input "file" at bounding box center [151, 370] width 106 height 26
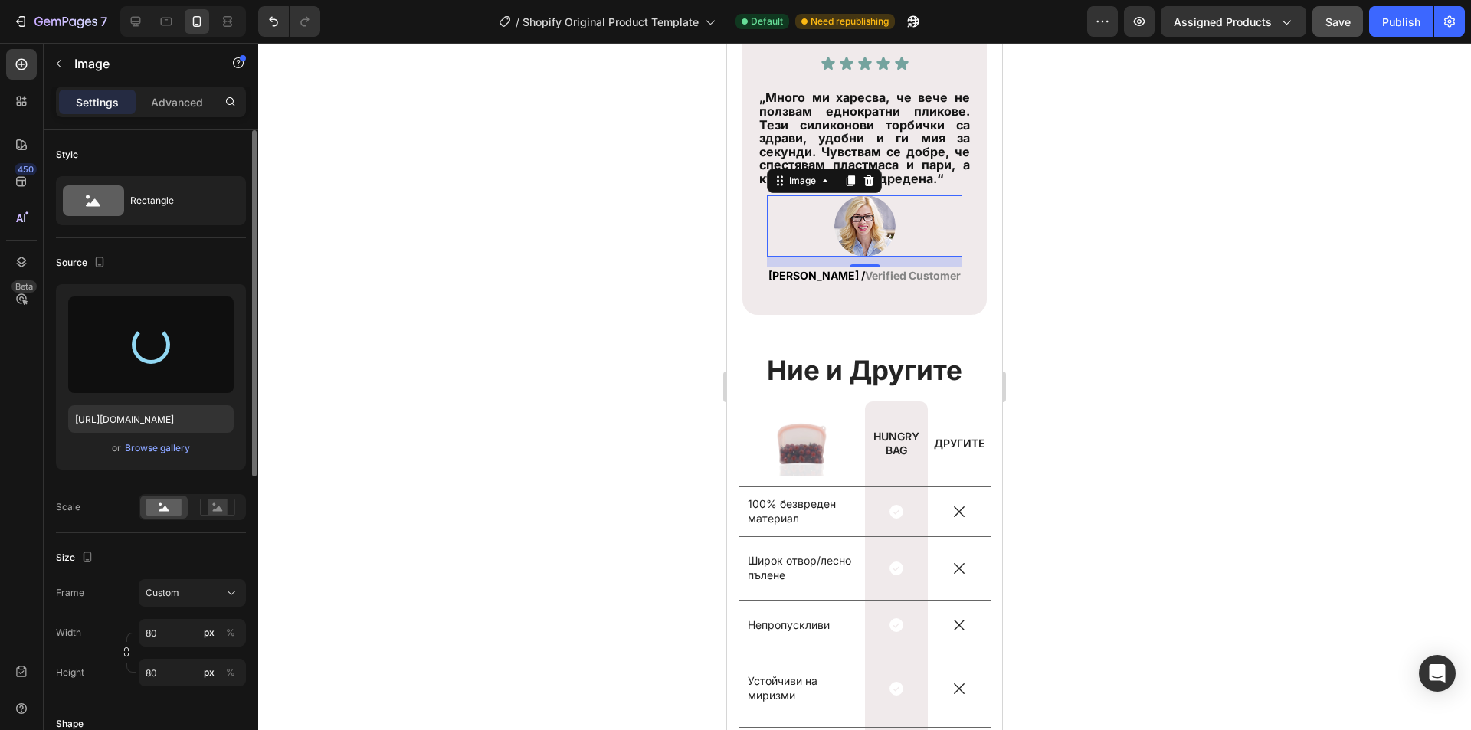
type input "https://cdn.shopify.com/s/files/1/0946/2454/7191/files/gempages_584974832639148…"
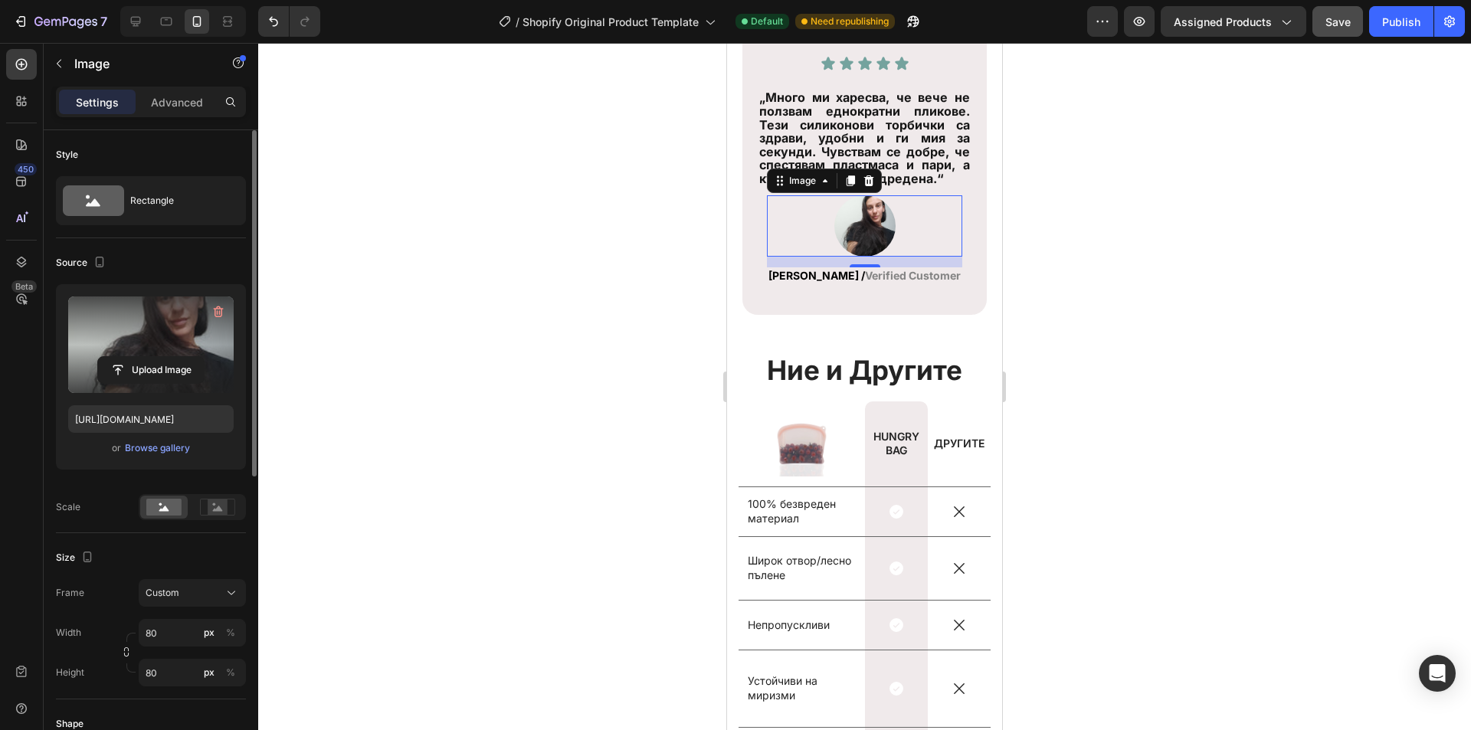
click at [1039, 321] on div at bounding box center [864, 386] width 1212 height 687
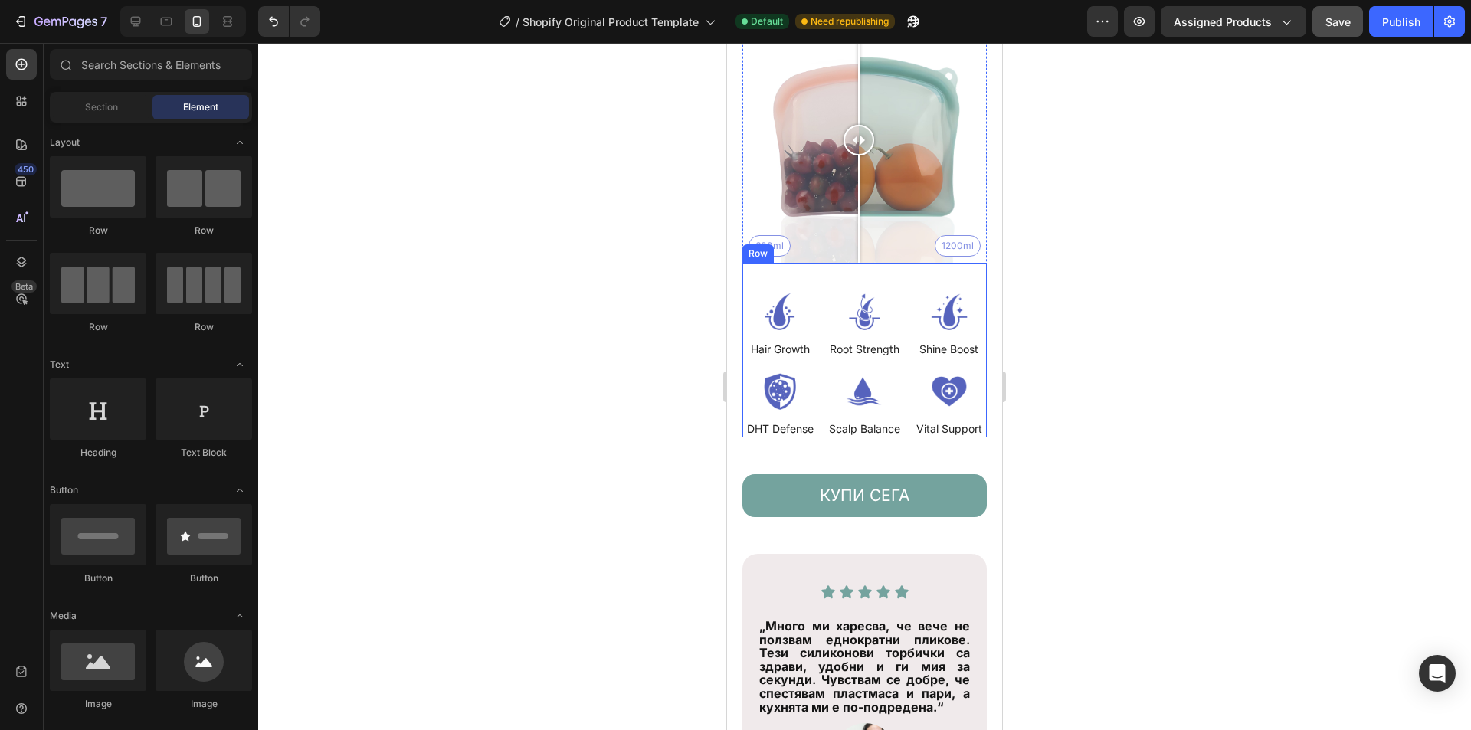
scroll to position [3425, 0]
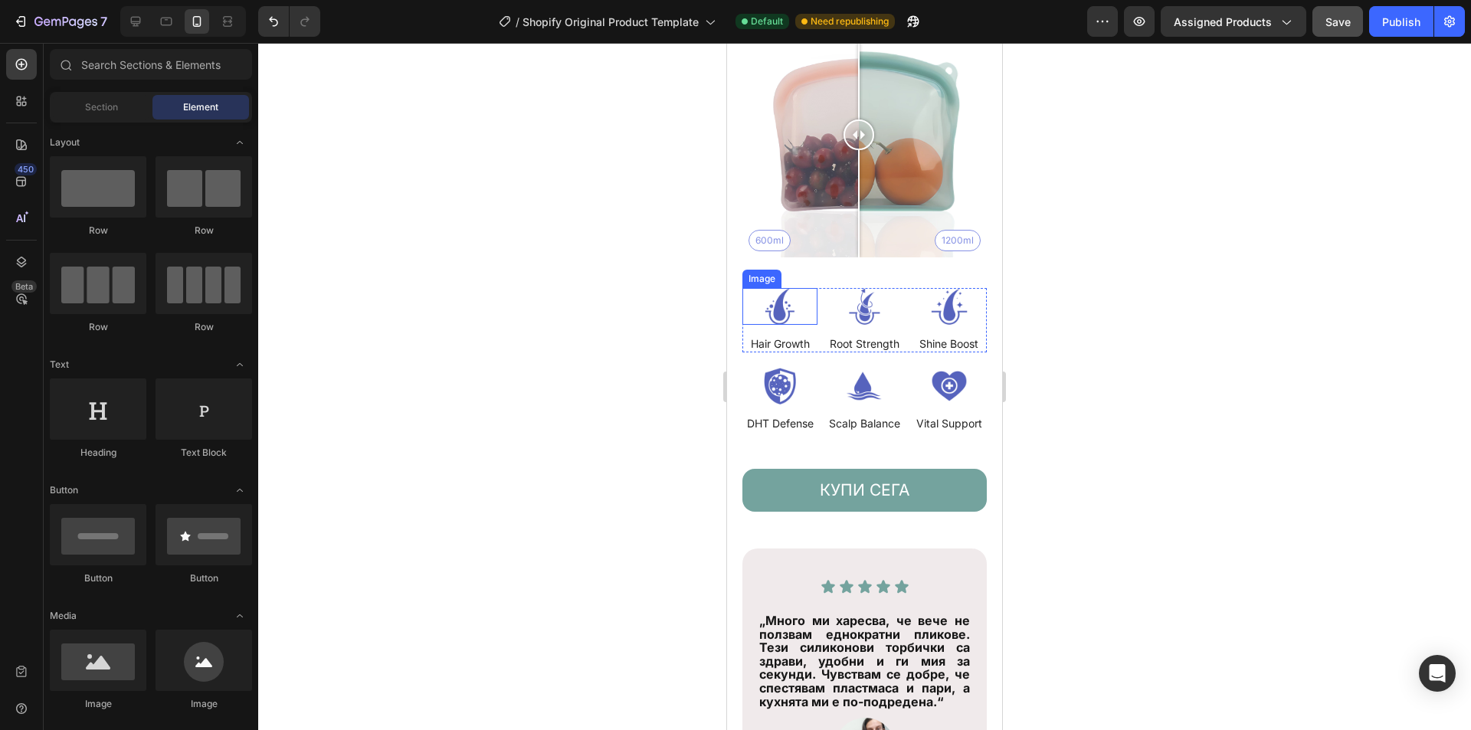
click at [780, 295] on img at bounding box center [779, 306] width 75 height 37
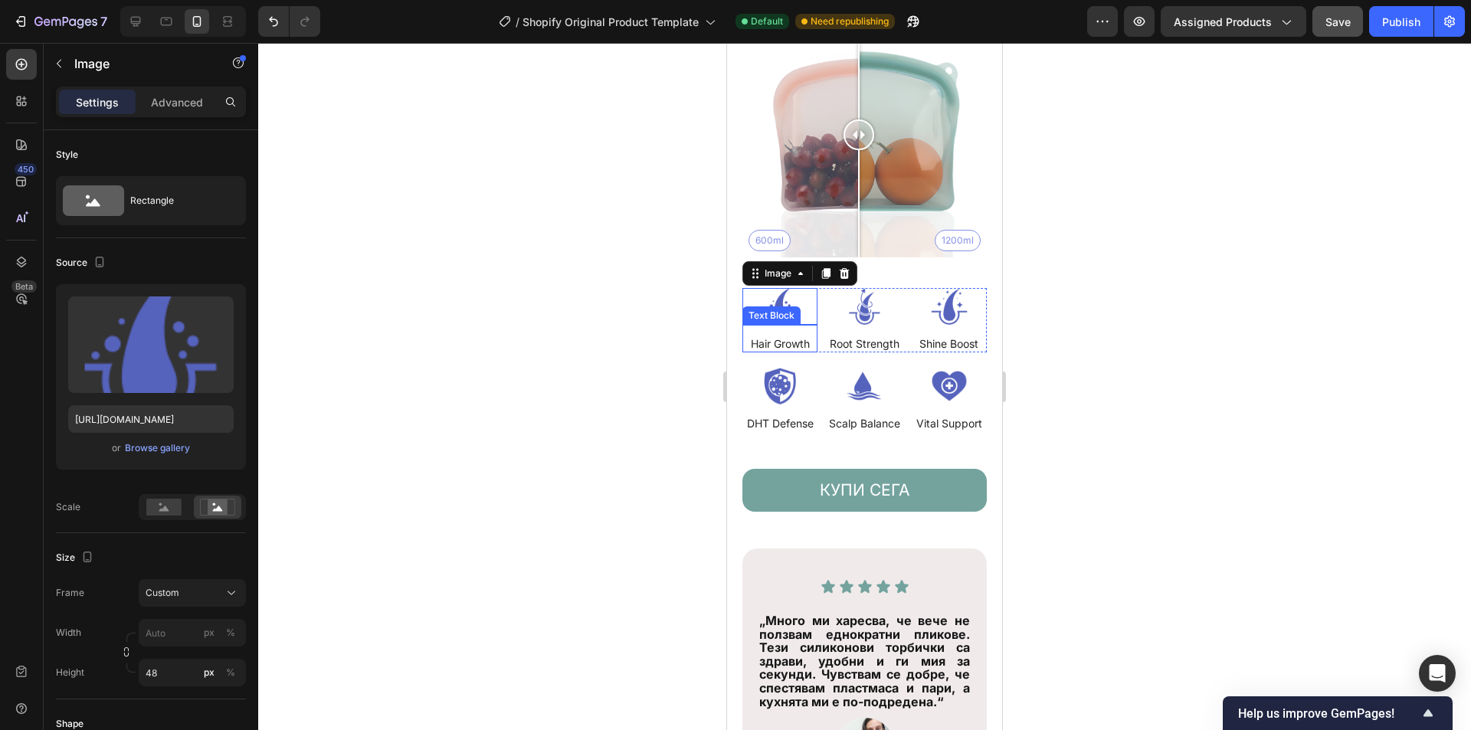
click at [774, 342] on p "Hair Growth" at bounding box center [780, 344] width 59 height 14
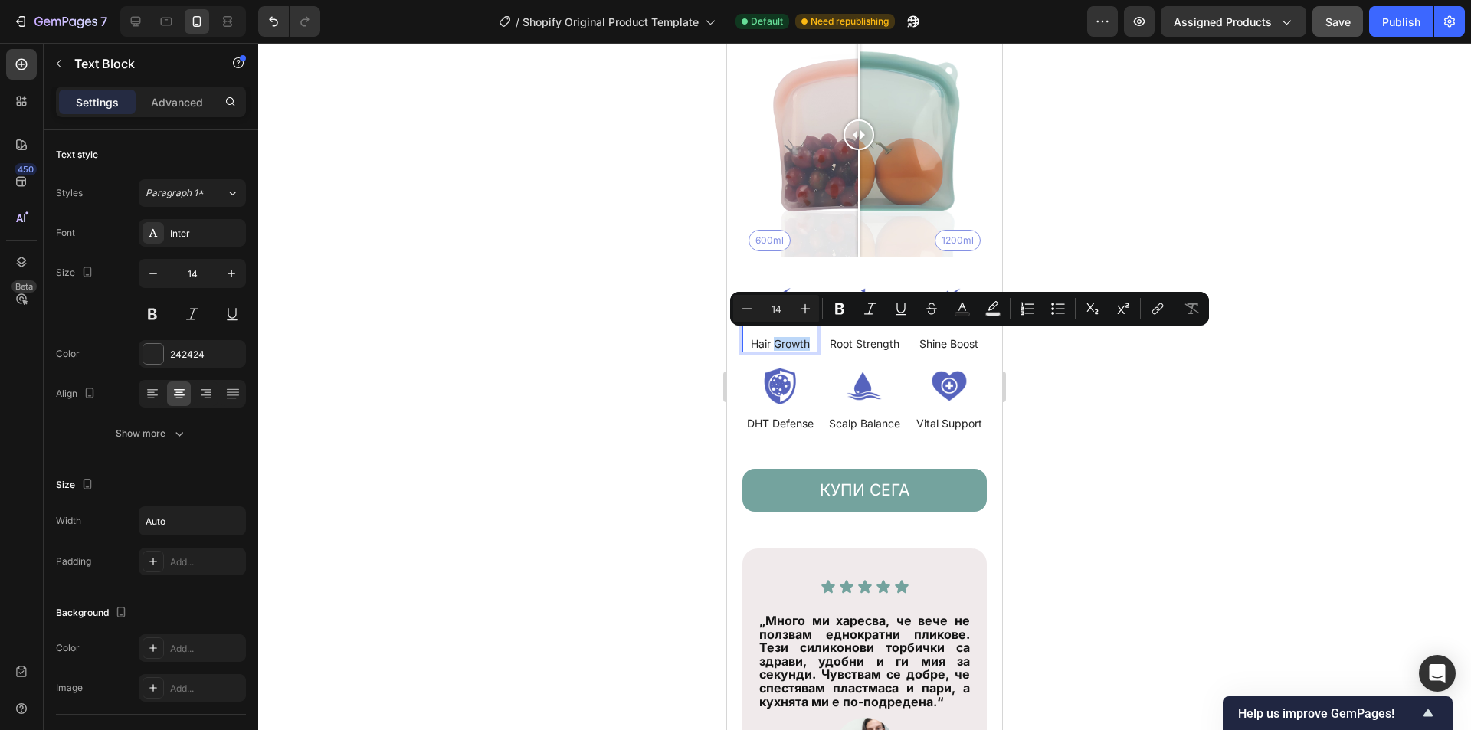
click at [778, 342] on p "Hair Growth" at bounding box center [780, 344] width 59 height 14
click at [793, 339] on p "Hair Growth" at bounding box center [780, 344] width 59 height 14
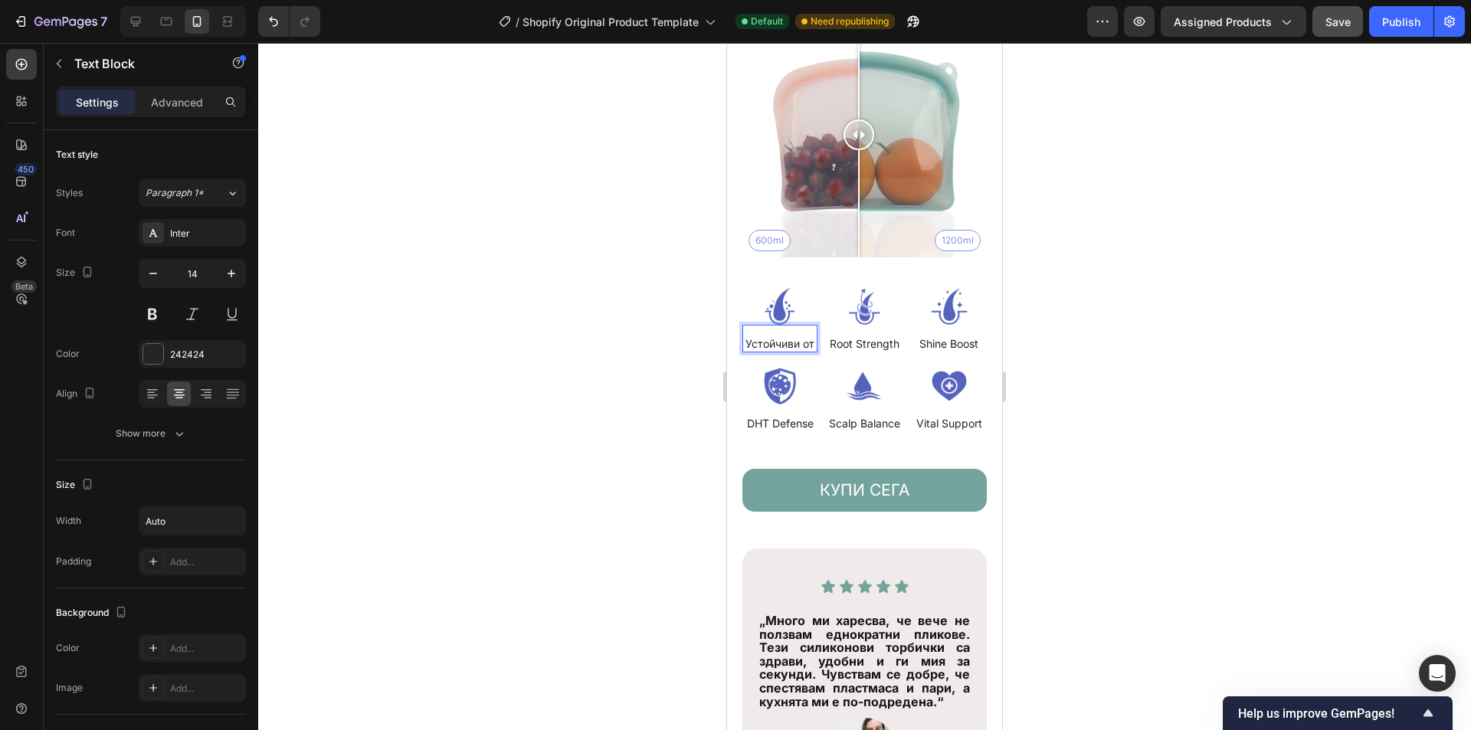
scroll to position [3418, 0]
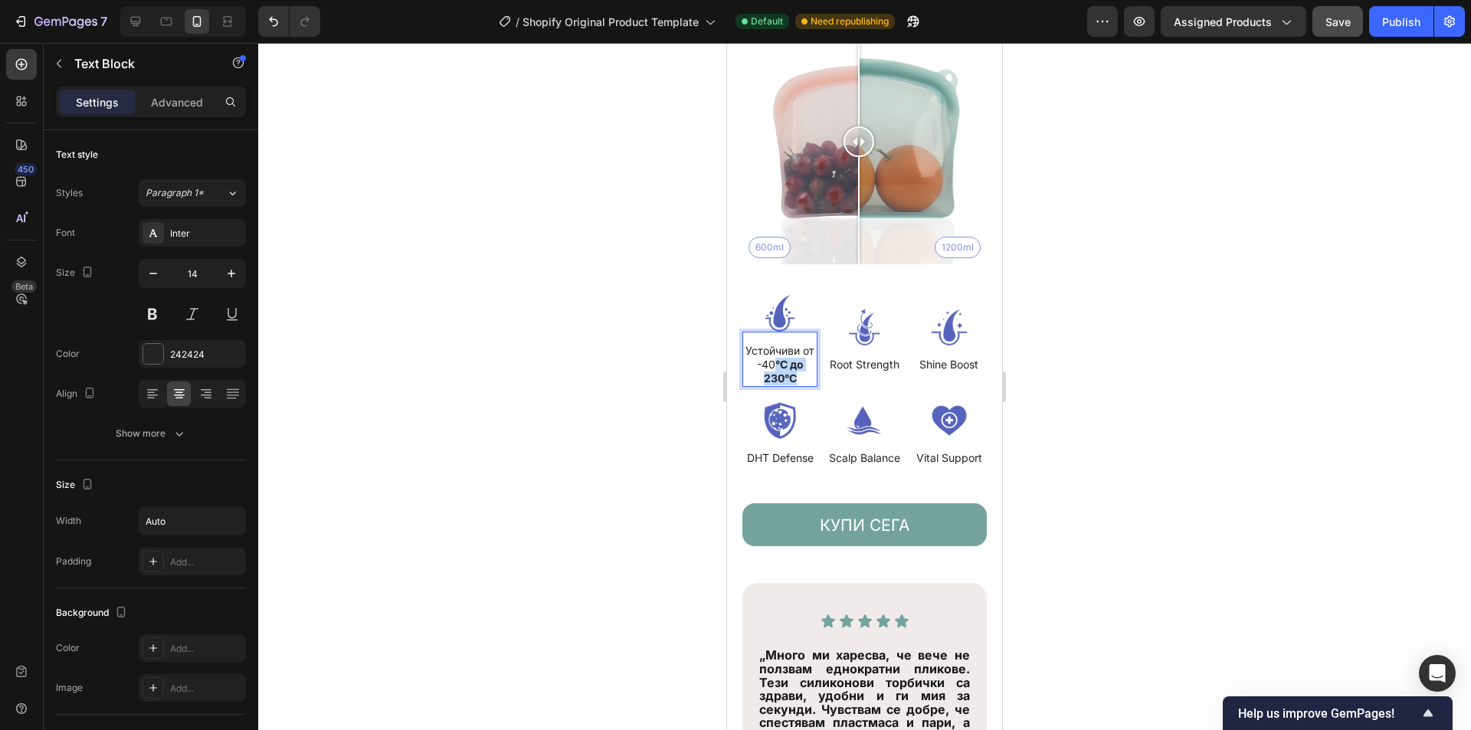
drag, startPoint x: 803, startPoint y: 365, endPoint x: 781, endPoint y: 355, distance: 24.3
click at [781, 355] on p "Устойчиви от -40 °C до 230°C" at bounding box center [780, 365] width 72 height 42
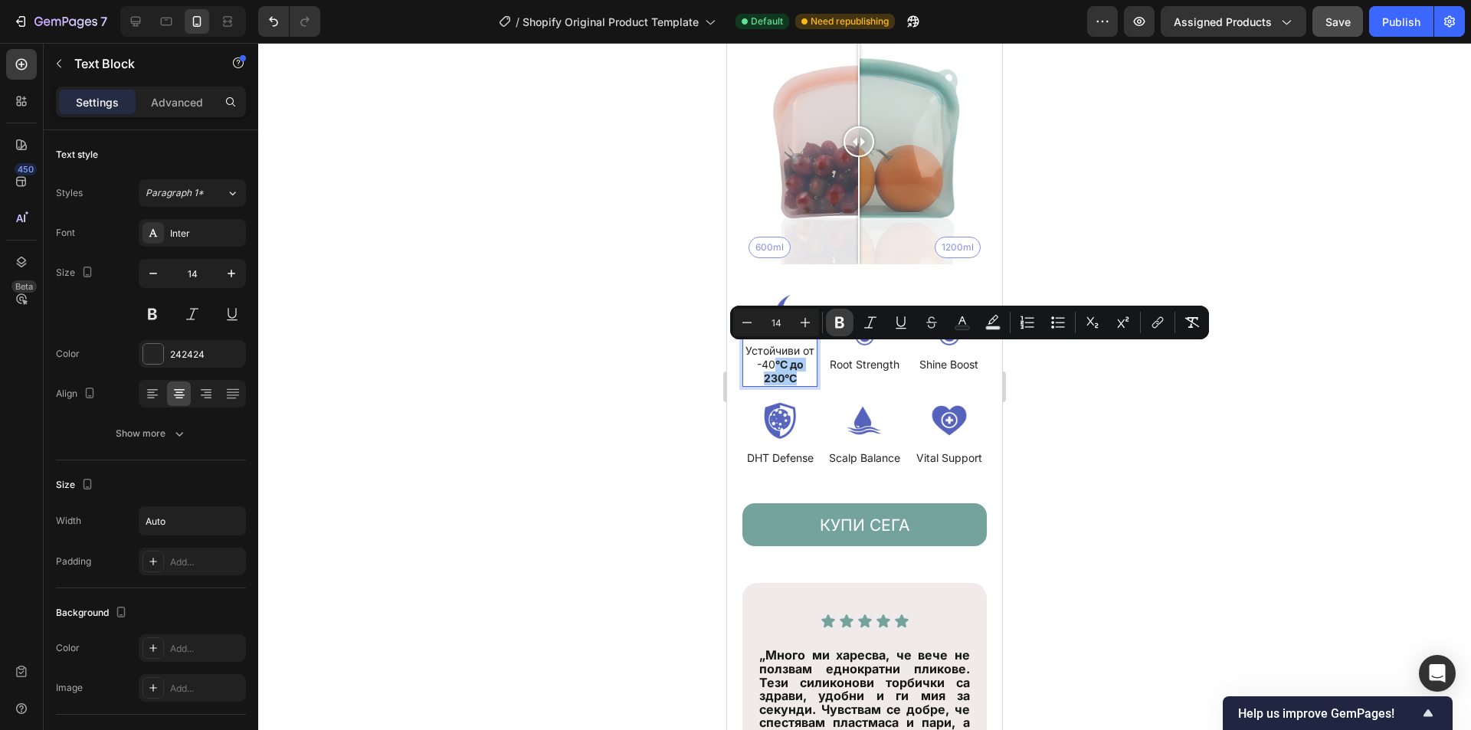
click at [848, 319] on button "Bold" at bounding box center [840, 323] width 28 height 28
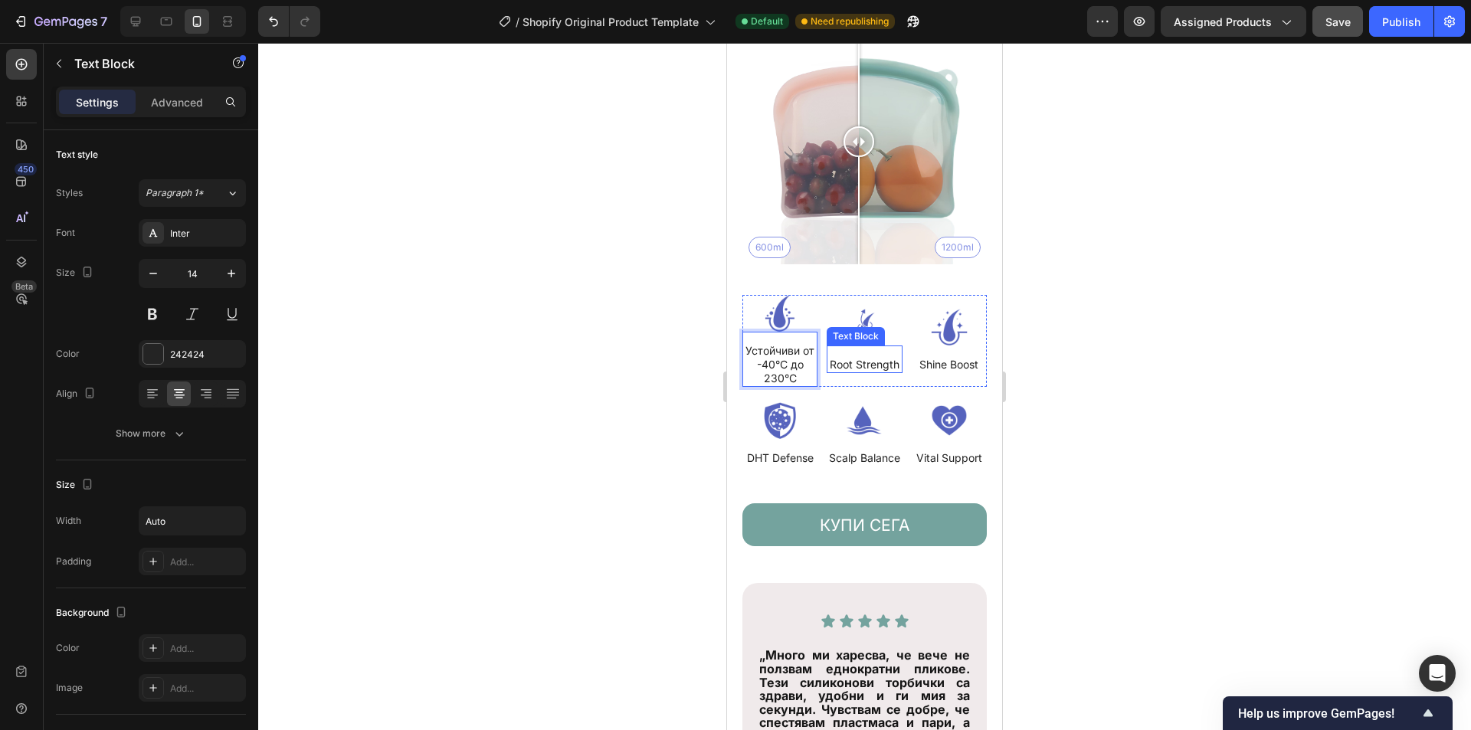
click at [864, 360] on p "Root Strength" at bounding box center [864, 365] width 70 height 14
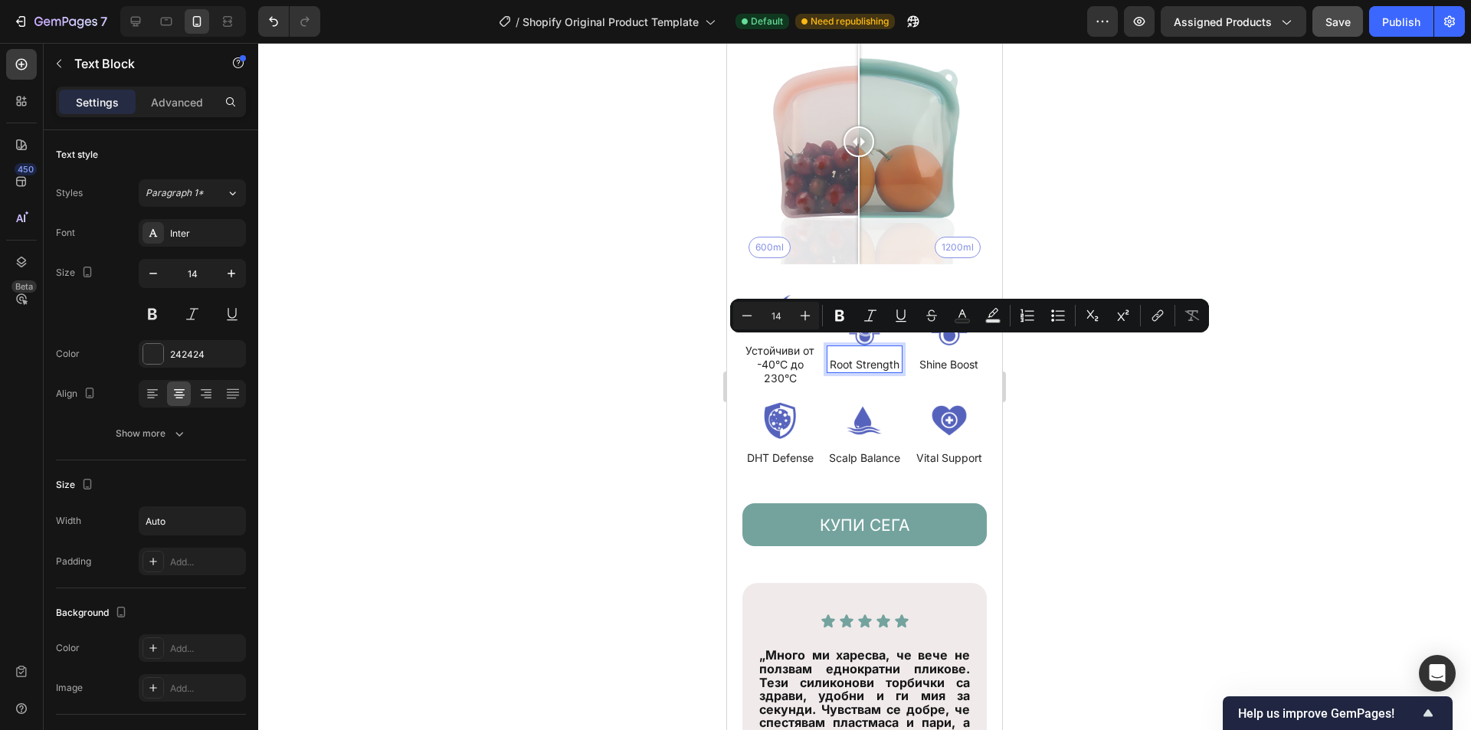
scroll to position [3425, 0]
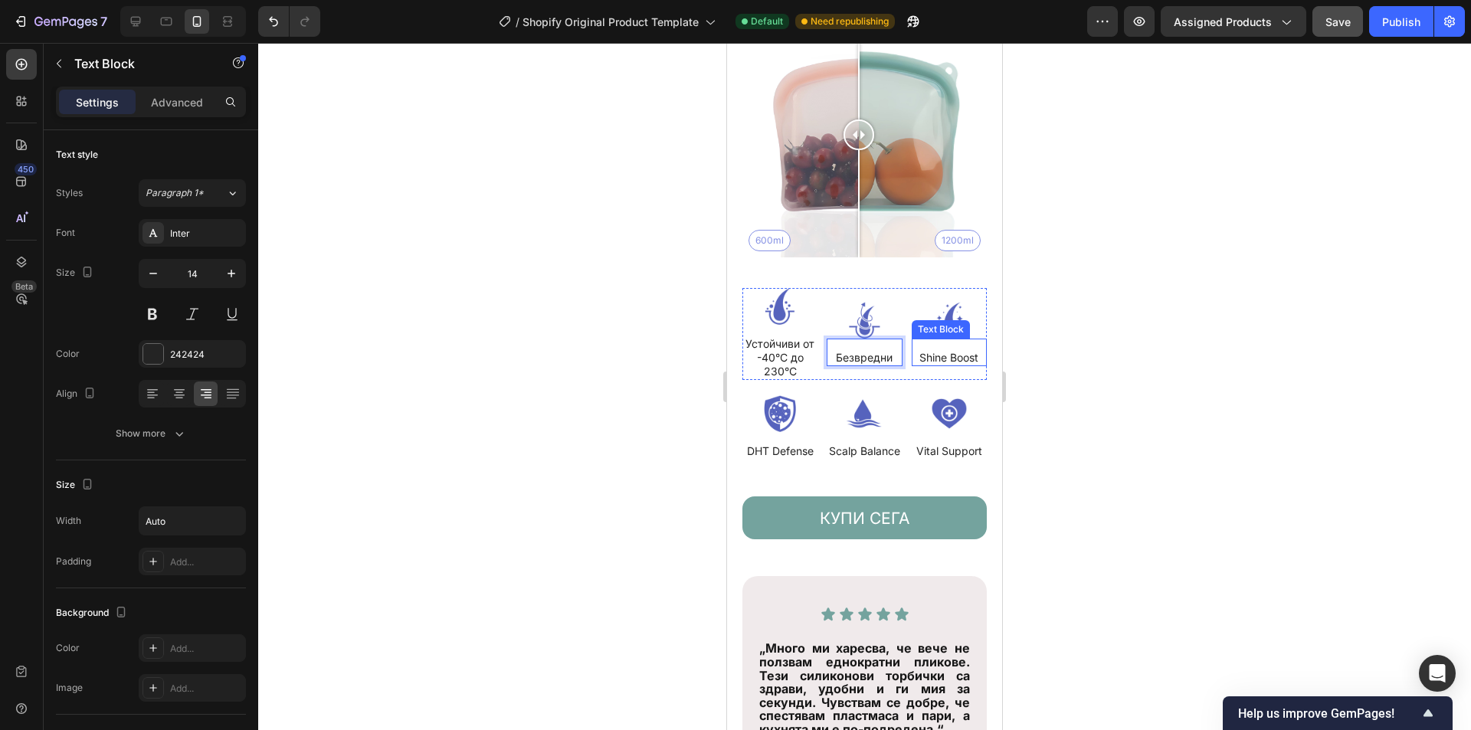
click at [920, 351] on p "Shine Boost" at bounding box center [948, 358] width 59 height 14
click at [865, 351] on p "Безвредни" at bounding box center [864, 358] width 57 height 14
click at [928, 351] on p "Shine Boost" at bounding box center [948, 358] width 59 height 14
click at [783, 447] on div "DHT Defense Text Block" at bounding box center [779, 446] width 75 height 28
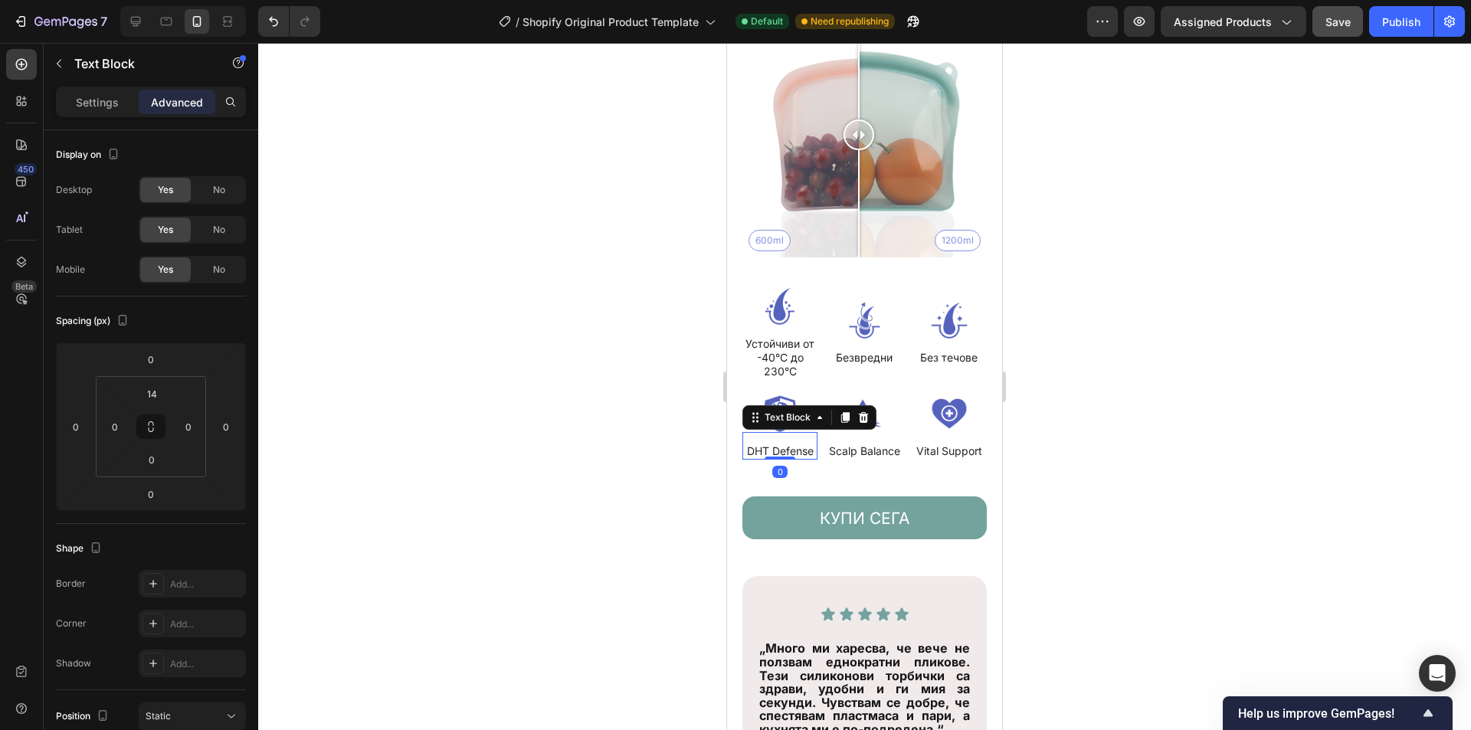
click at [783, 456] on div at bounding box center [779, 457] width 31 height 3
click at [784, 444] on p "DHT Defense" at bounding box center [780, 451] width 67 height 14
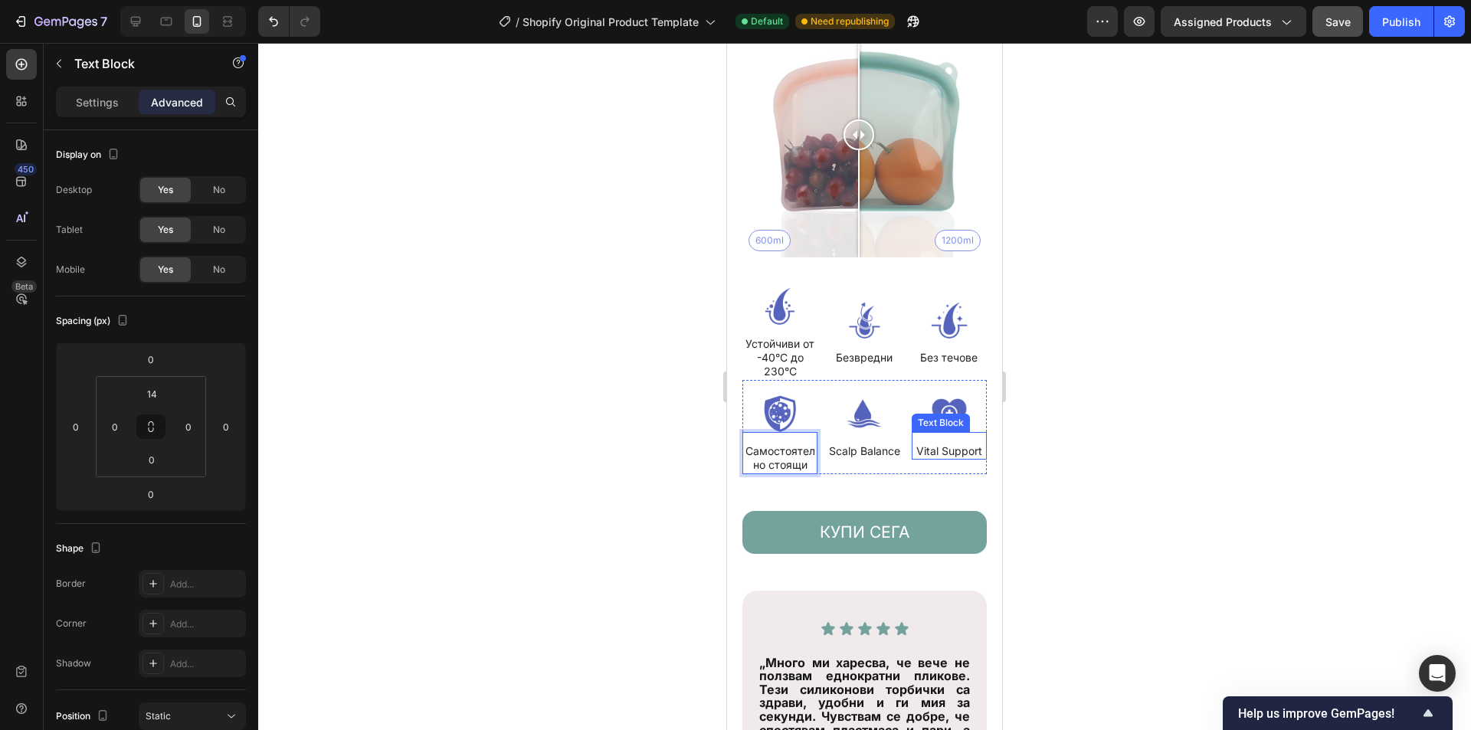
click at [927, 444] on p "Vital Support" at bounding box center [949, 451] width 66 height 14
click at [851, 450] on p "Scalp Balance" at bounding box center [864, 451] width 71 height 14
click at [1222, 352] on div at bounding box center [864, 386] width 1212 height 687
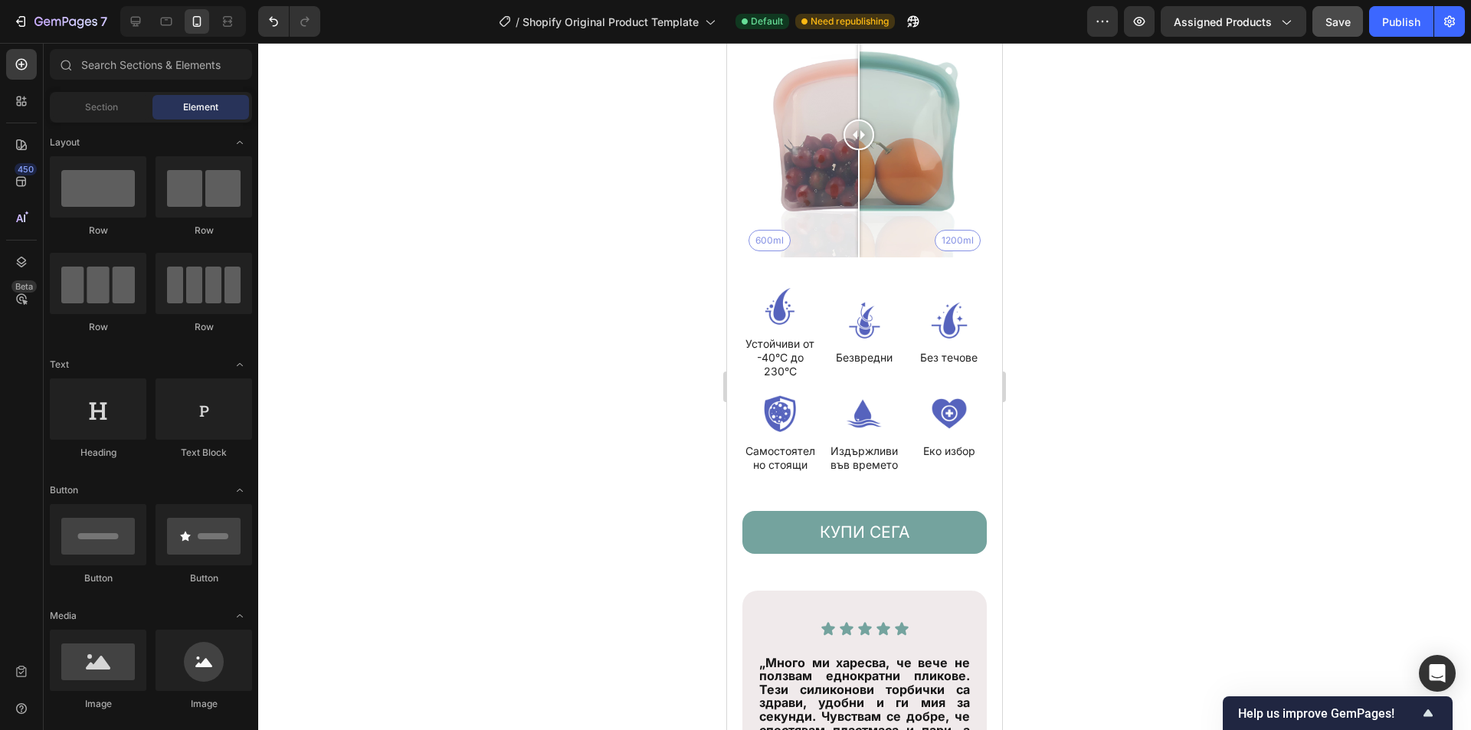
click at [1338, 19] on span "Save" at bounding box center [1337, 21] width 25 height 13
click at [783, 296] on img at bounding box center [779, 306] width 75 height 37
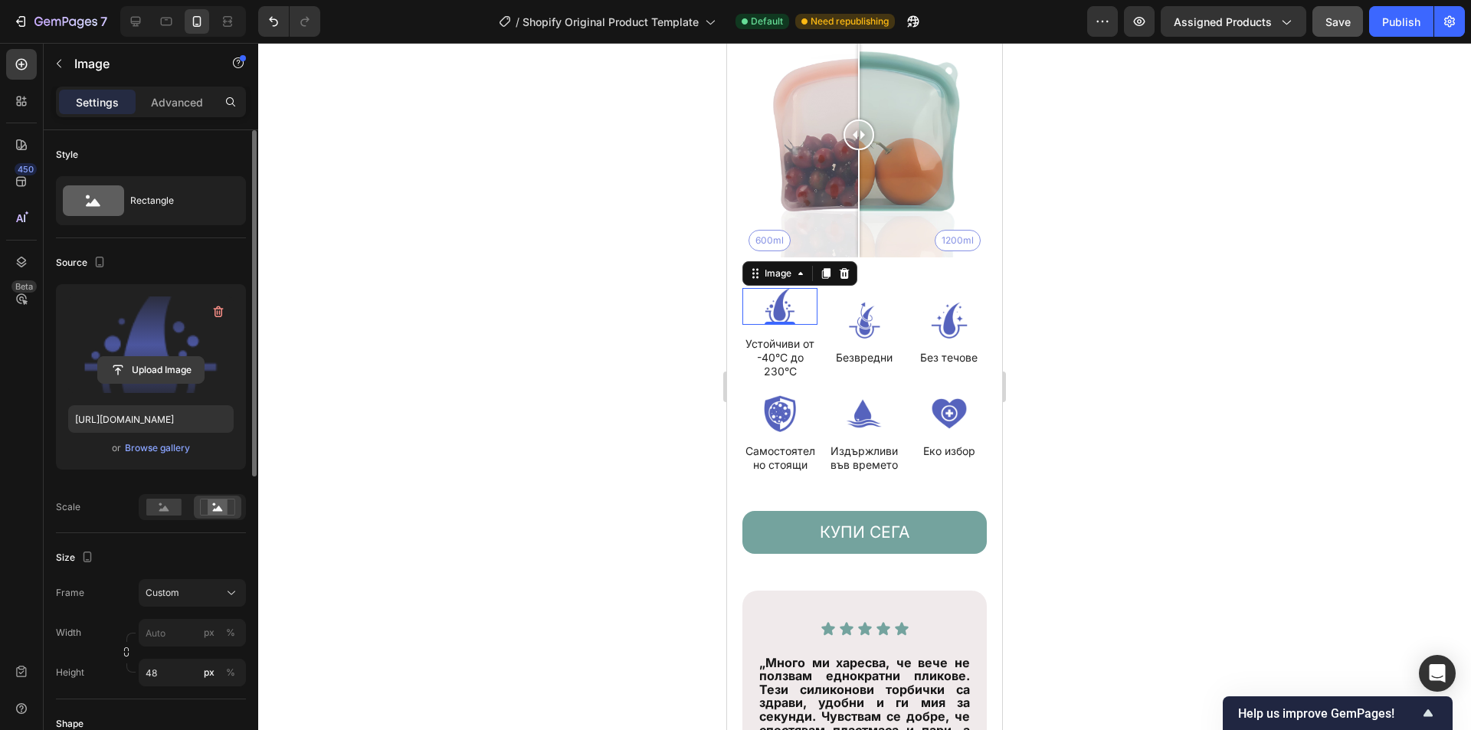
click at [156, 372] on input "file" at bounding box center [151, 370] width 106 height 26
click at [173, 371] on input "file" at bounding box center [151, 370] width 106 height 26
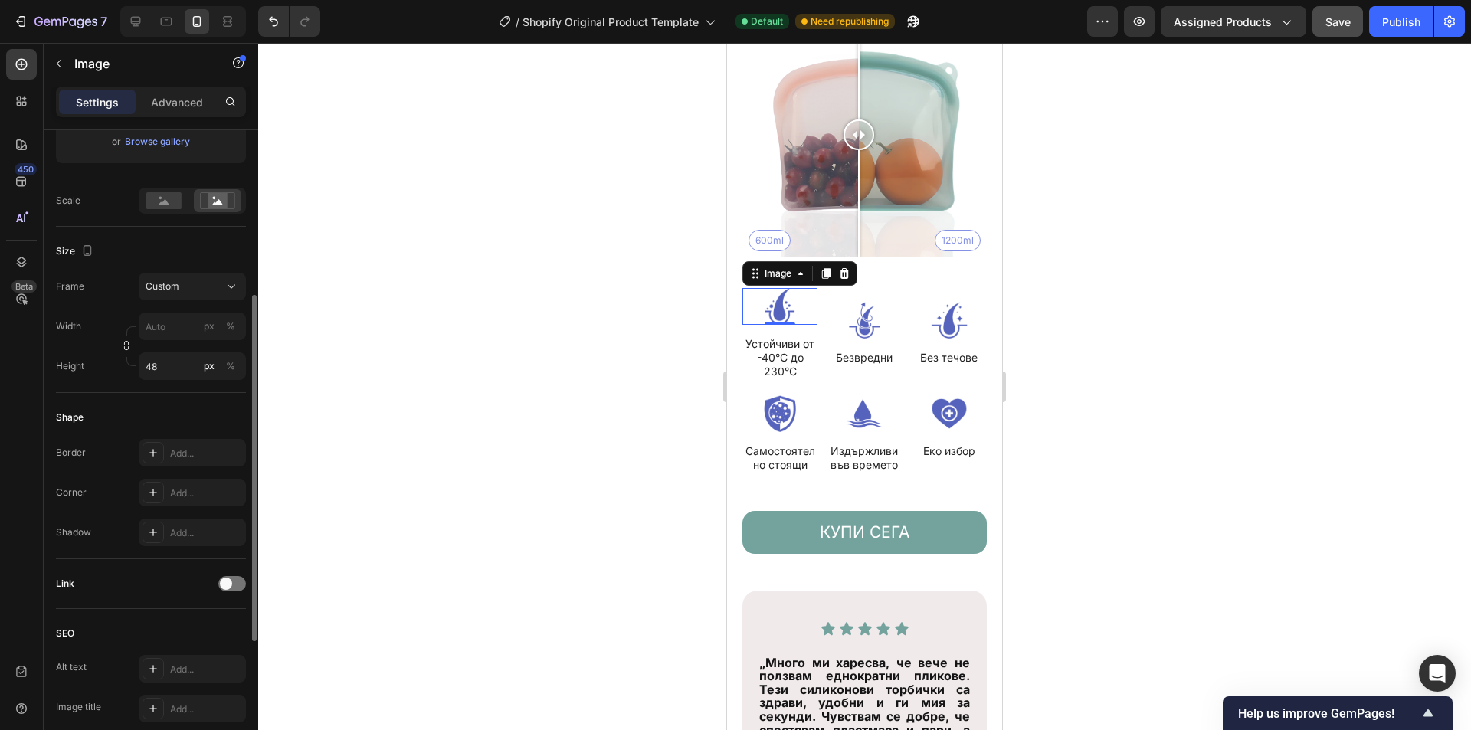
scroll to position [0, 0]
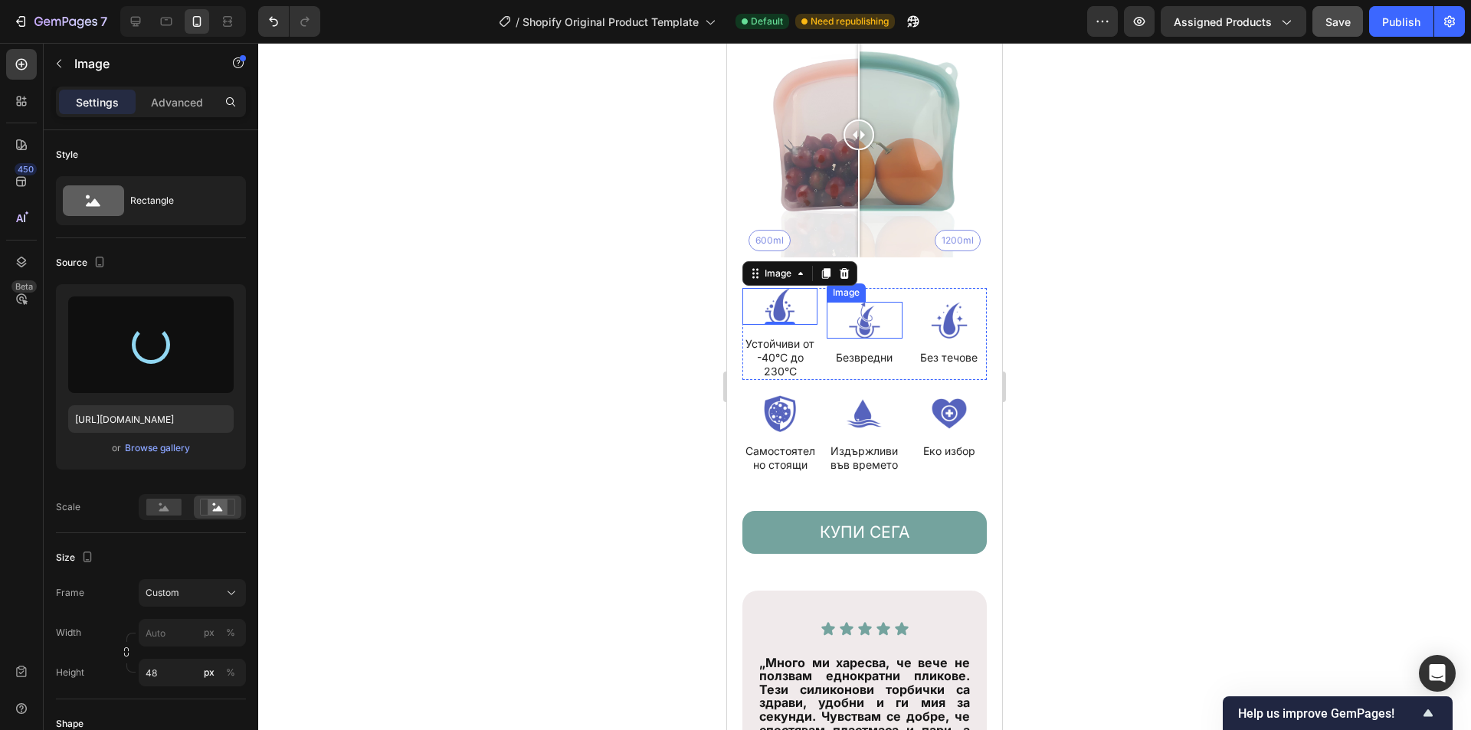
click at [855, 302] on img at bounding box center [863, 320] width 75 height 37
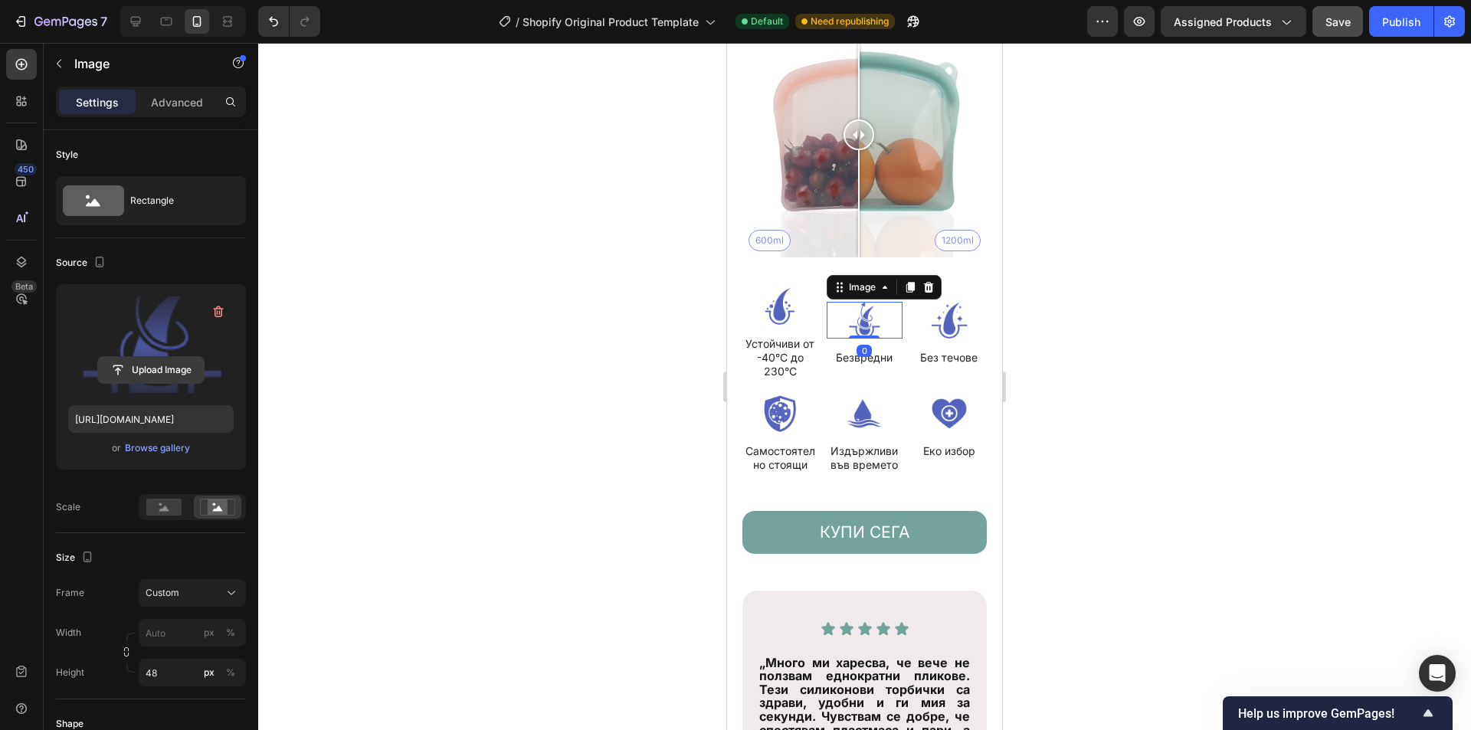
click at [126, 368] on input "file" at bounding box center [151, 370] width 106 height 26
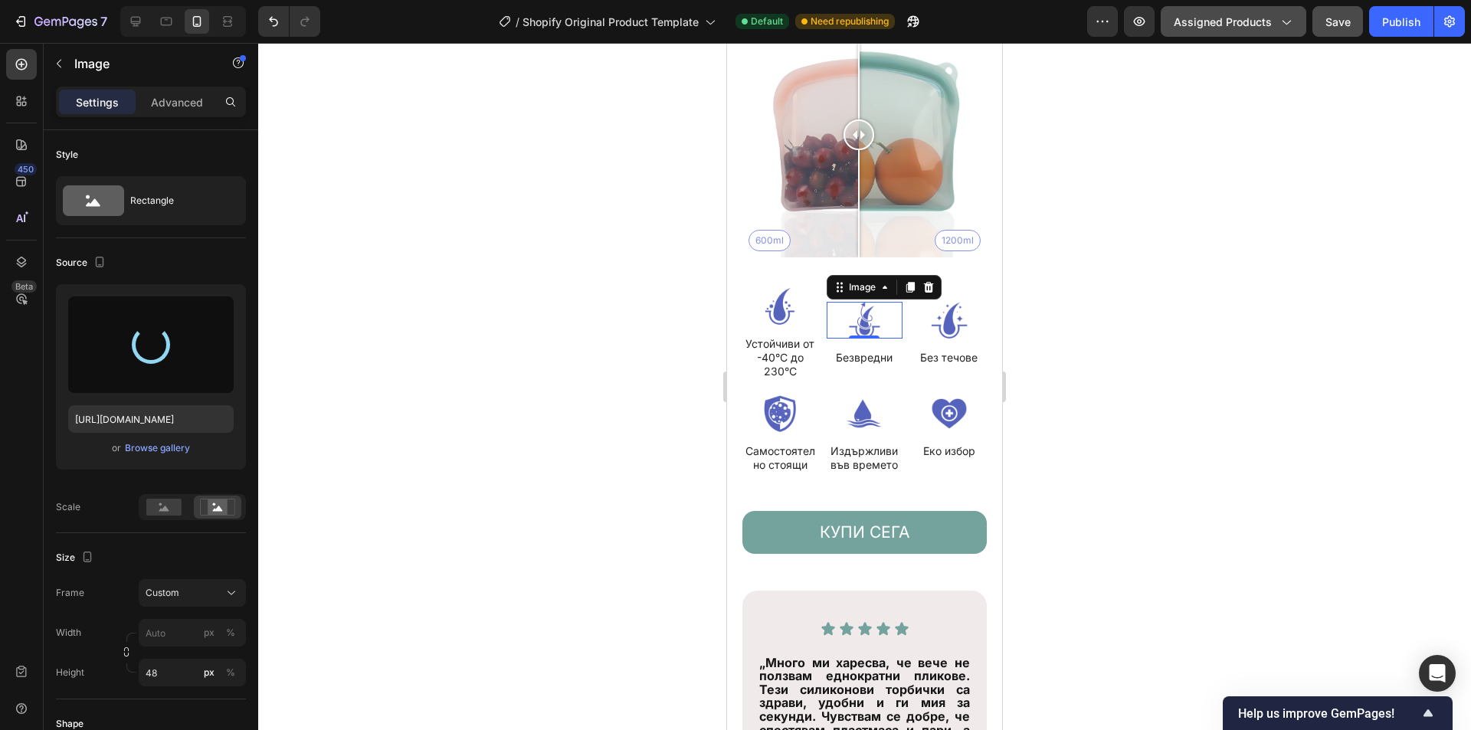
type input "https://cdn.shopify.com/s/files/1/0946/2454/7191/files/gempages_584974832639148…"
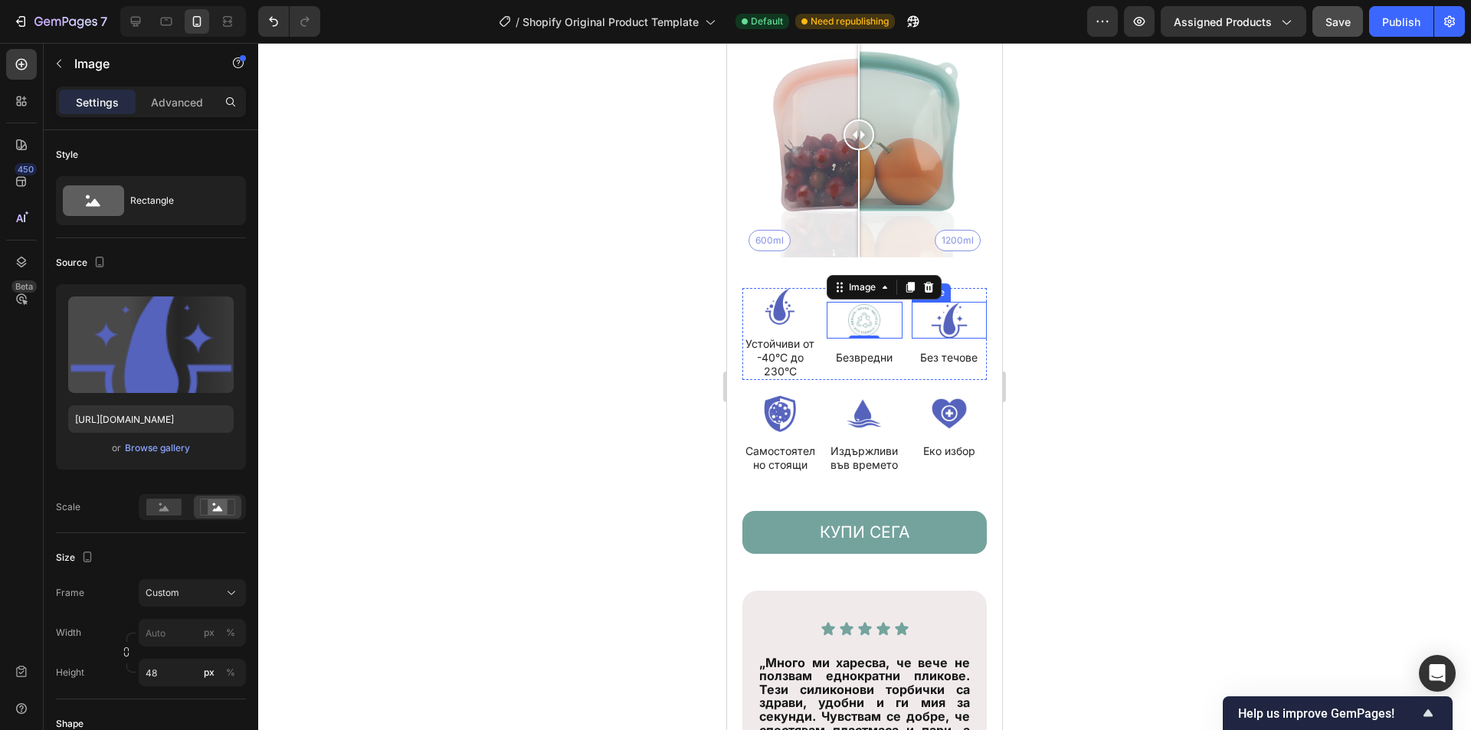
click at [949, 316] on img at bounding box center [948, 320] width 75 height 37
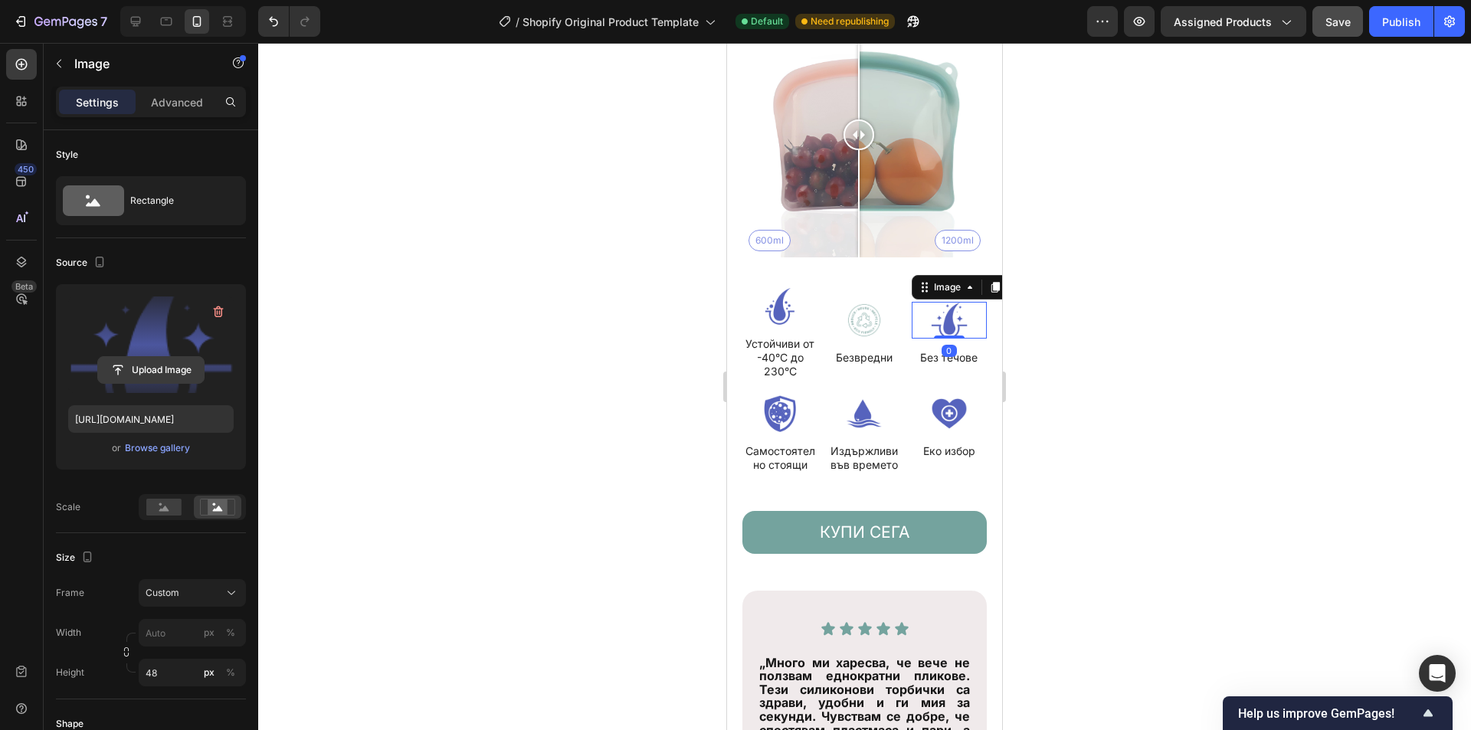
click at [140, 374] on input "file" at bounding box center [151, 370] width 106 height 26
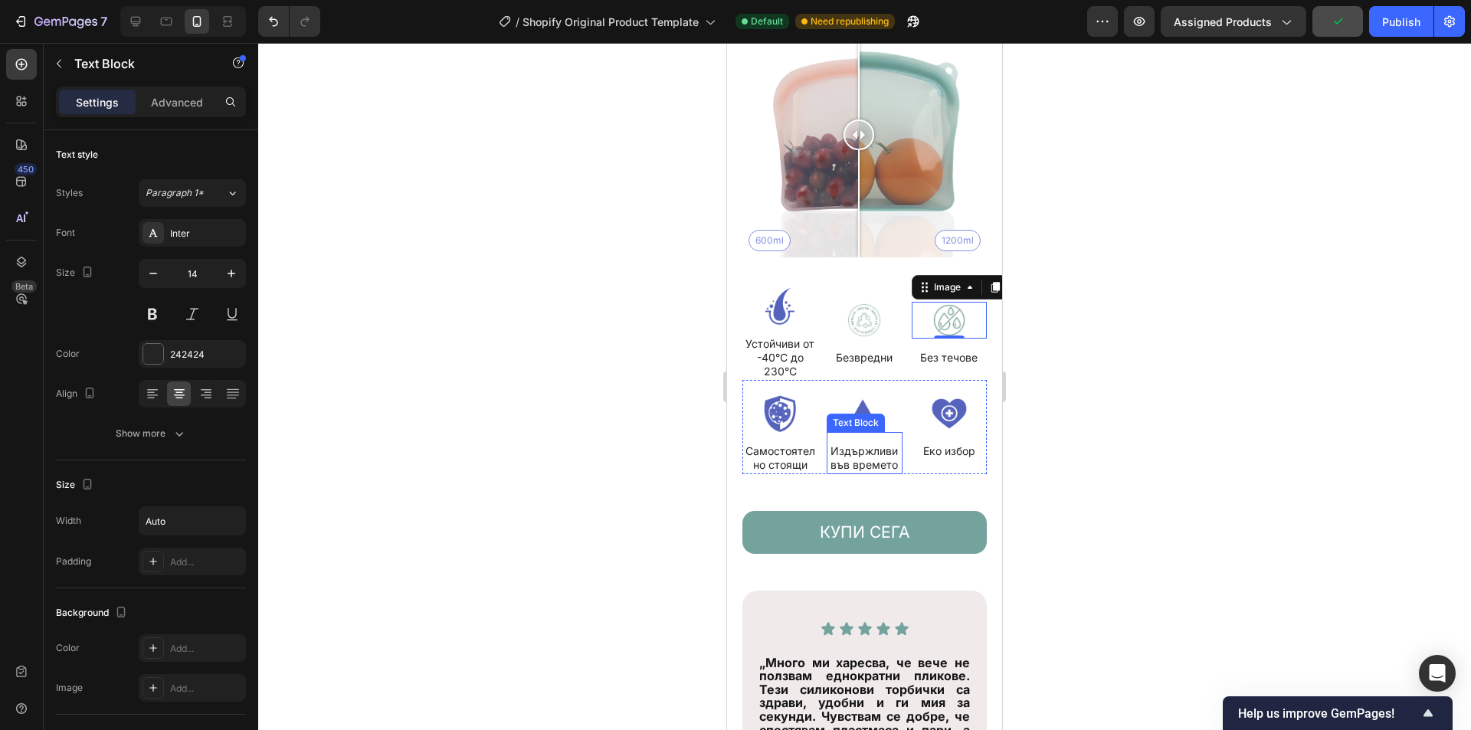
click at [786, 309] on div "Text Block" at bounding box center [772, 316] width 52 height 14
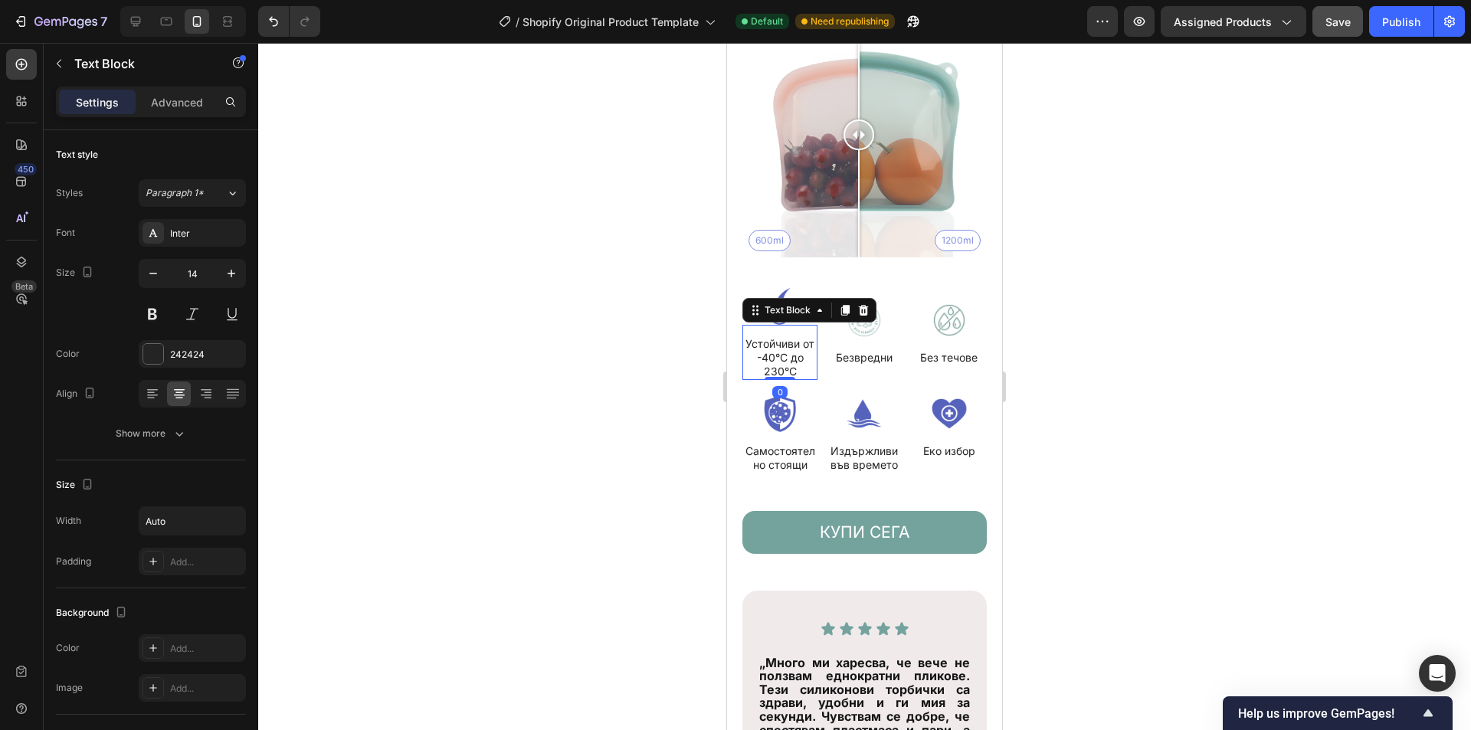
click at [793, 298] on div "Text Block" at bounding box center [809, 310] width 134 height 25
click at [787, 275] on div "Image Устойчиви от -40°C до 230°C Text Block 0 Image Безвредни Text Block Image…" at bounding box center [864, 365] width 244 height 217
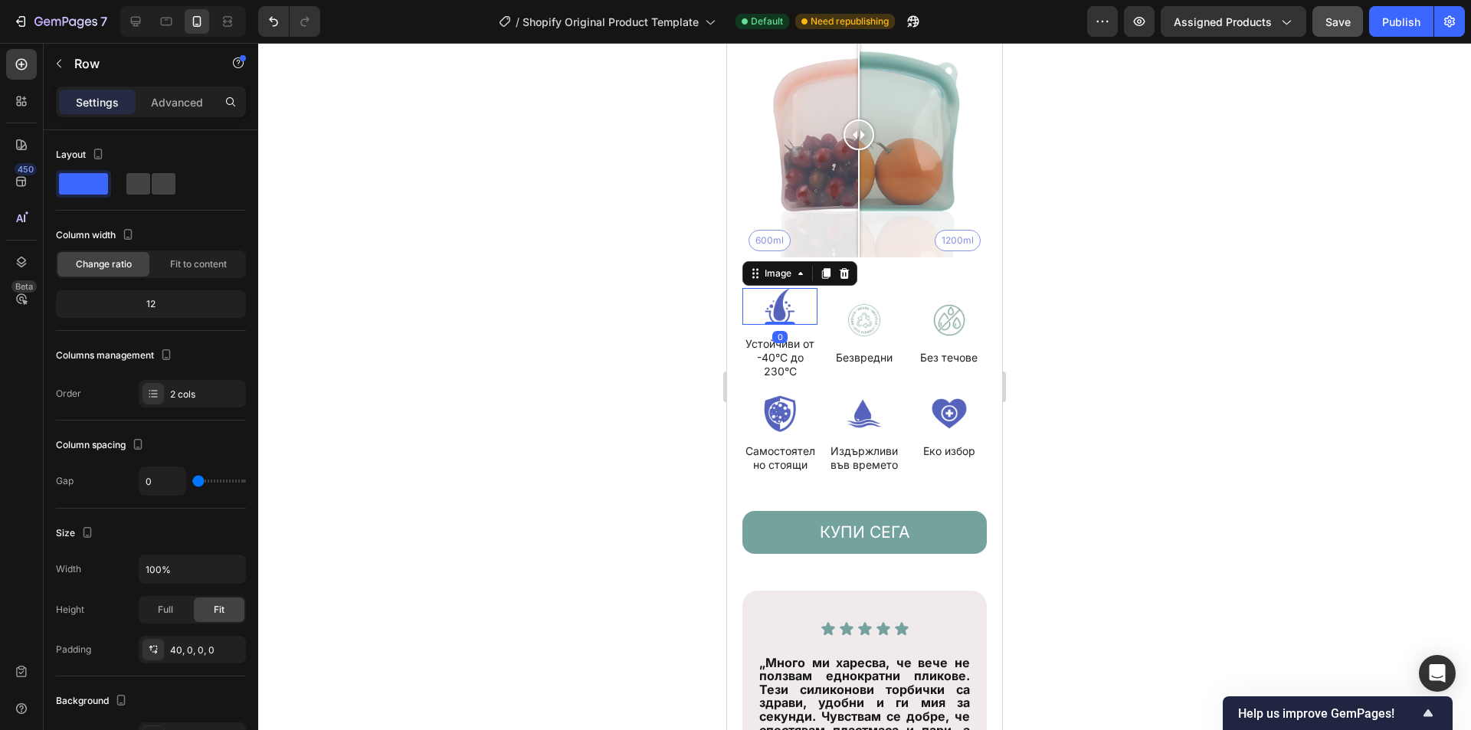
click at [787, 288] on img at bounding box center [779, 306] width 75 height 37
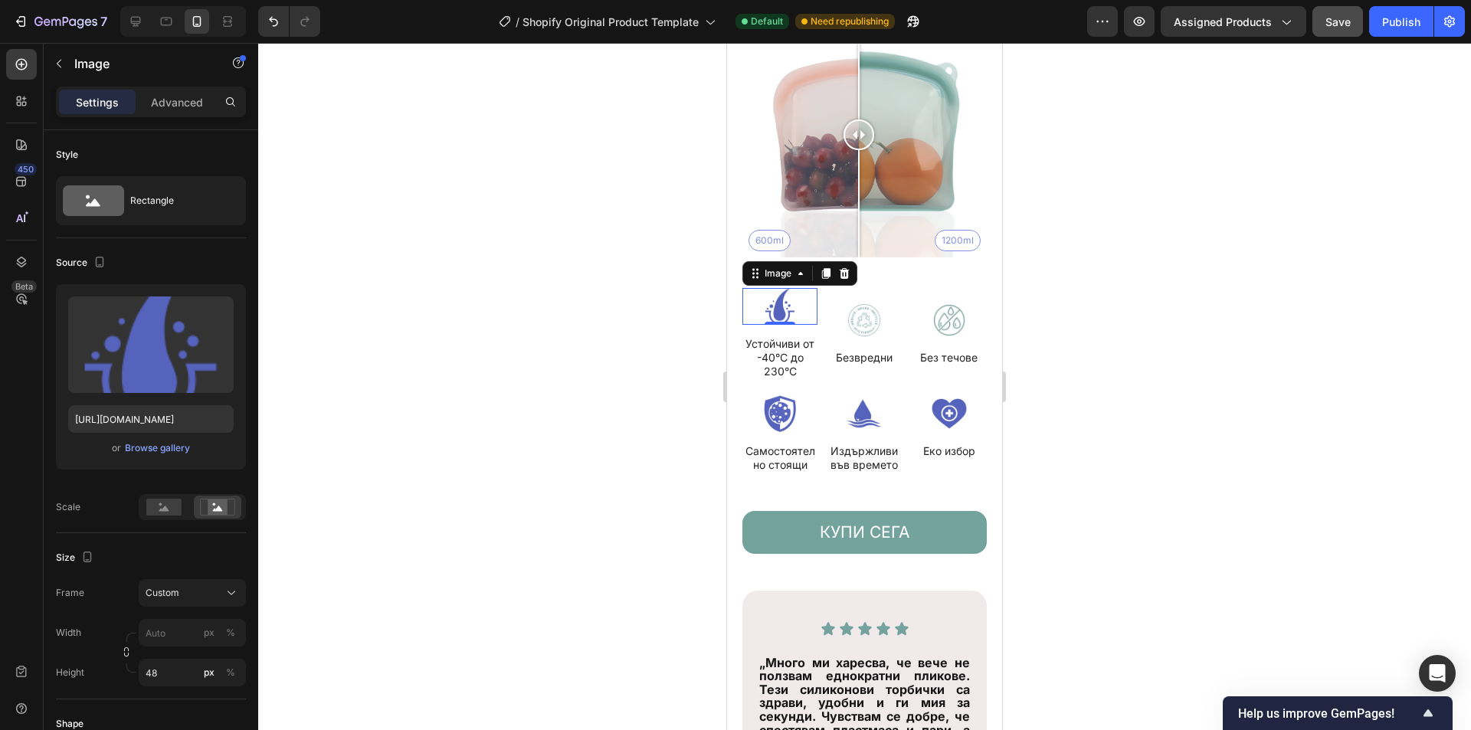
click at [874, 403] on img at bounding box center [863, 413] width 75 height 37
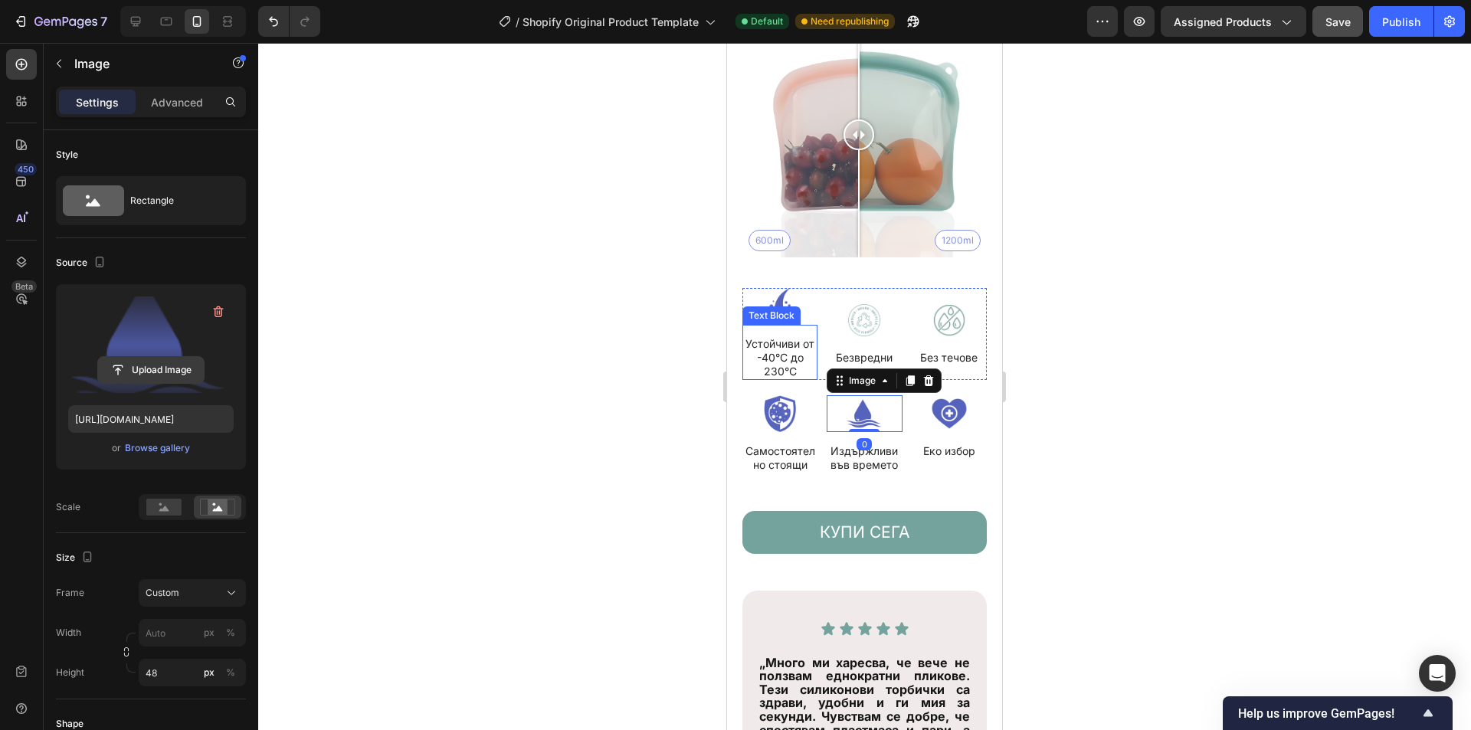
click at [175, 373] on input "file" at bounding box center [151, 370] width 106 height 26
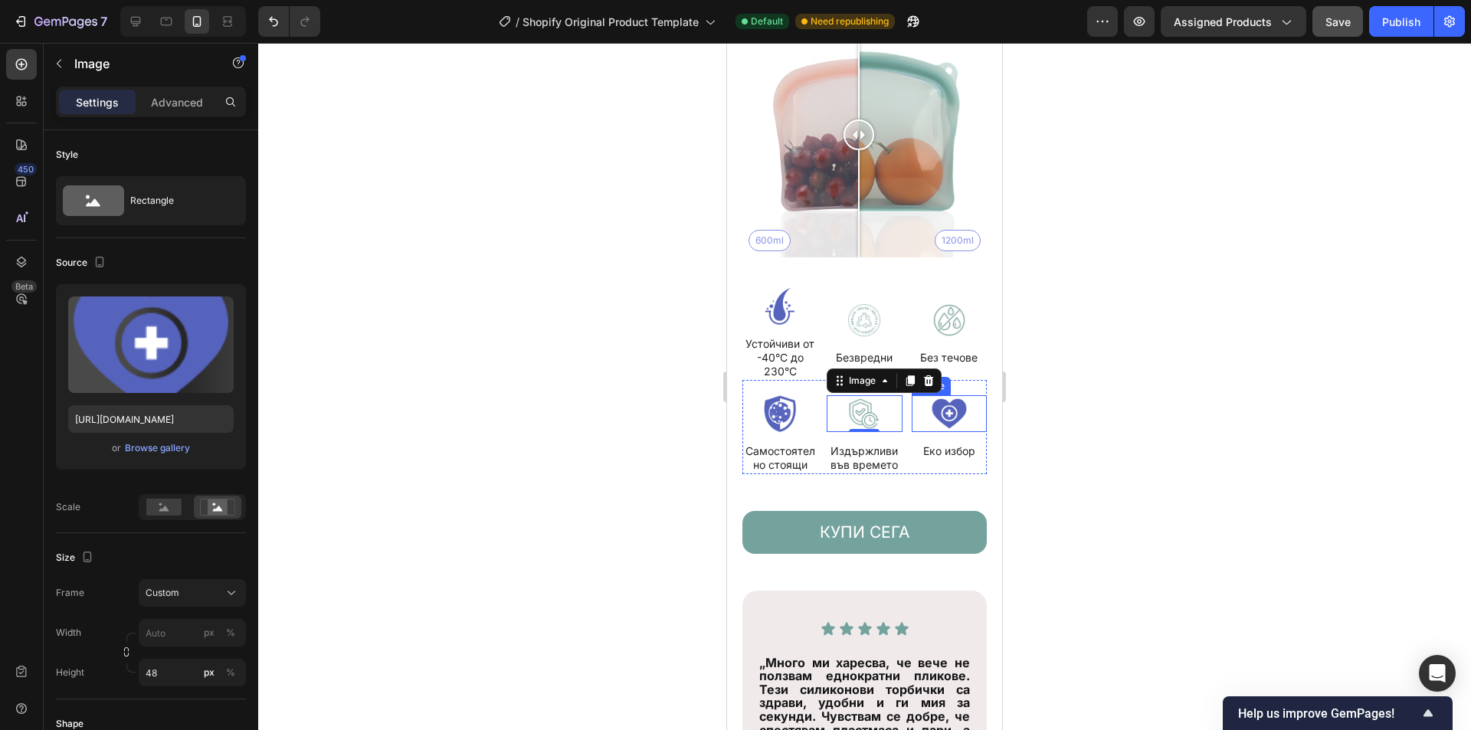
click at [947, 397] on img at bounding box center [948, 413] width 75 height 37
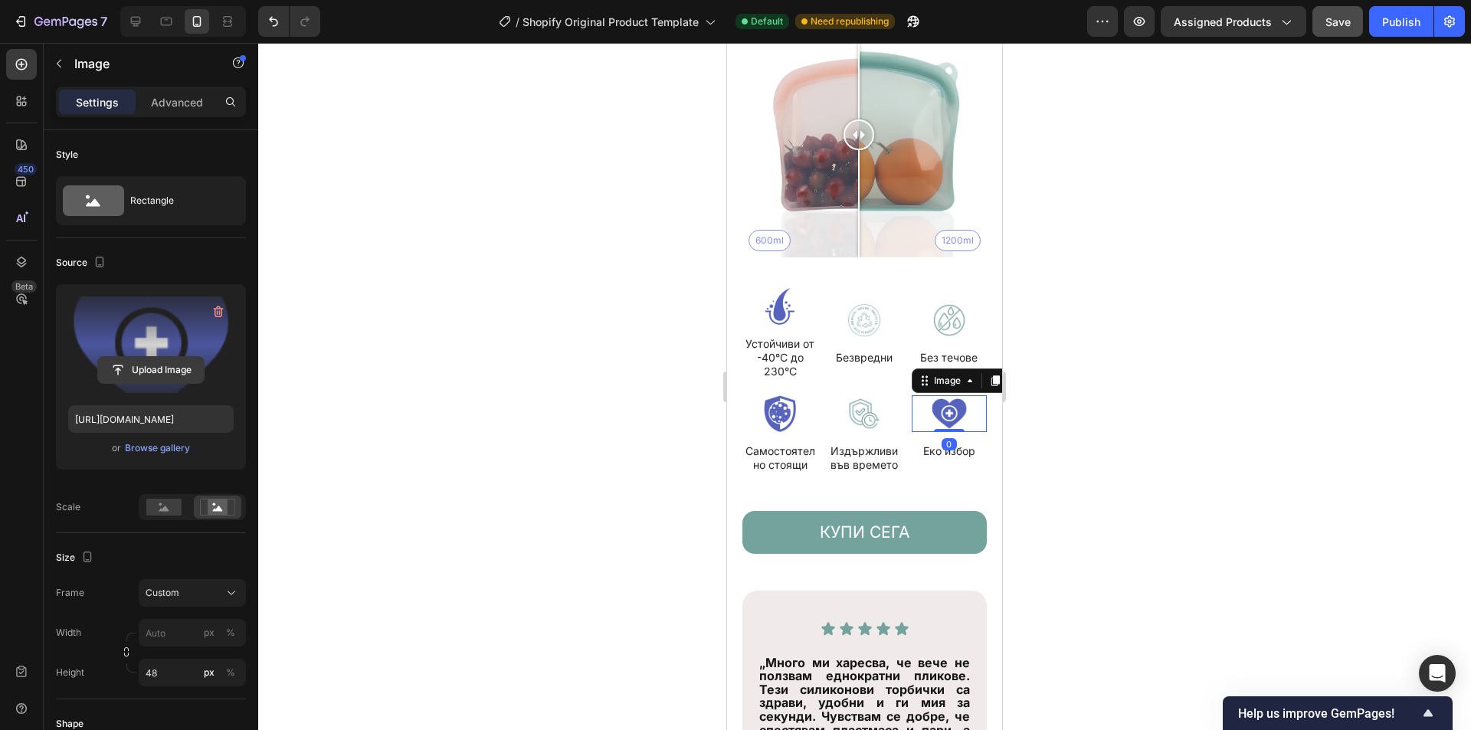
click at [159, 364] on input "file" at bounding box center [151, 370] width 106 height 26
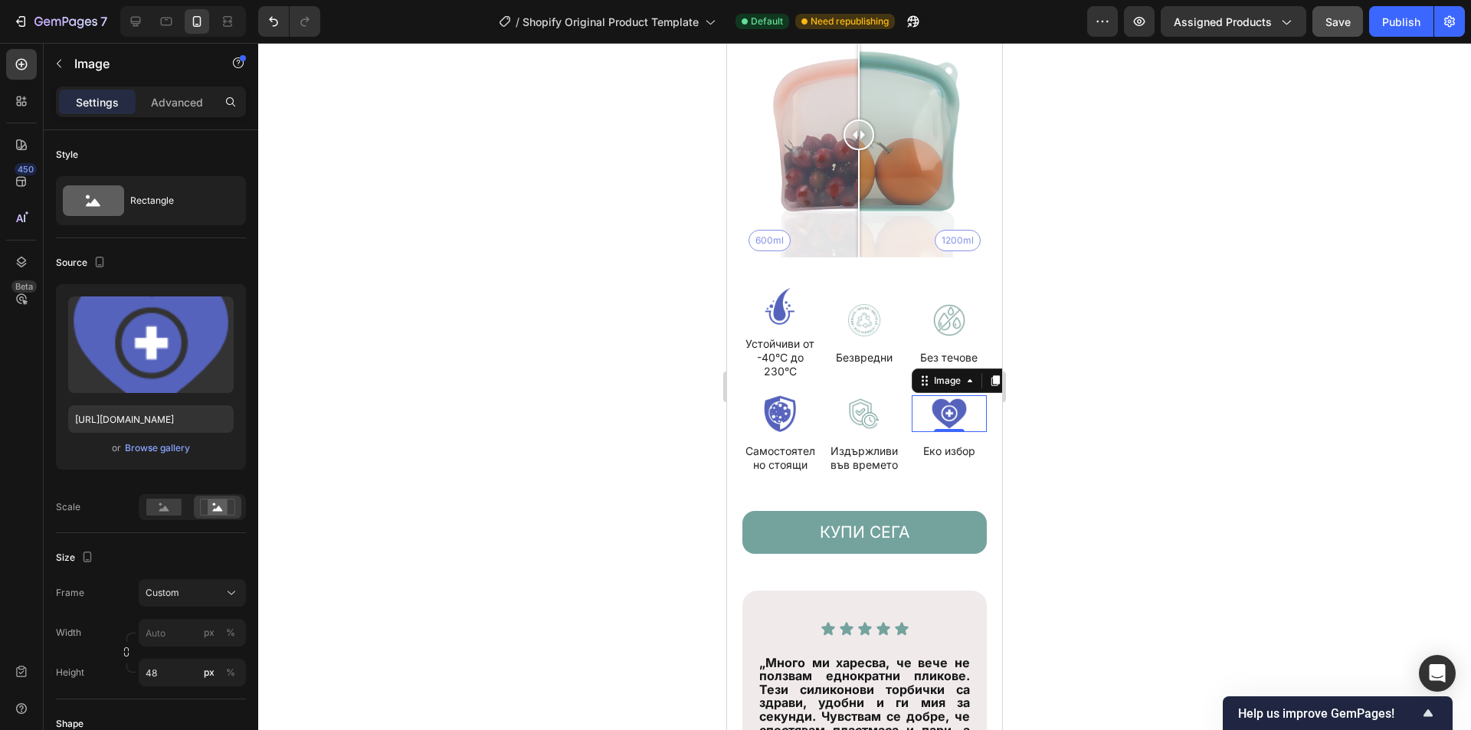
type input "https://cdn.shopify.com/s/files/1/0946/2454/7191/files/gempages_584974832639148…"
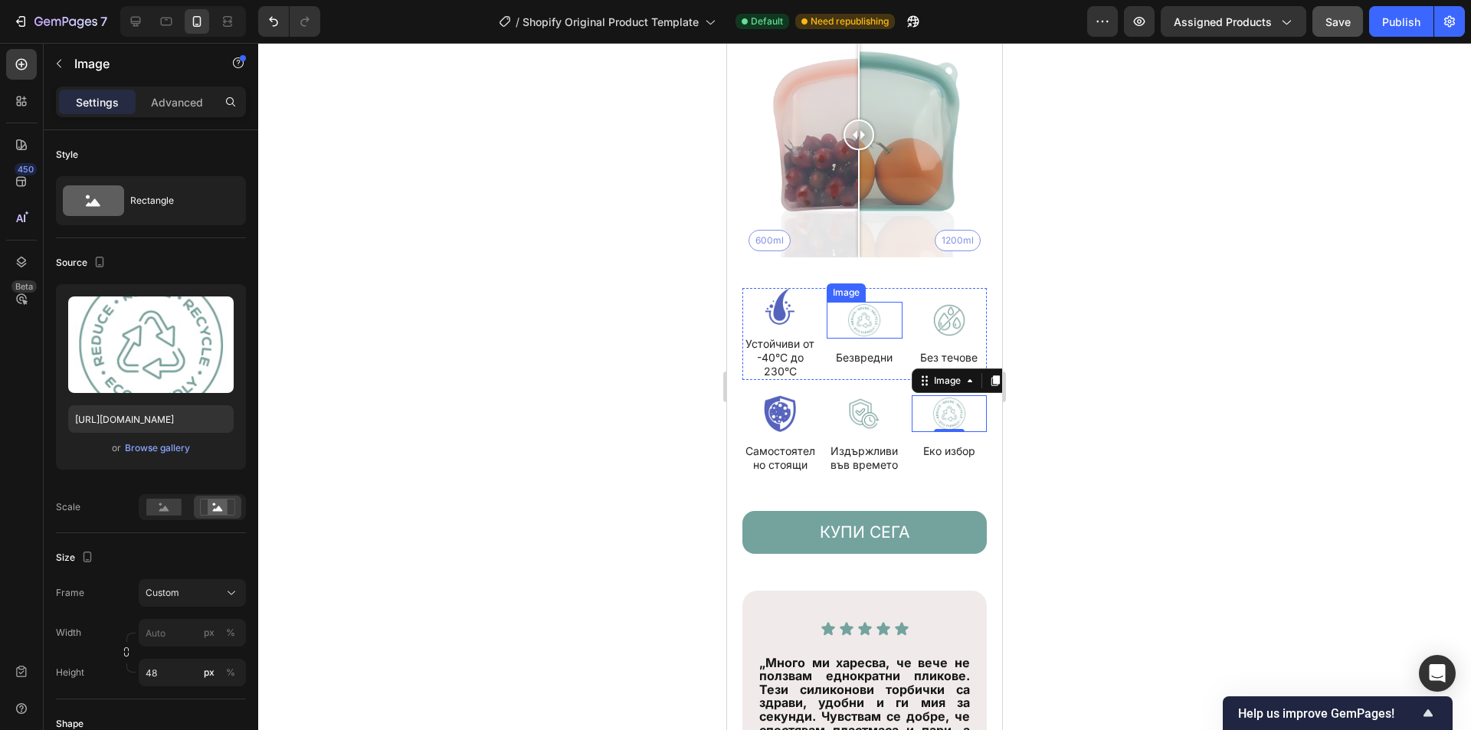
click at [849, 303] on img at bounding box center [863, 320] width 75 height 37
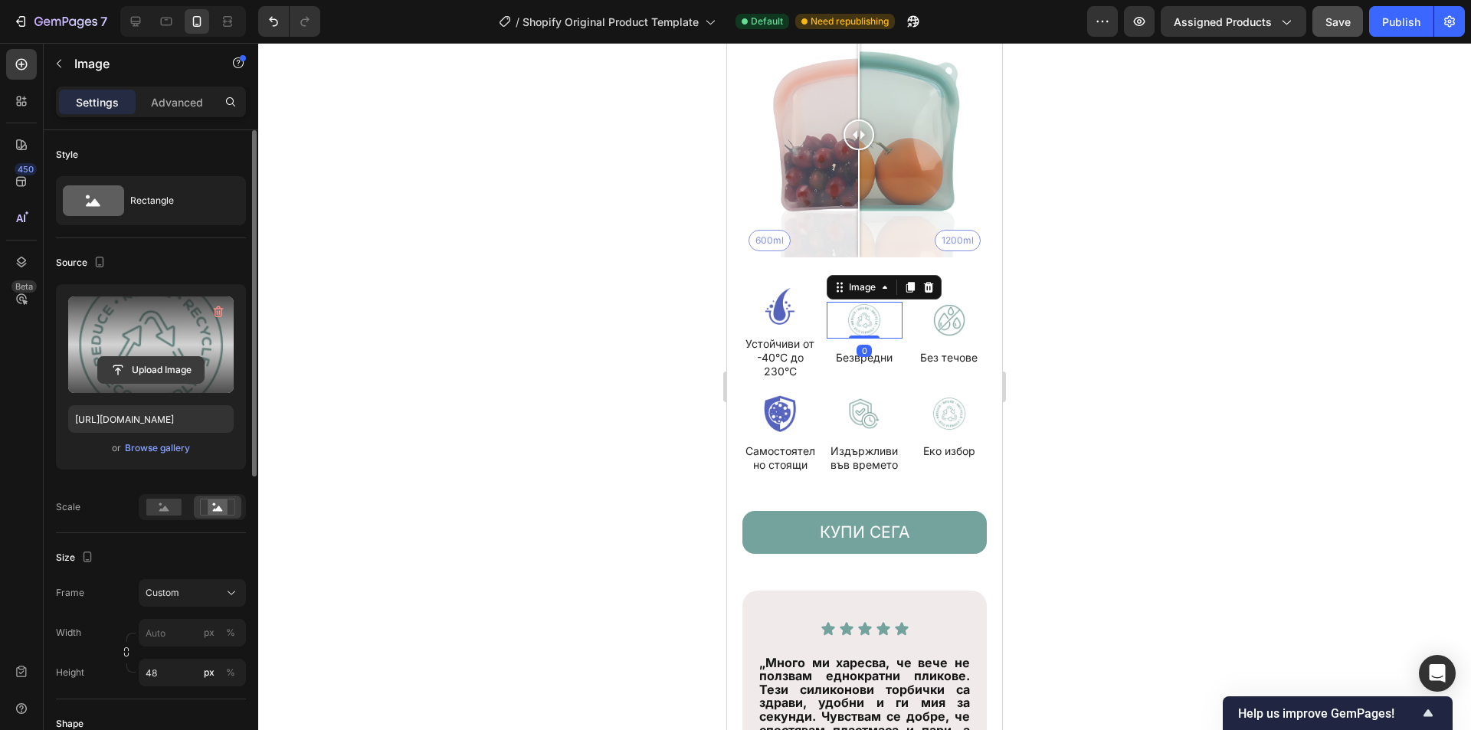
click at [149, 365] on input "file" at bounding box center [151, 370] width 106 height 26
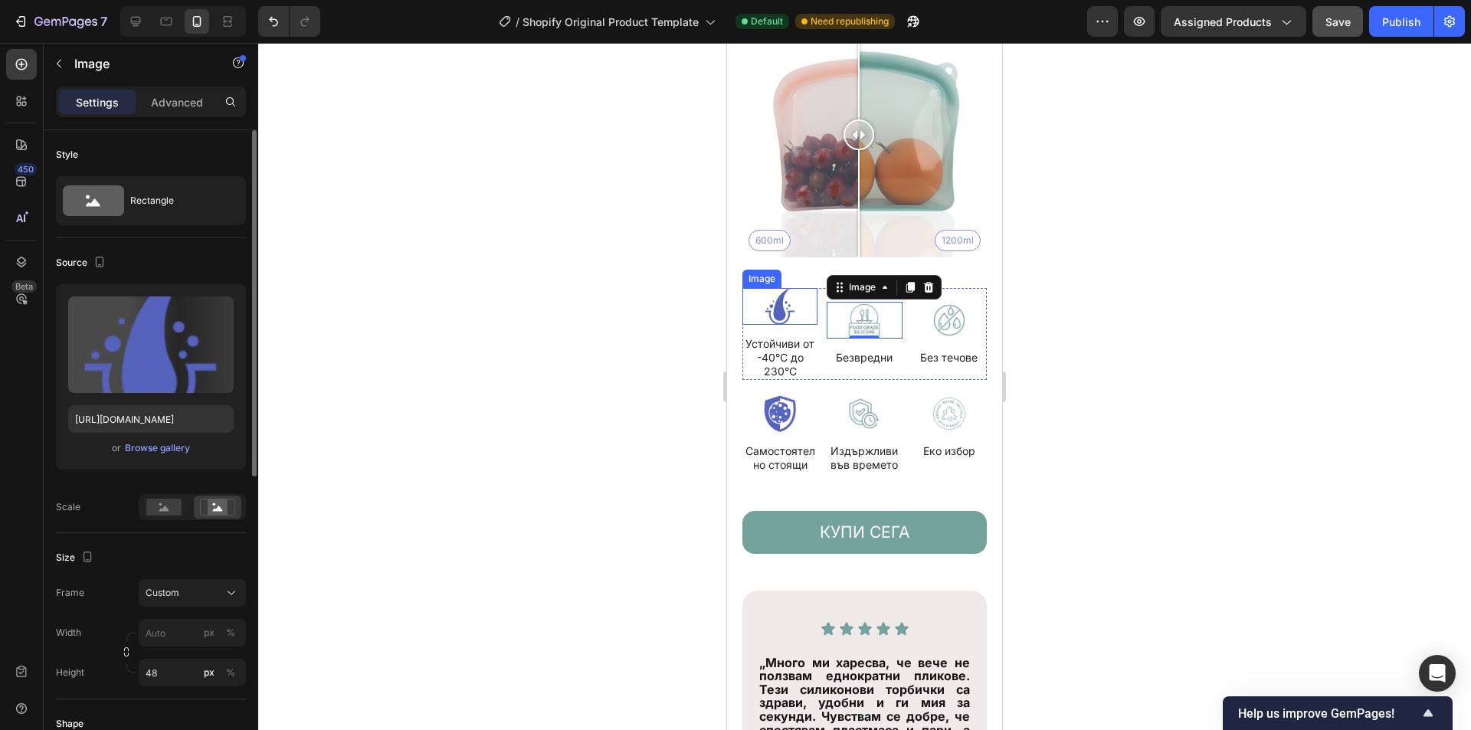
click at [787, 293] on img at bounding box center [779, 306] width 75 height 37
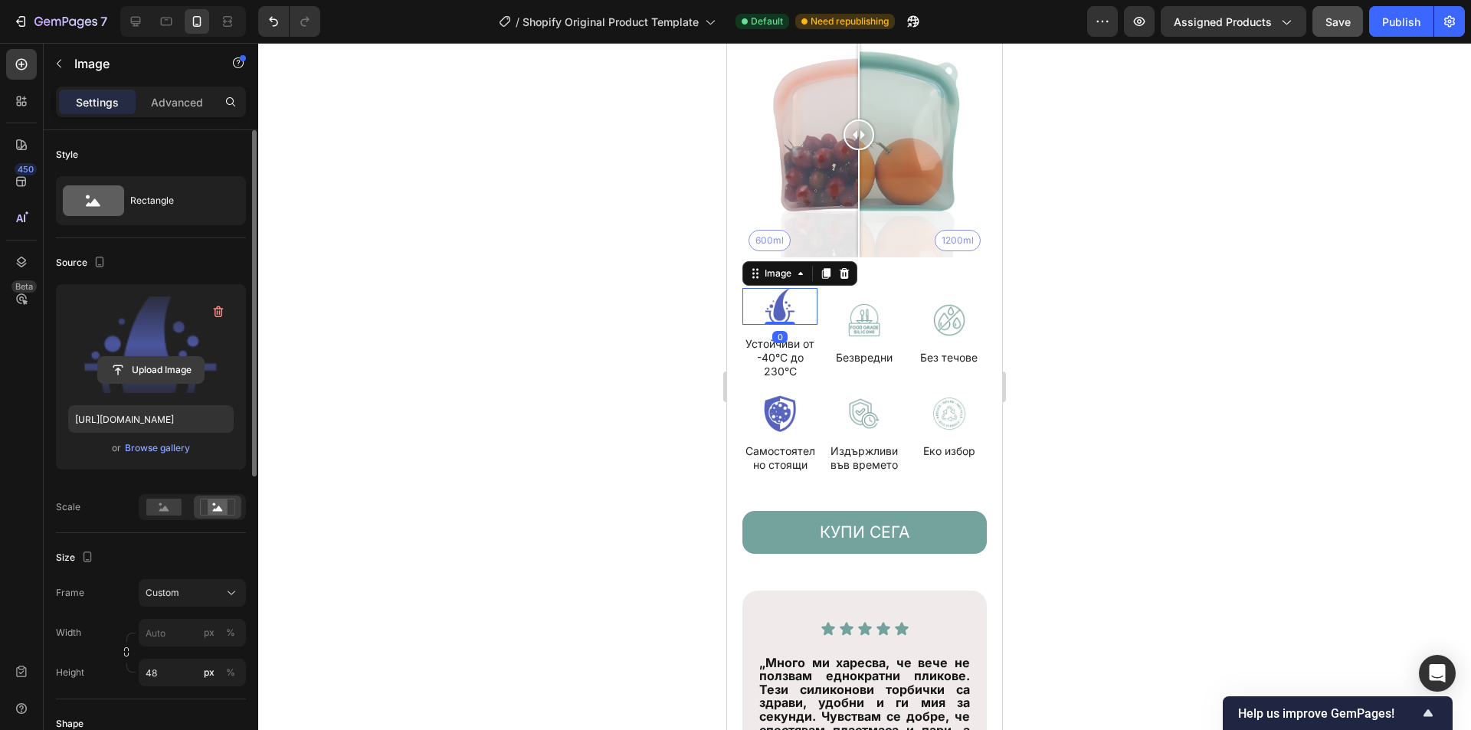
click at [133, 369] on input "file" at bounding box center [151, 370] width 106 height 26
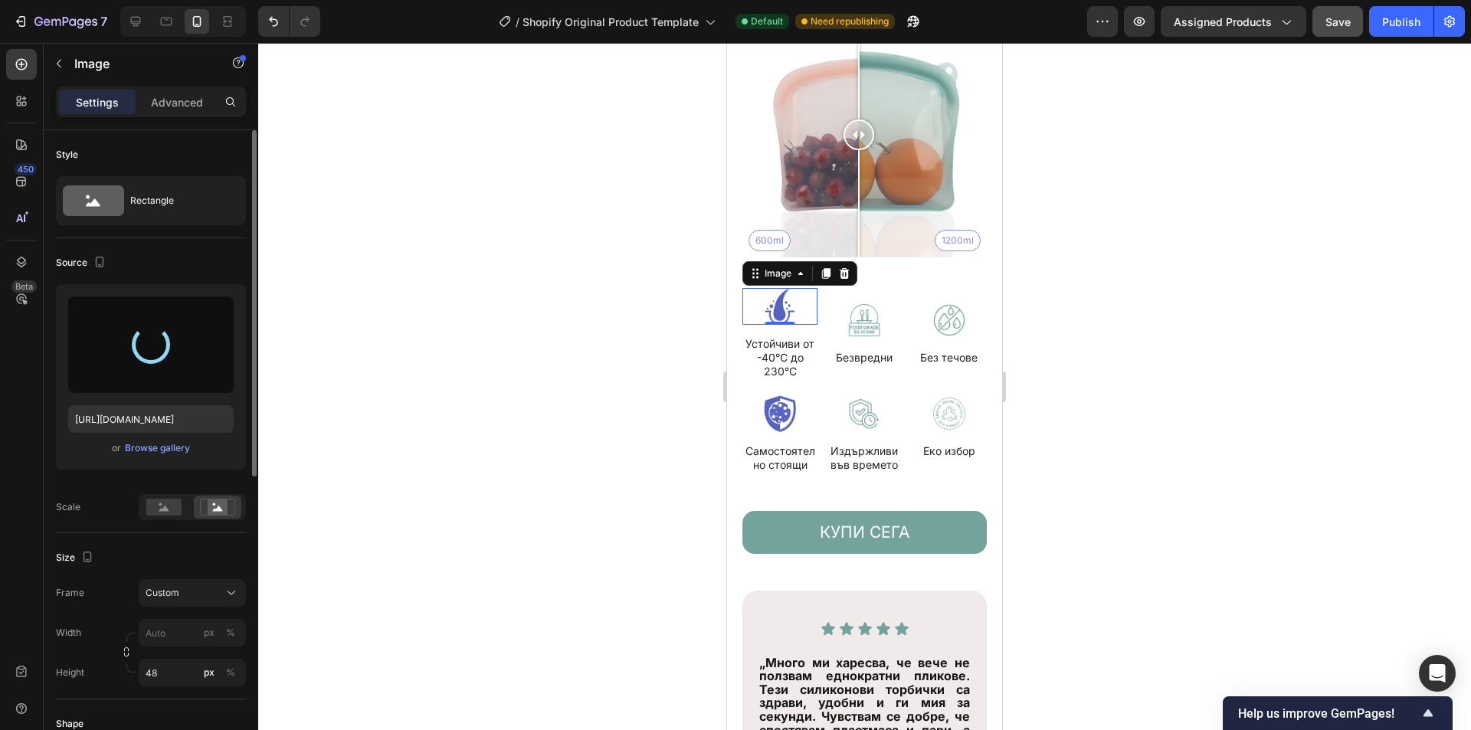
type input "https://cdn.shopify.com/s/files/1/0946/2454/7191/files/gempages_584974832639148…"
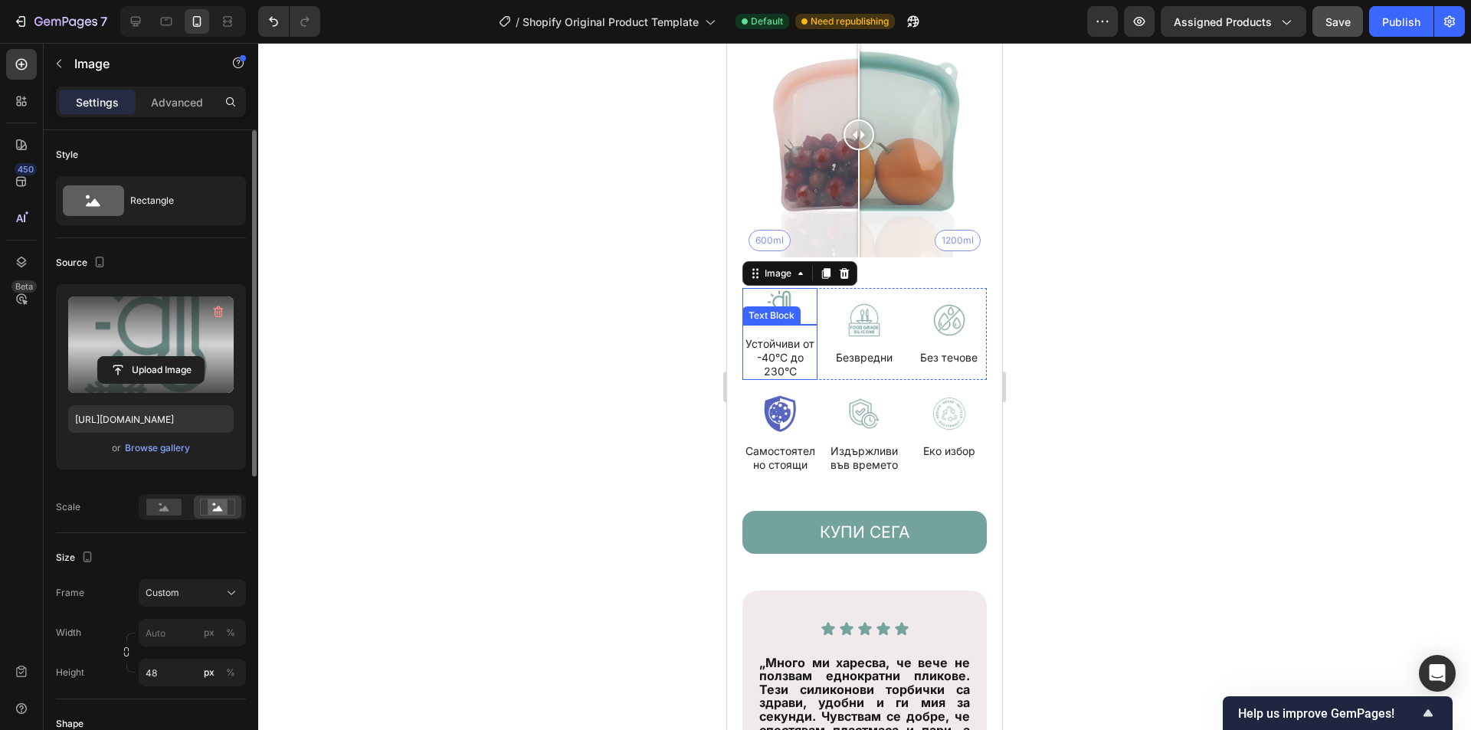
click at [798, 342] on p "Устойчиви от -40°C до 230°C" at bounding box center [780, 358] width 72 height 42
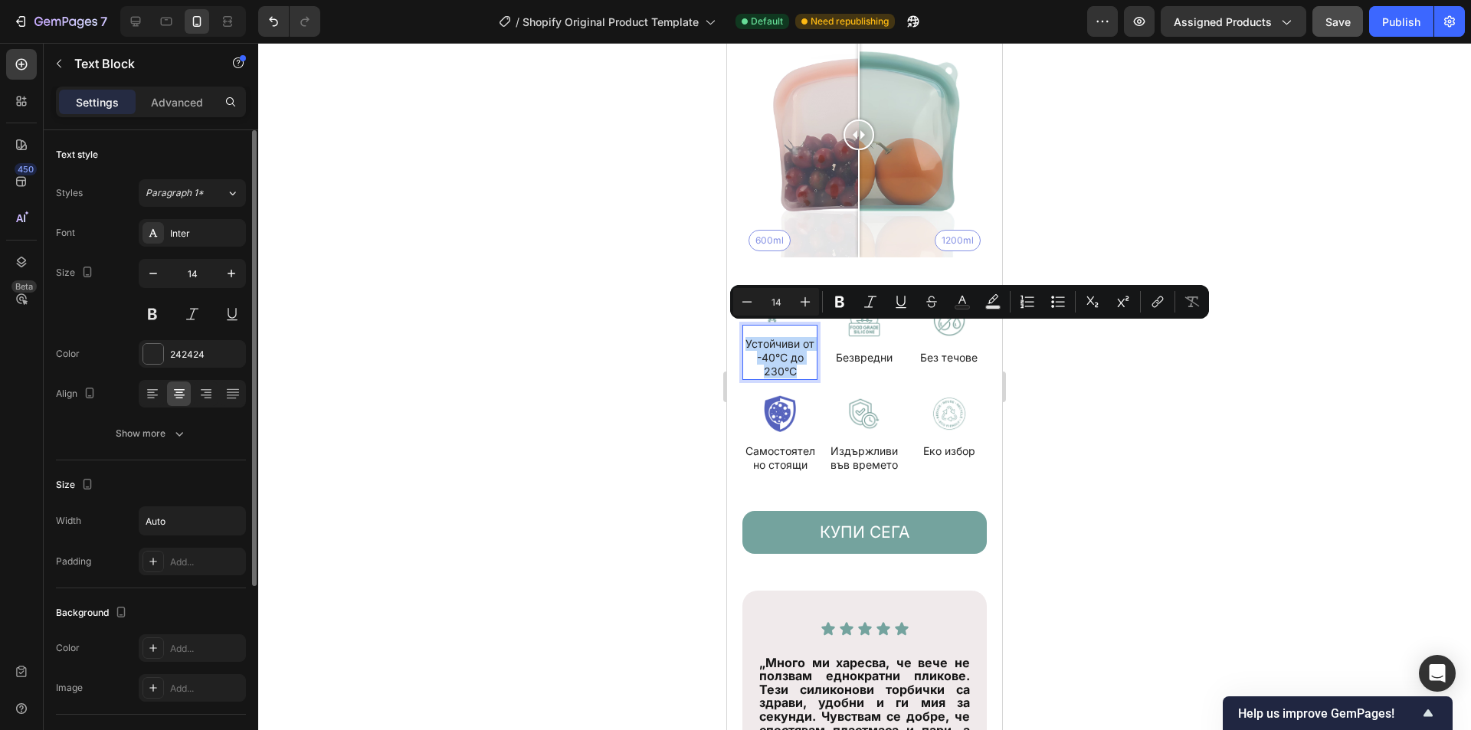
click at [796, 361] on p "Устойчиви от -40°C до 230°C" at bounding box center [780, 358] width 72 height 42
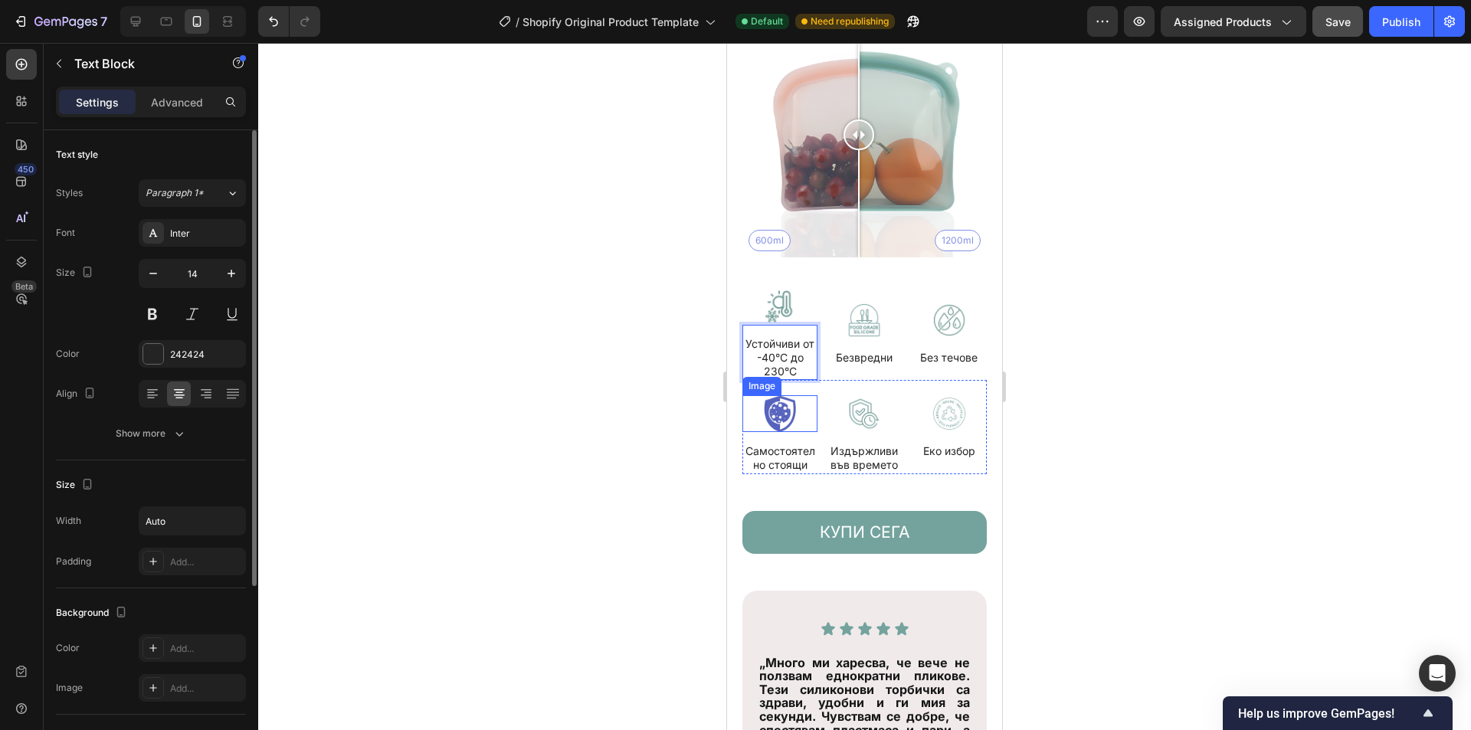
click at [788, 402] on img at bounding box center [779, 413] width 75 height 37
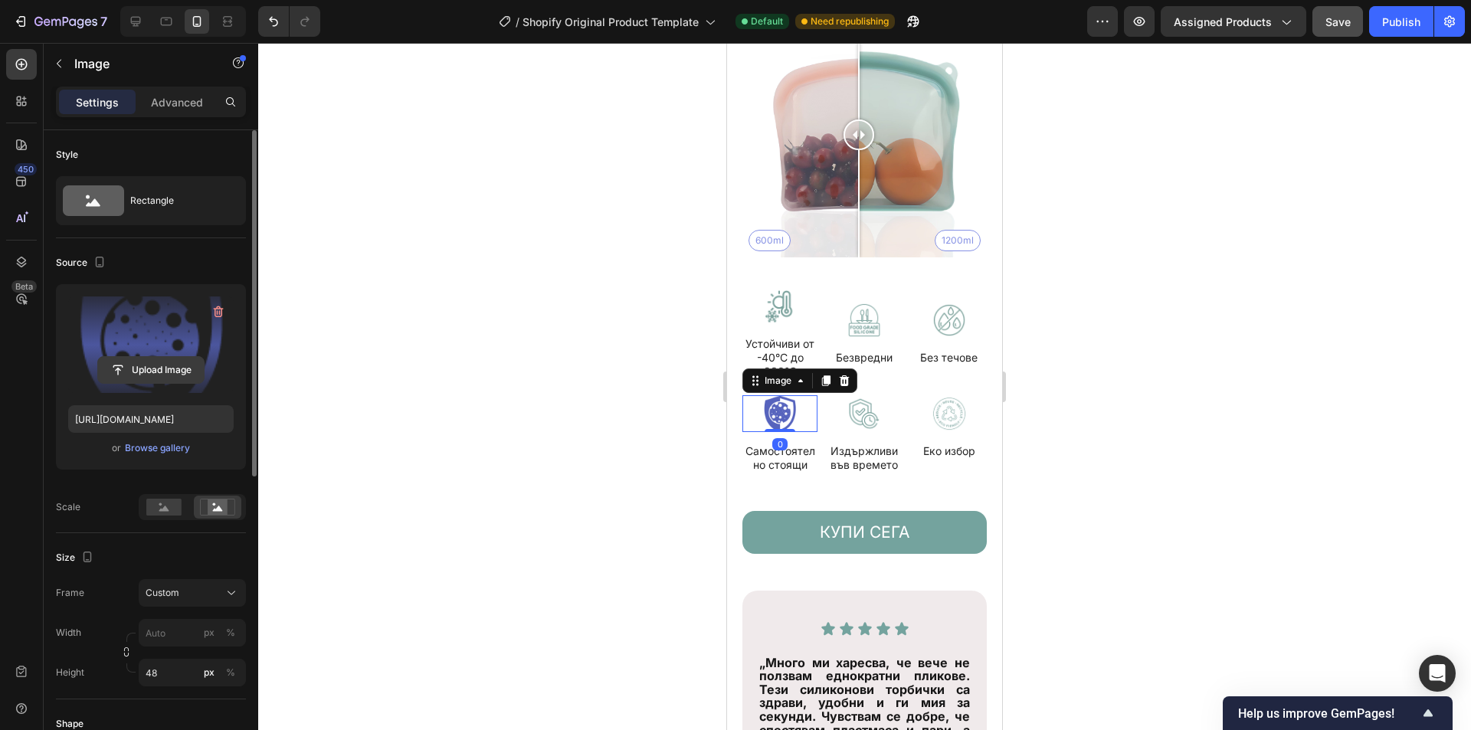
click at [168, 374] on input "file" at bounding box center [151, 370] width 106 height 26
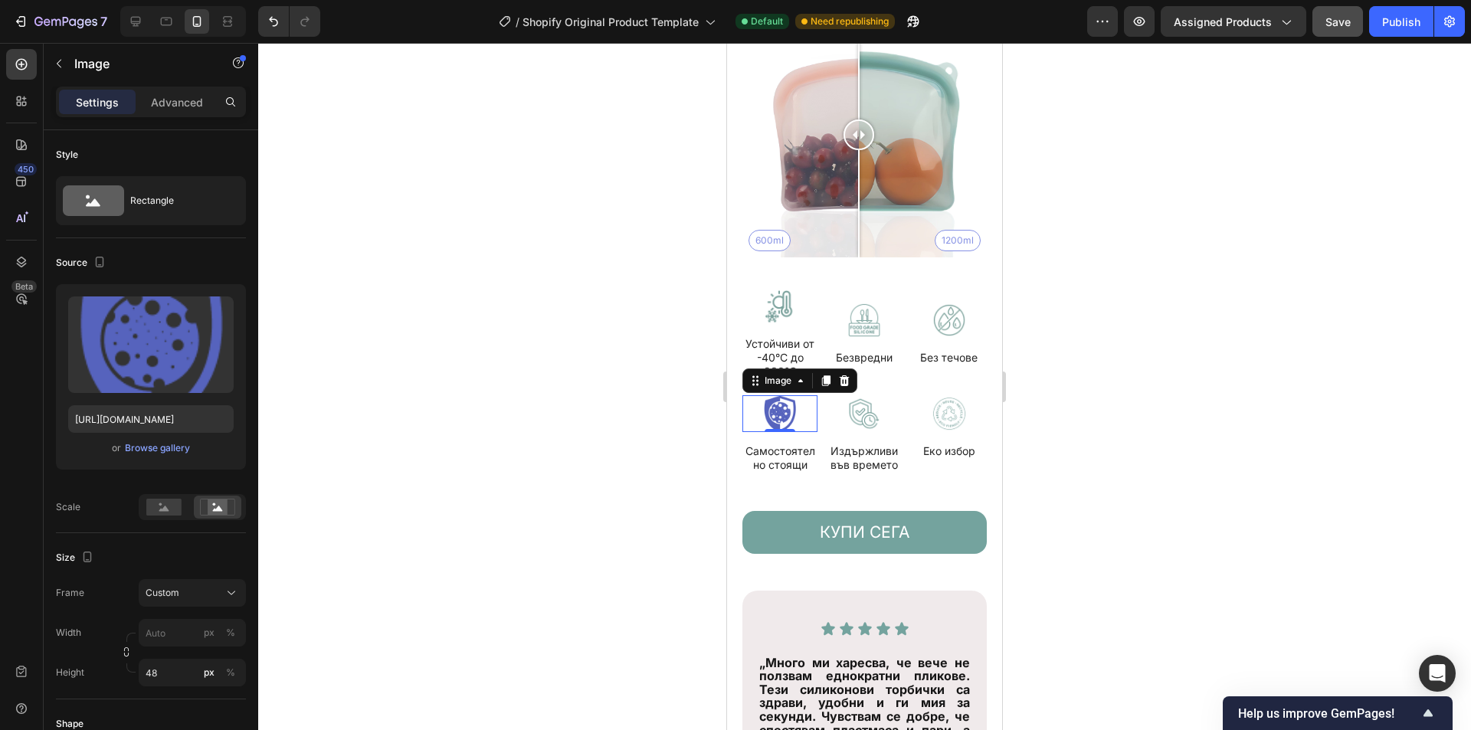
drag, startPoint x: 1252, startPoint y: 335, endPoint x: 1114, endPoint y: 343, distance: 138.9
click at [1252, 335] on div at bounding box center [864, 386] width 1212 height 687
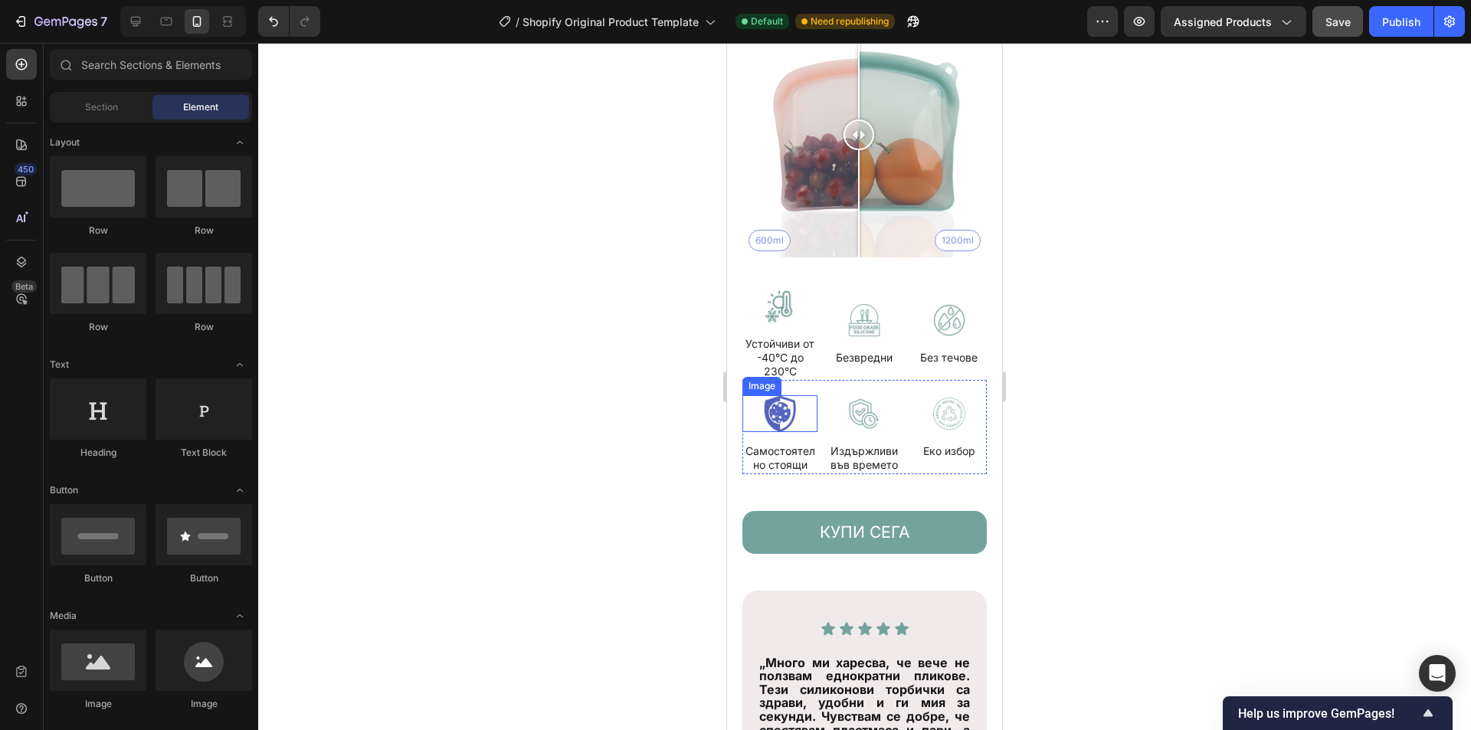
click at [778, 397] on img at bounding box center [779, 413] width 75 height 37
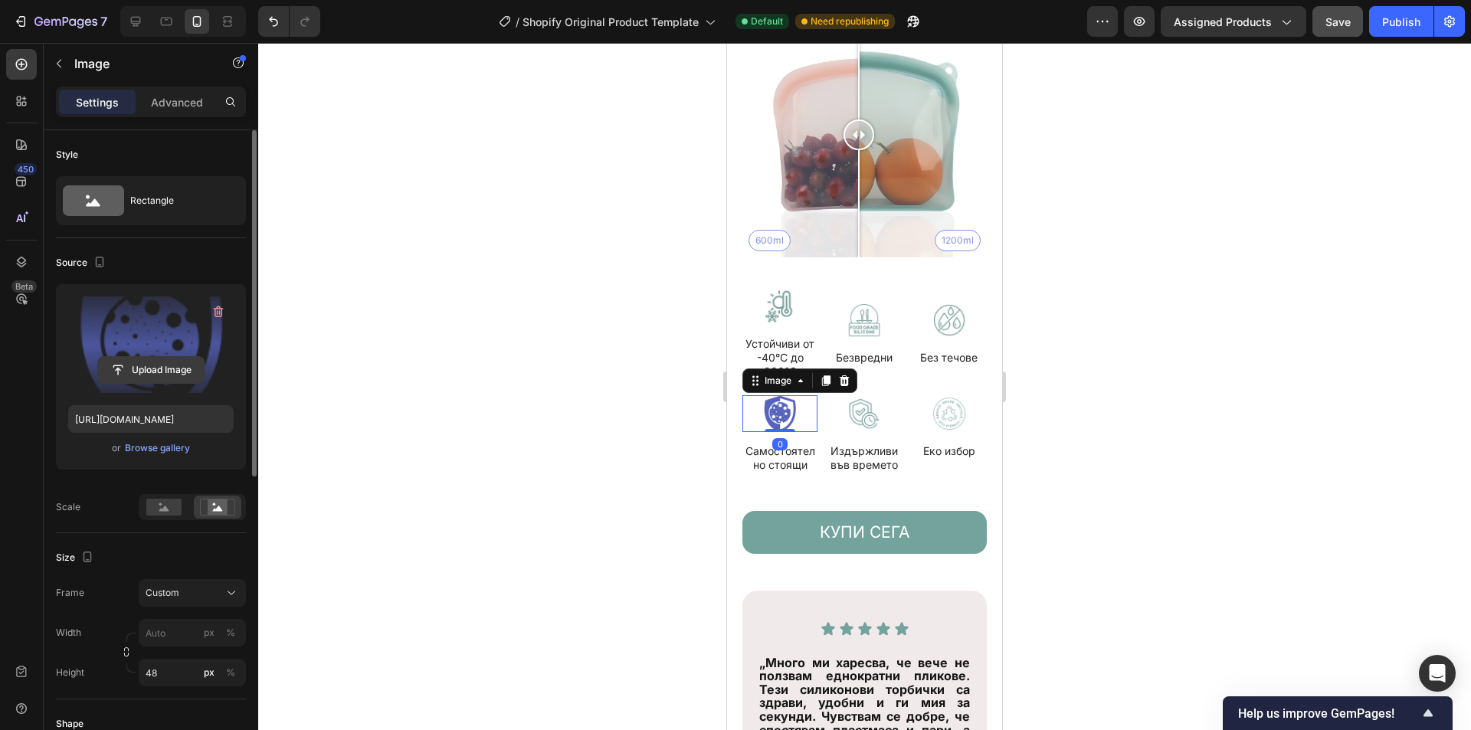
click at [197, 375] on input "file" at bounding box center [151, 370] width 106 height 26
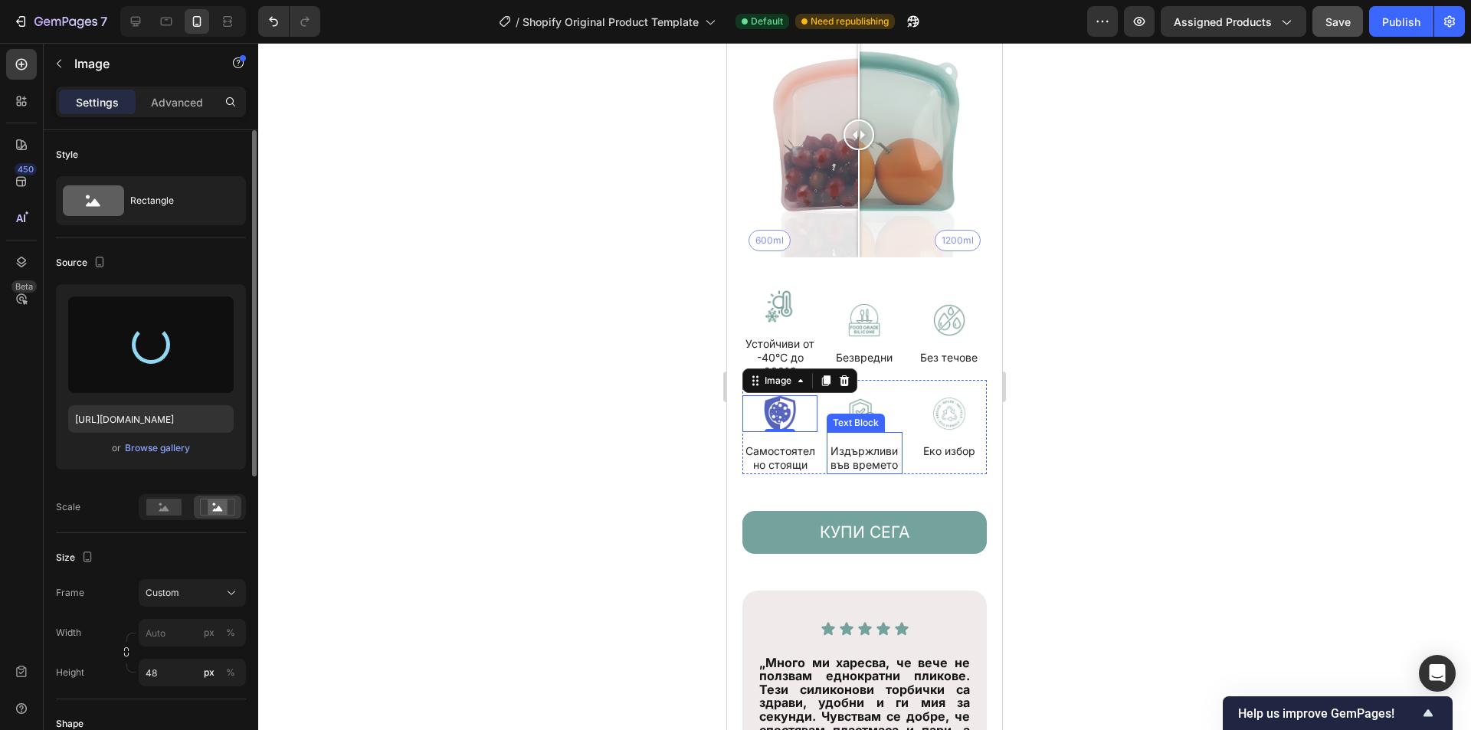
click at [850, 444] on p "Издържливи във времето" at bounding box center [864, 458] width 72 height 28
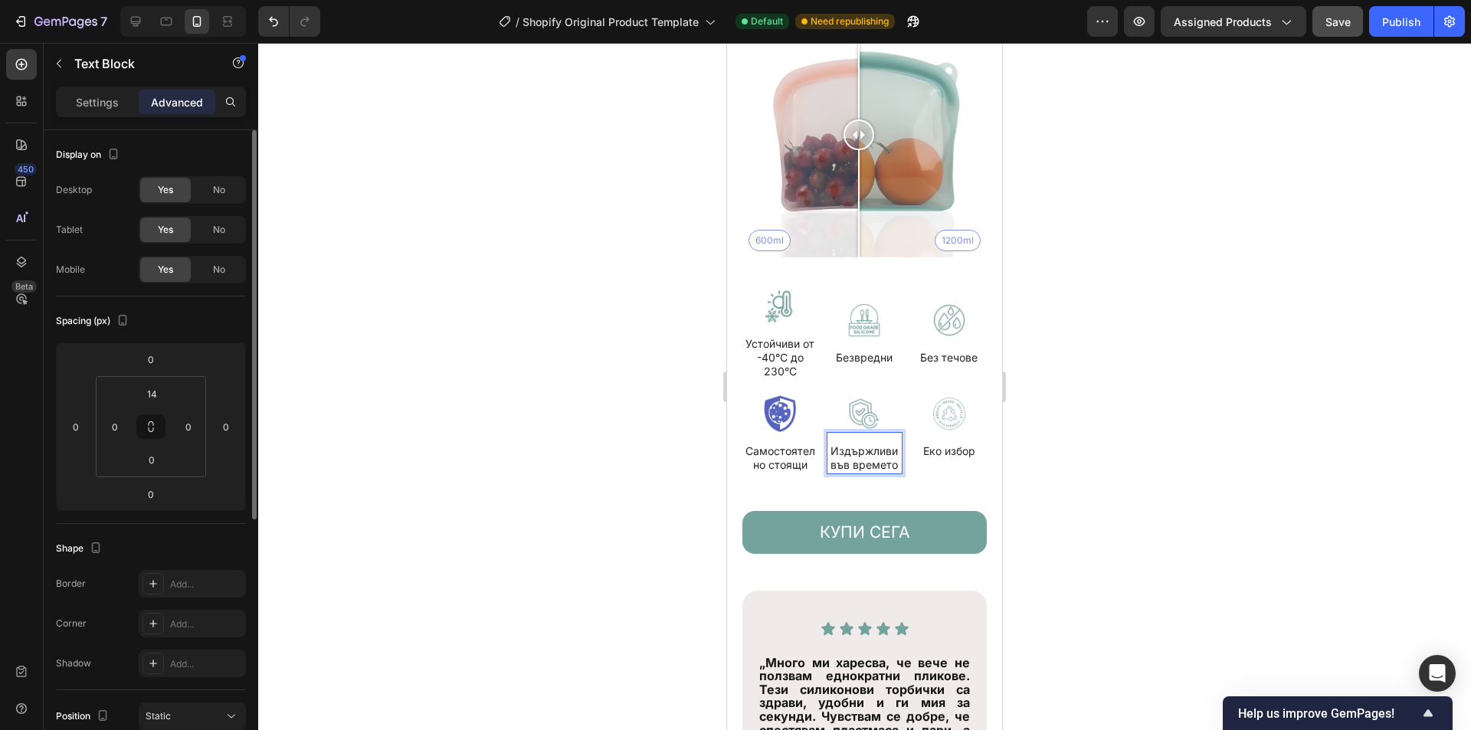
click at [865, 444] on p "Издържливи във времето" at bounding box center [864, 458] width 72 height 28
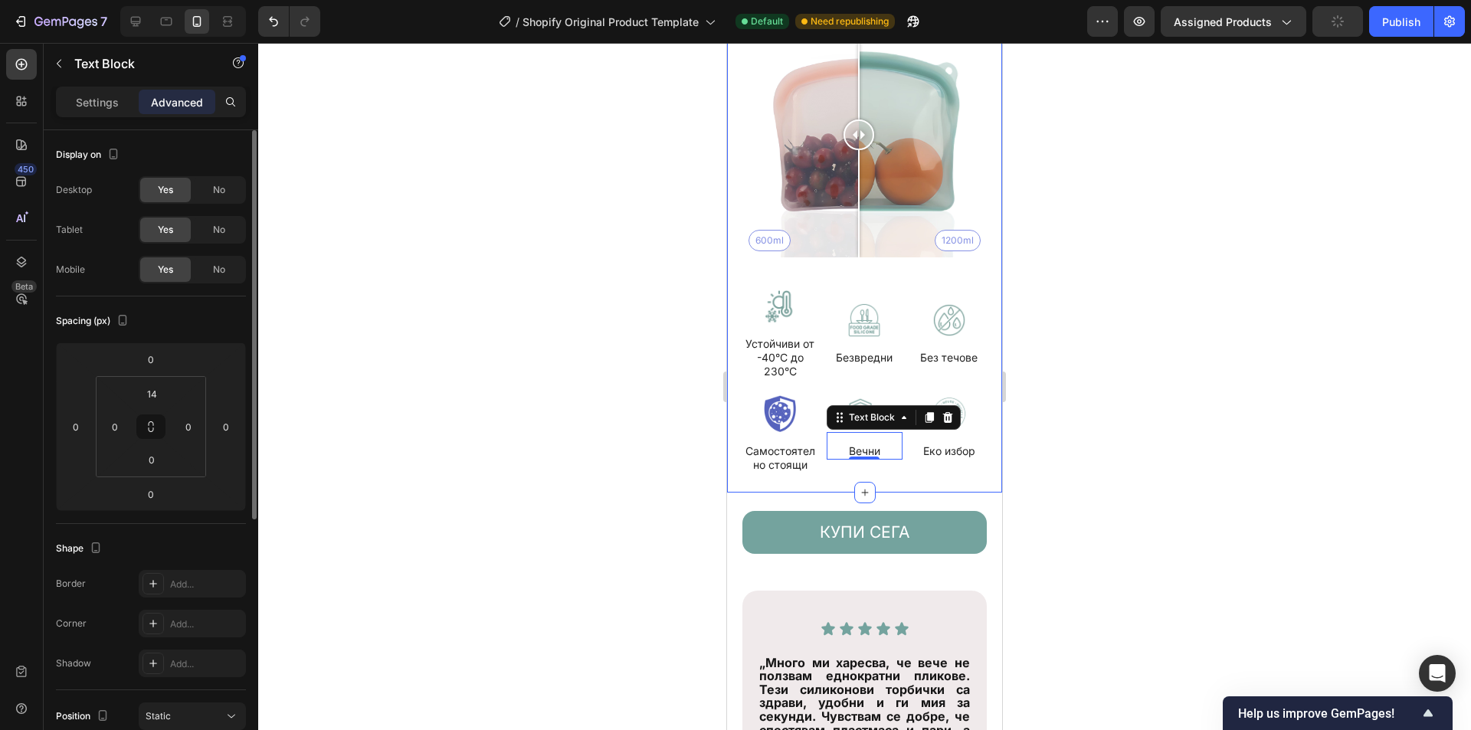
click at [1091, 392] on div at bounding box center [864, 386] width 1212 height 687
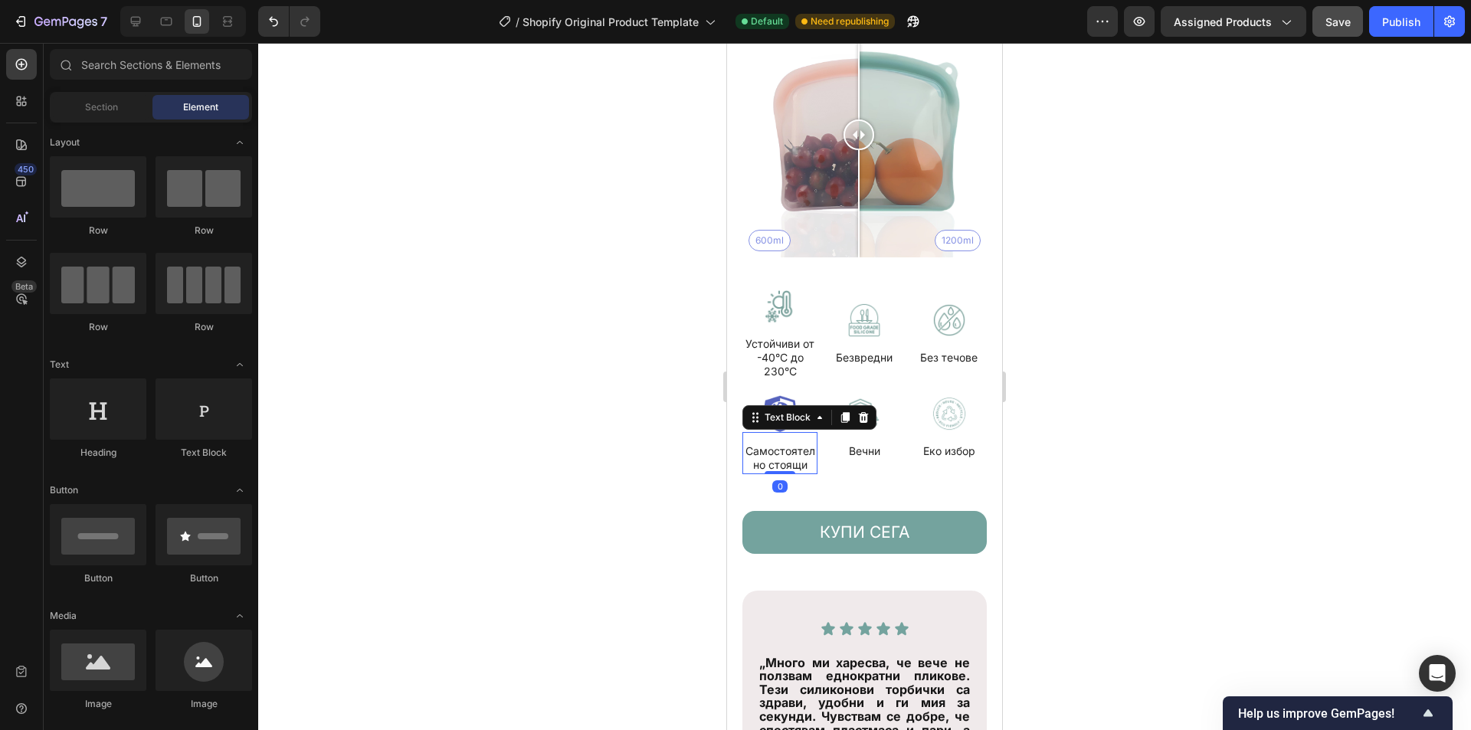
click at [796, 448] on p "Самостоятелно стоящи" at bounding box center [780, 458] width 72 height 28
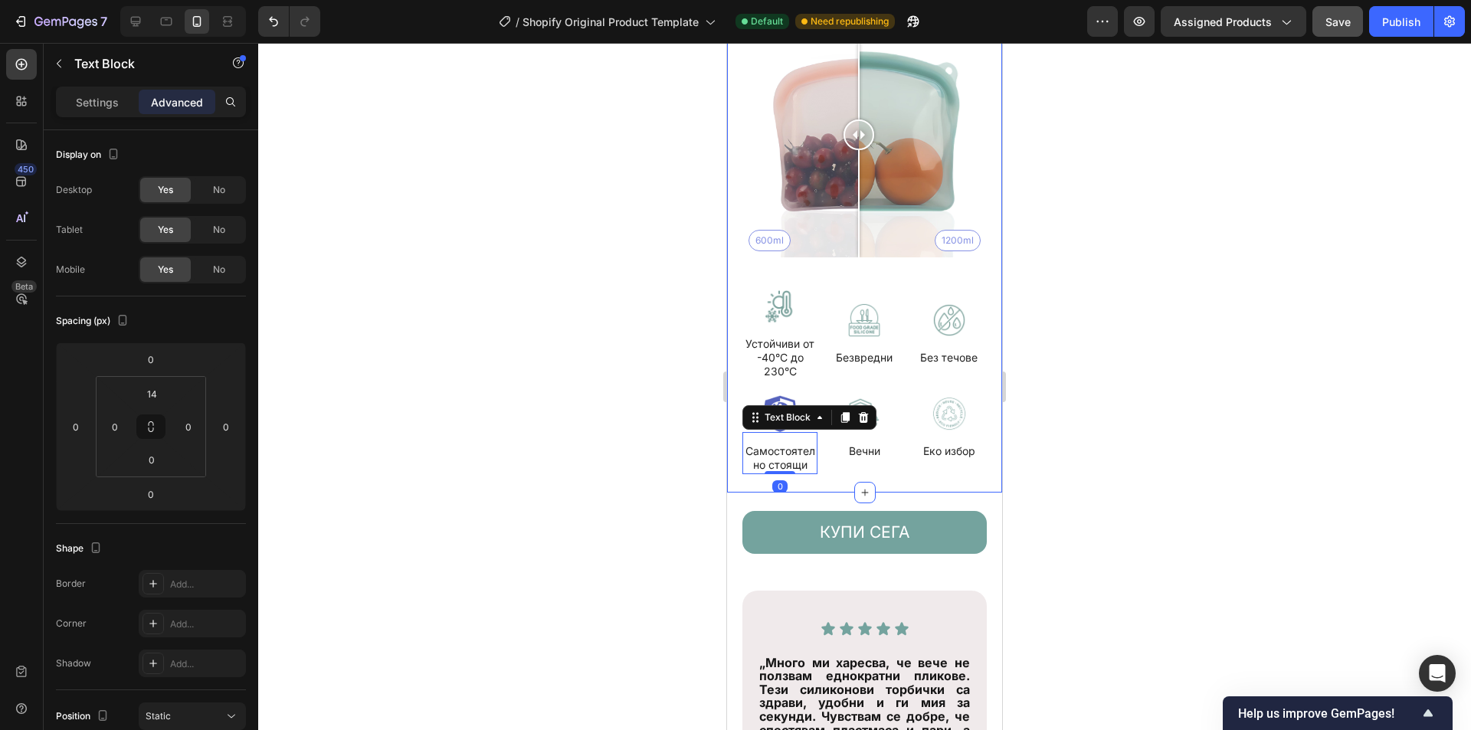
click at [667, 412] on div at bounding box center [864, 386] width 1212 height 687
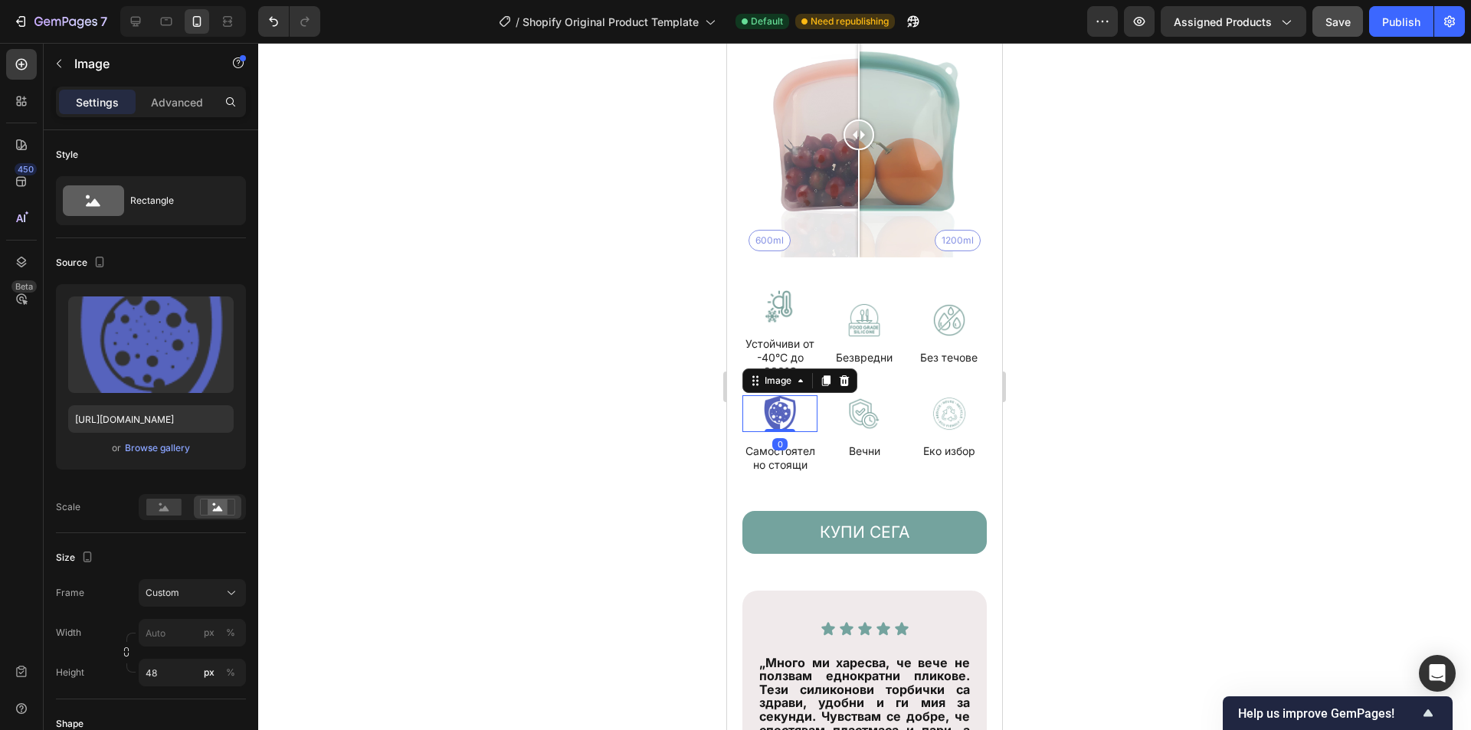
click at [793, 395] on img at bounding box center [779, 413] width 75 height 37
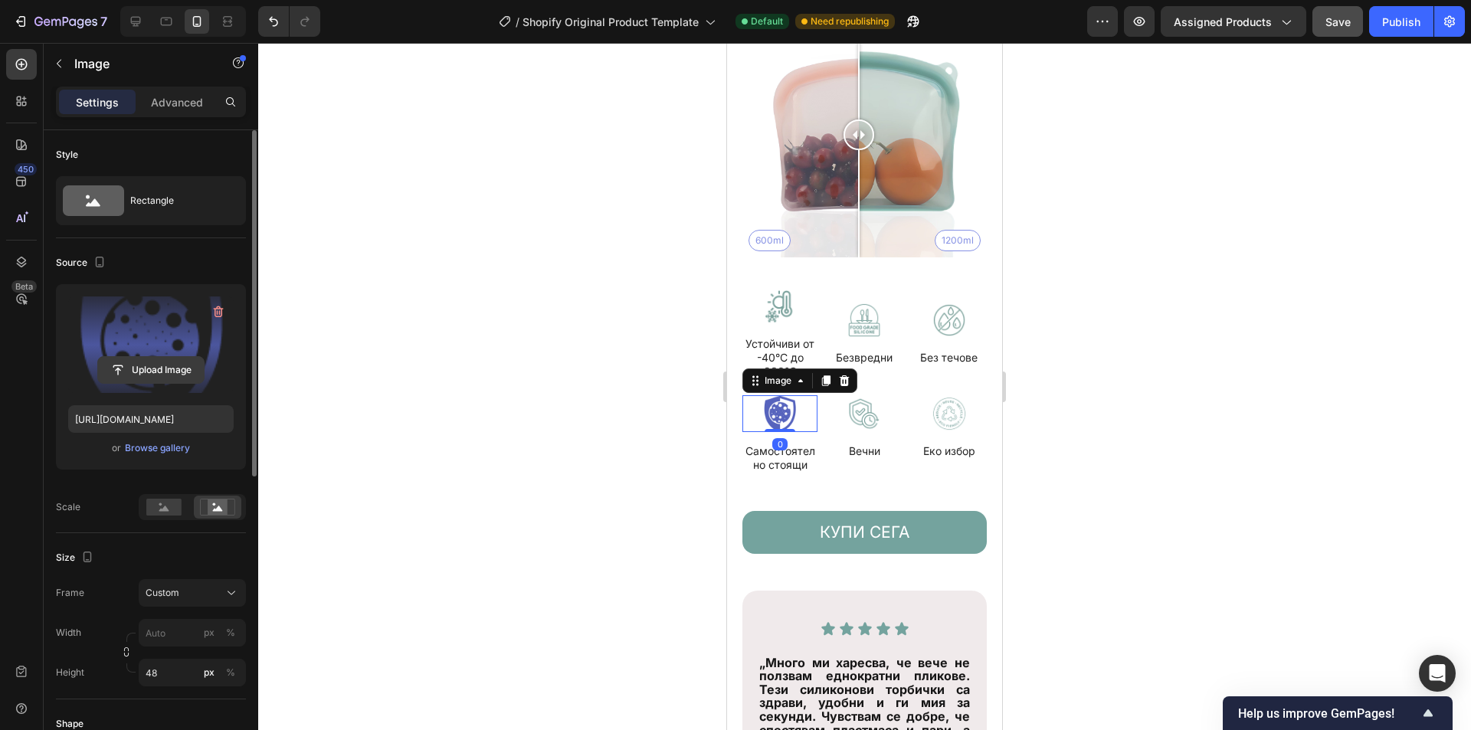
click at [178, 374] on input "file" at bounding box center [151, 370] width 106 height 26
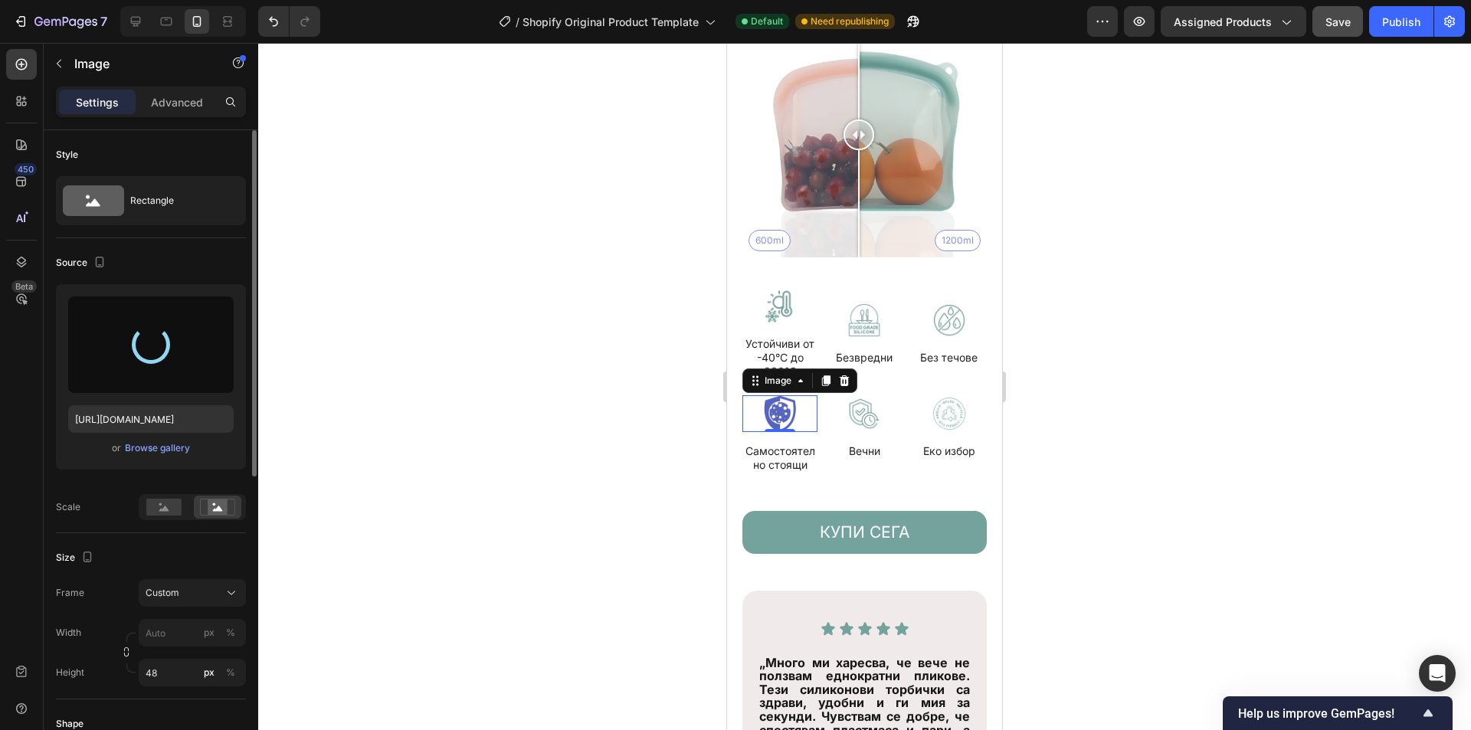
type input "https://cdn.shopify.com/s/files/1/0946/2454/7191/files/gempages_584974832639148…"
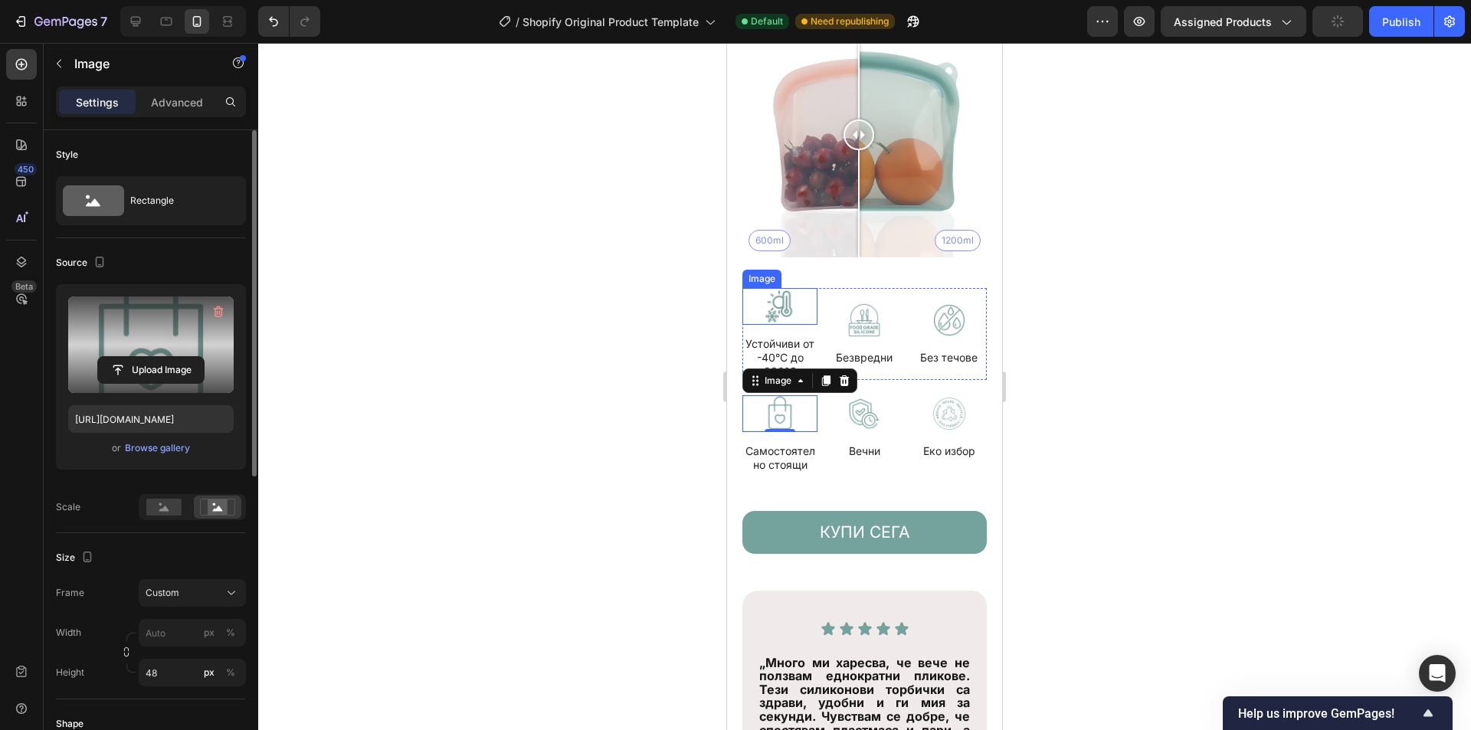
click at [774, 292] on img at bounding box center [779, 306] width 75 height 37
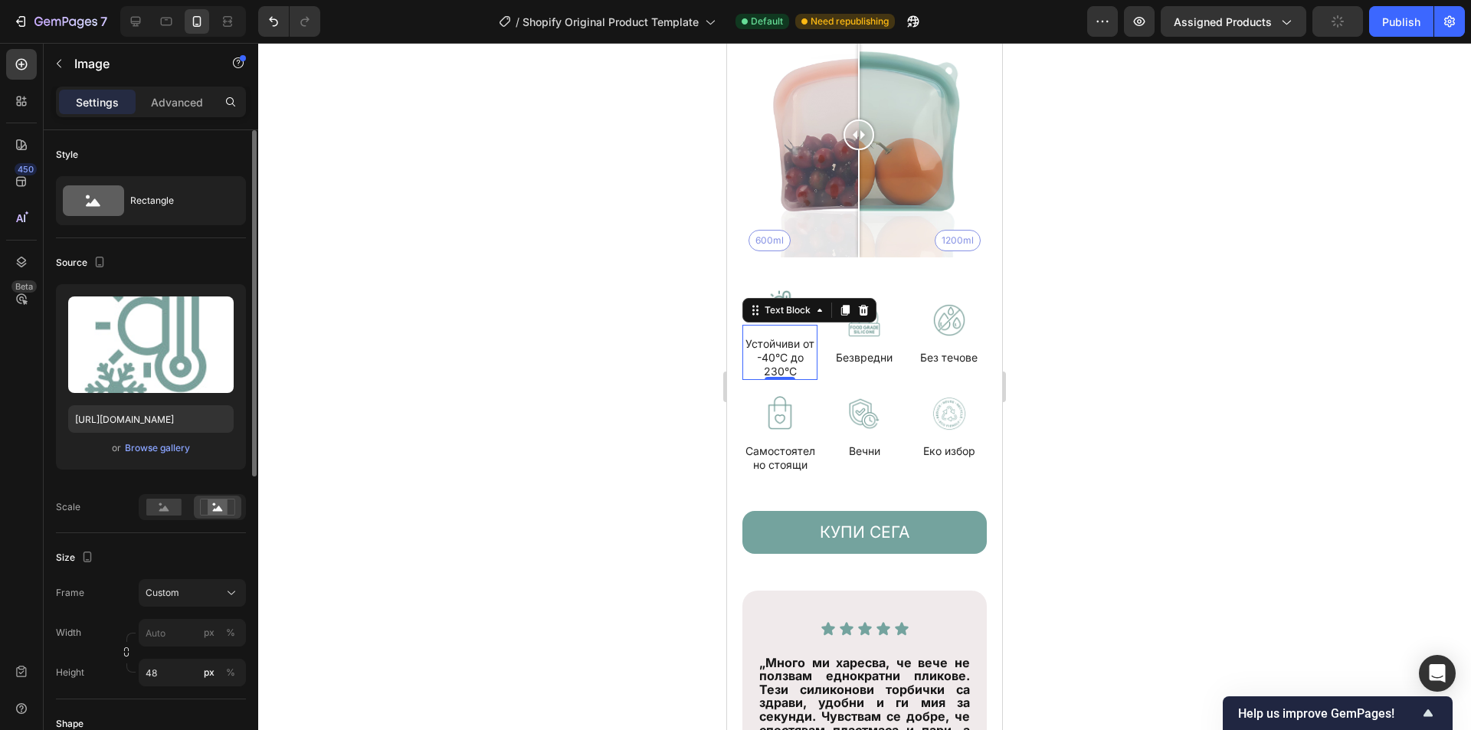
click at [789, 339] on p "Устойчиви от -40°C до 230°C" at bounding box center [780, 358] width 72 height 42
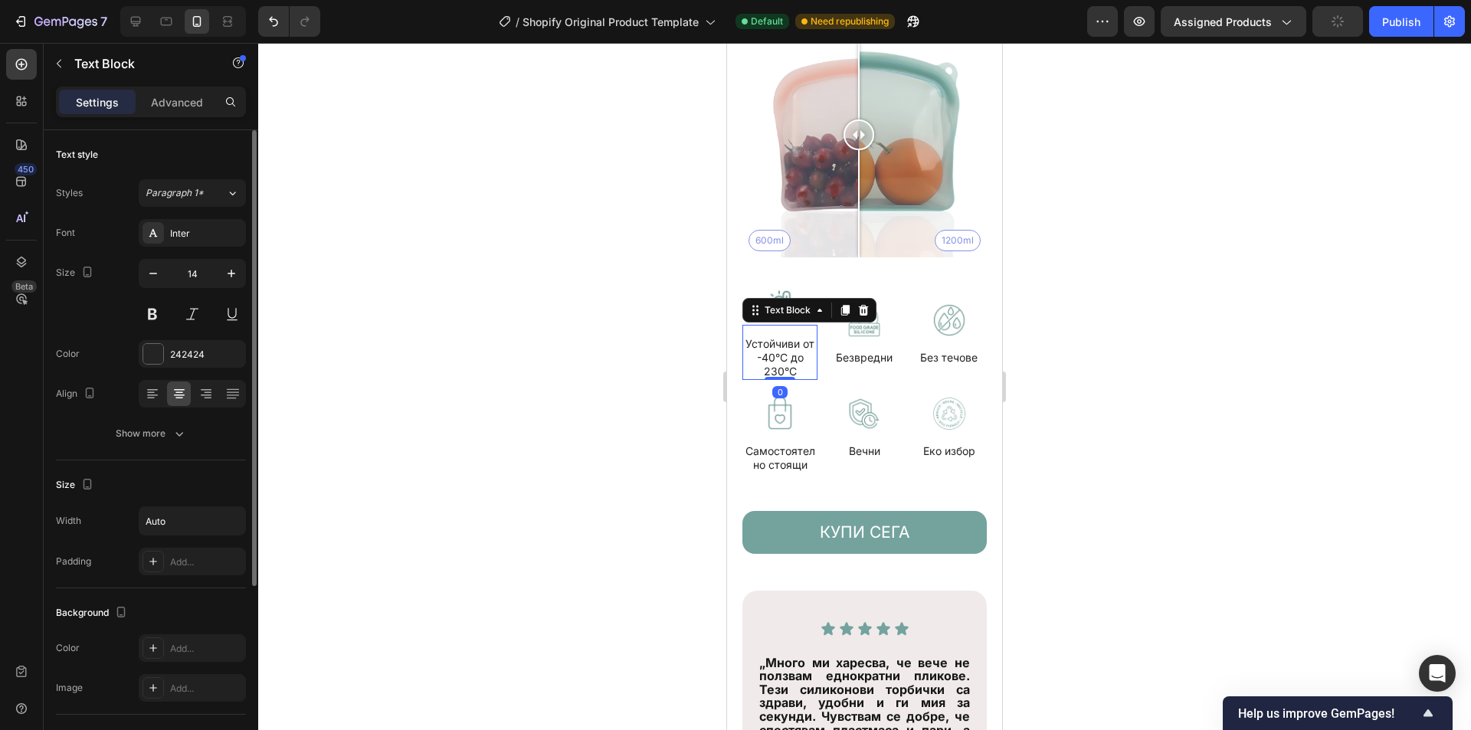
click at [794, 356] on p "Устойчиви от -40°C до 230°C" at bounding box center [780, 358] width 72 height 42
click at [551, 319] on div at bounding box center [864, 386] width 1212 height 687
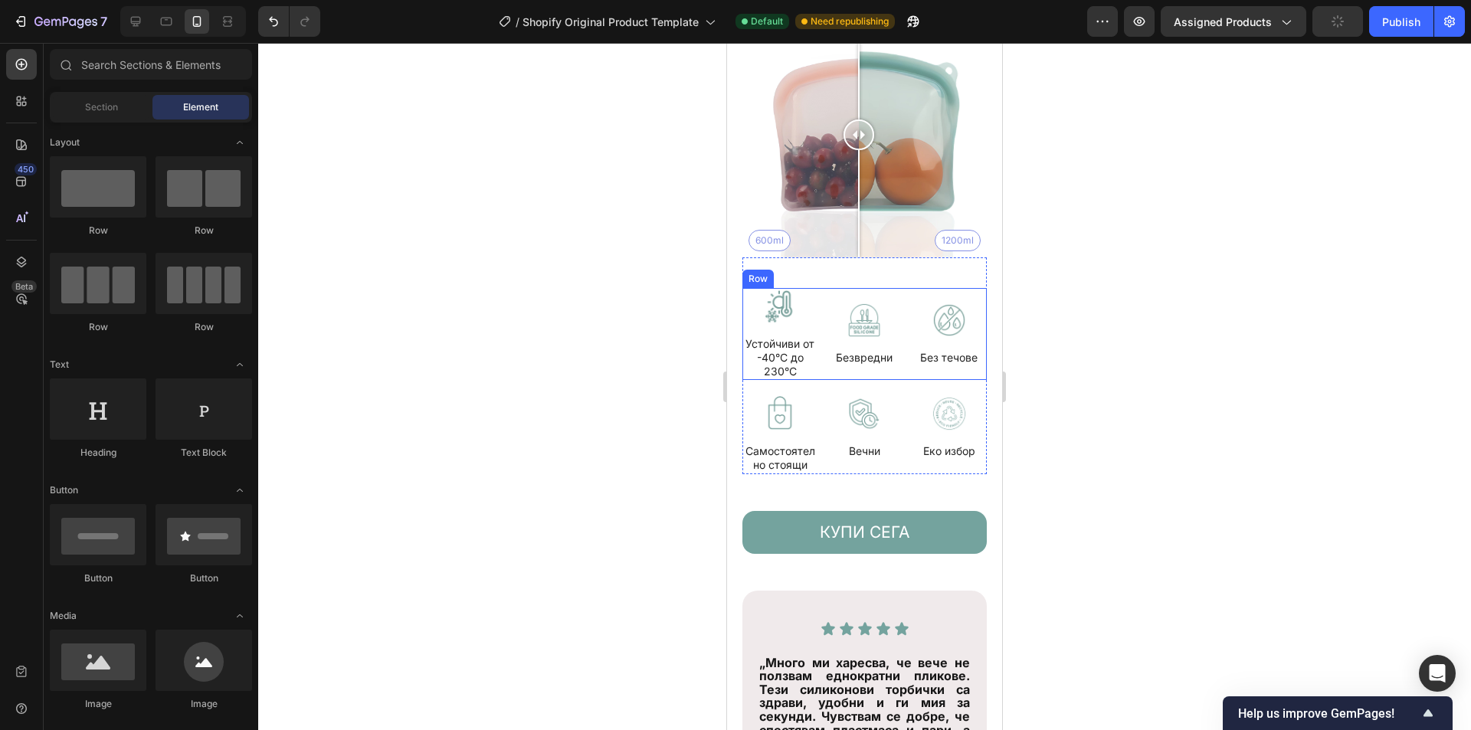
click at [763, 345] on p "Устойчиви от -40°C до 230°C" at bounding box center [780, 358] width 72 height 42
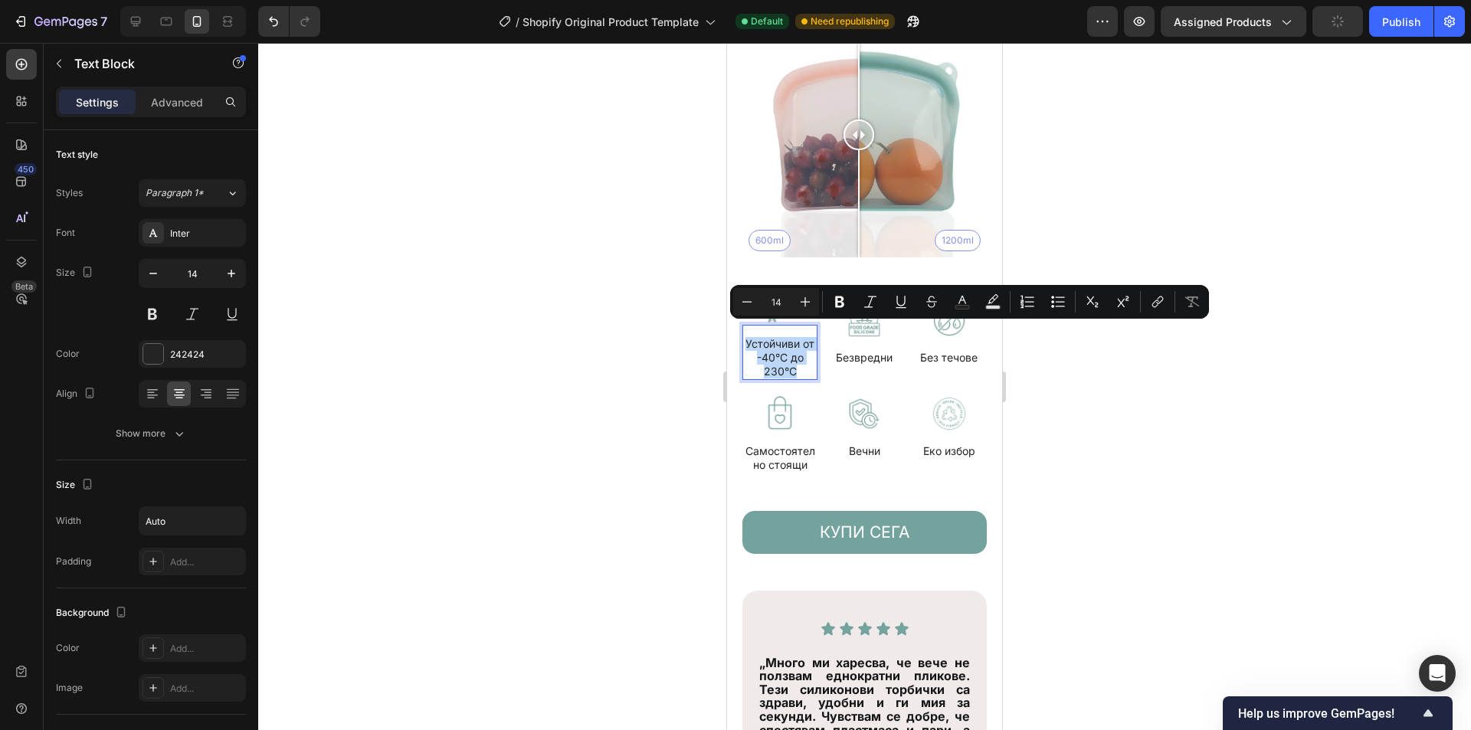
drag, startPoint x: 801, startPoint y: 361, endPoint x: 746, endPoint y: 329, distance: 63.5
click at [746, 337] on p "Устойчиви от -40°C до 230°C" at bounding box center [780, 358] width 72 height 42
click at [1097, 371] on div at bounding box center [864, 386] width 1212 height 687
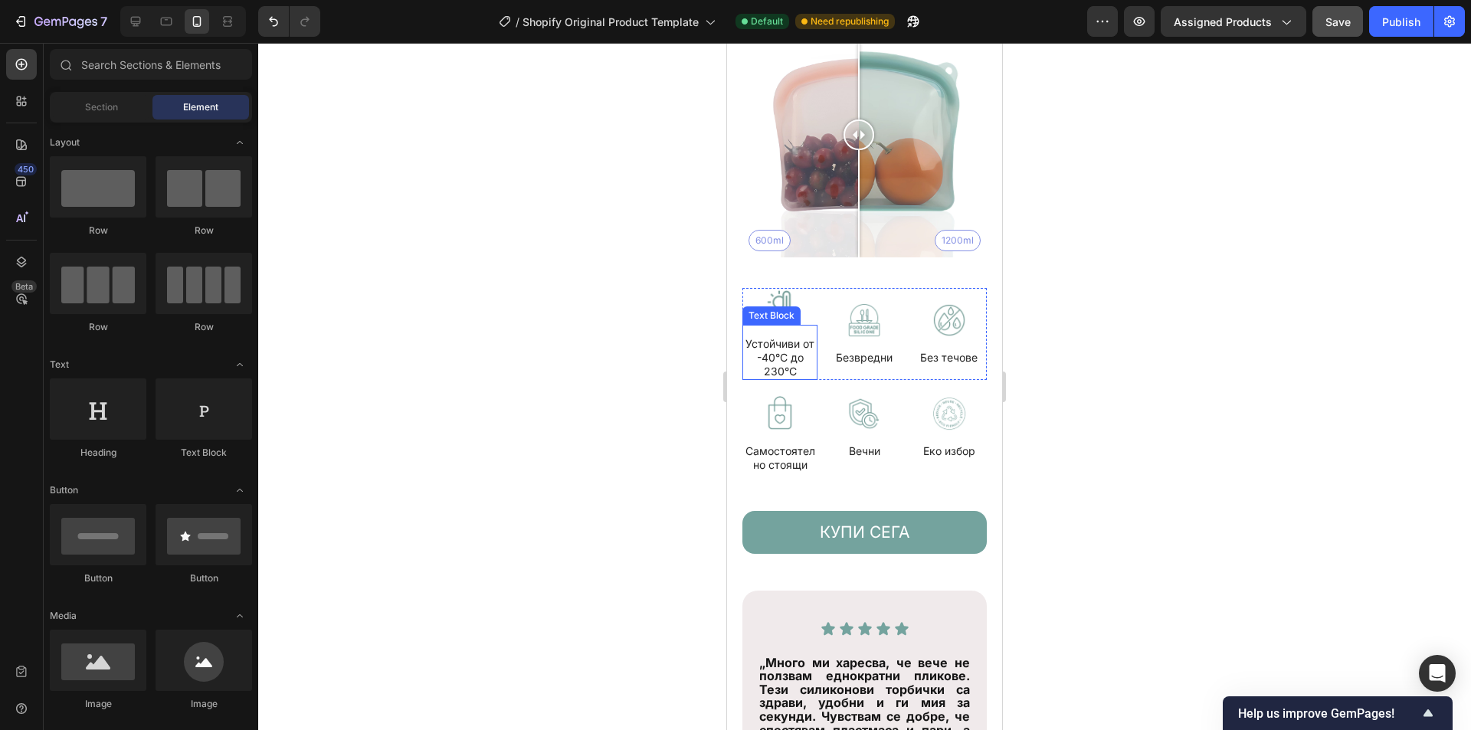
click at [799, 351] on p "Устойчиви от -40°C до 230°C" at bounding box center [780, 358] width 72 height 42
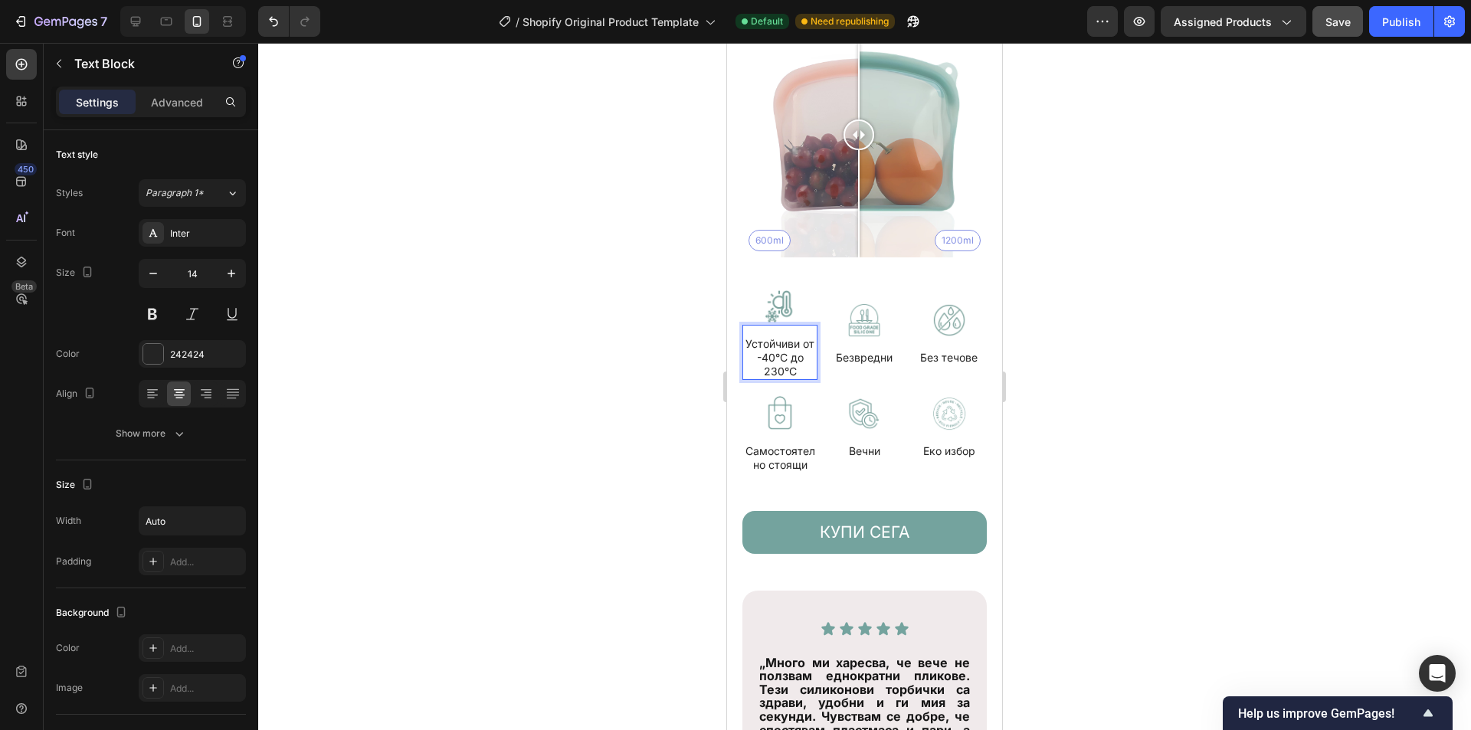
click at [1062, 393] on div at bounding box center [864, 386] width 1212 height 687
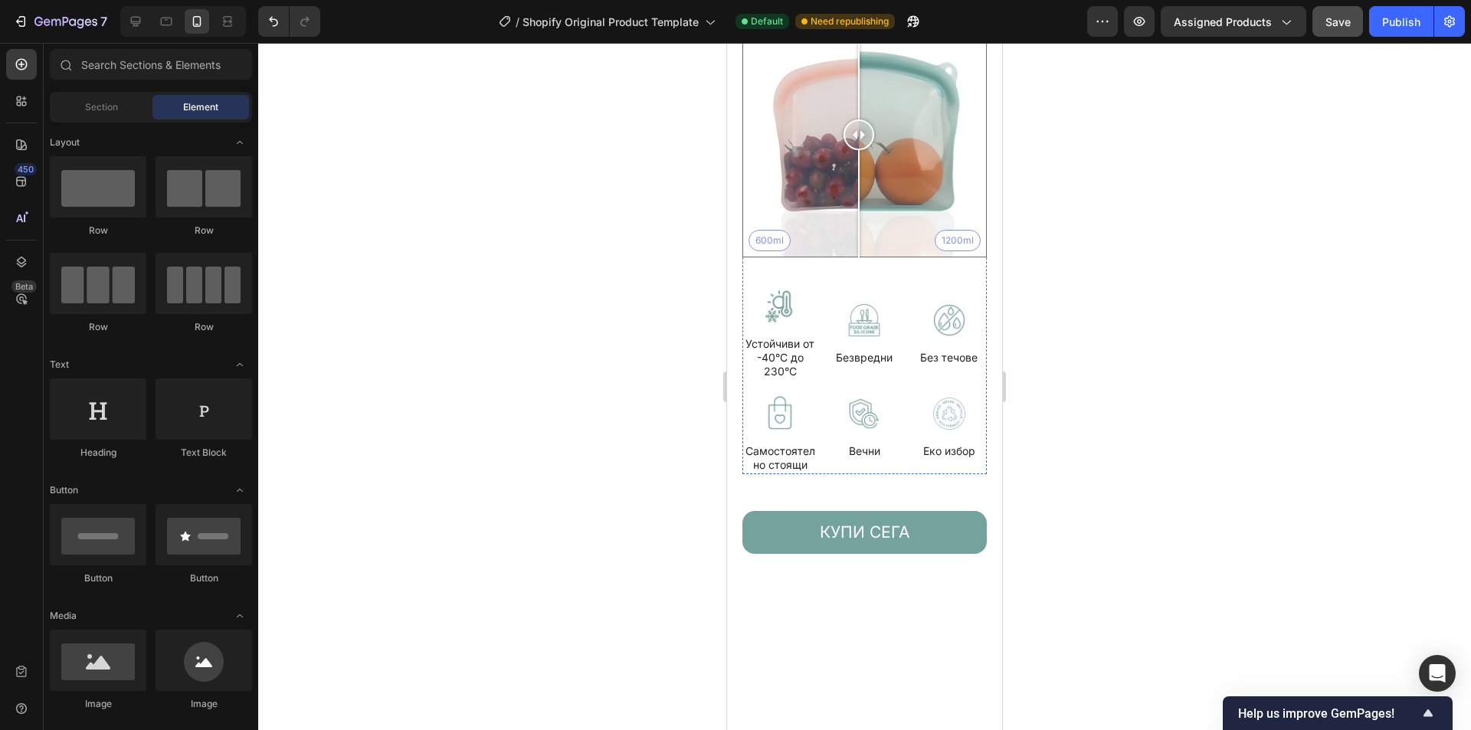
scroll to position [3195, 0]
